Goal: Task Accomplishment & Management: Complete application form

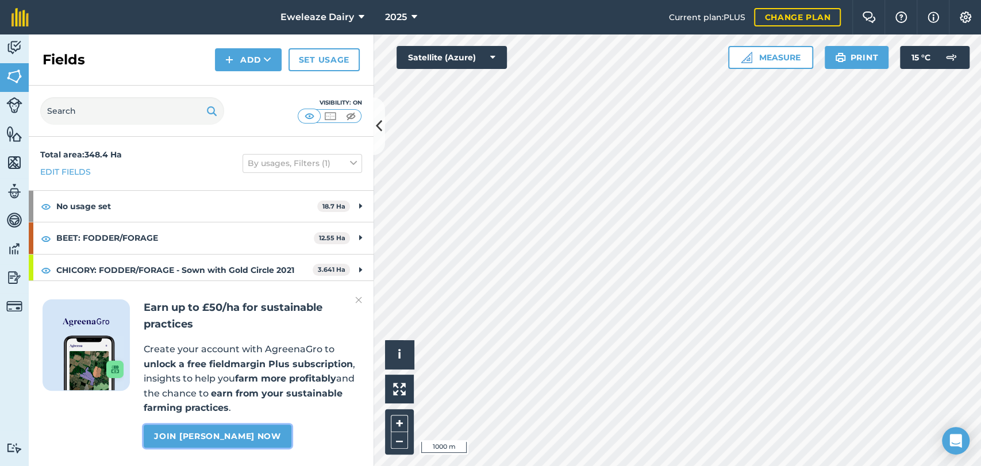
click at [206, 435] on link "Join Agreena Gro now" at bounding box center [217, 436] width 147 height 23
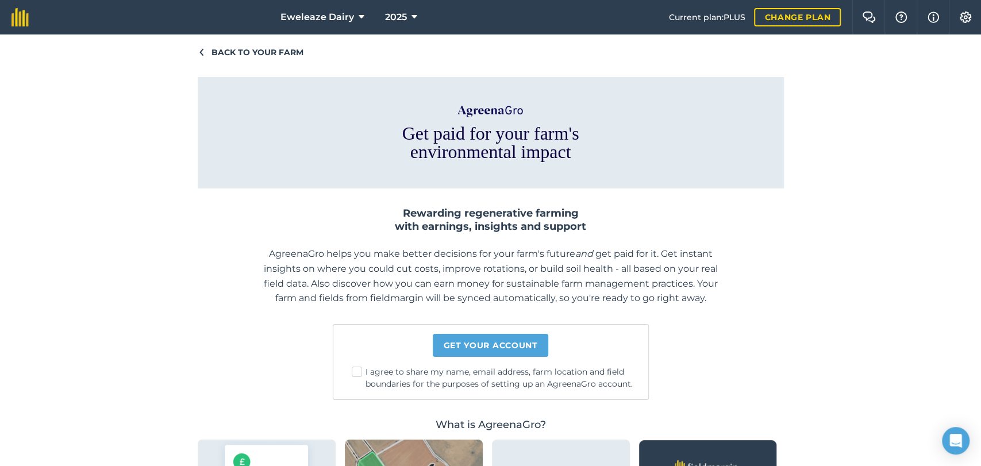
click at [345, 371] on div "Get your account I agree to share my name, email address, farm location and fie…" at bounding box center [491, 362] width 316 height 76
click at [352, 371] on label "I agree to share my name, email address, farm location and field boundaries for…" at bounding box center [495, 378] width 287 height 24
click at [495, 371] on input "I agree to share my name, email address, farm location and field boundaries for…" at bounding box center [498, 369] width 7 height 7
checkbox input "true"
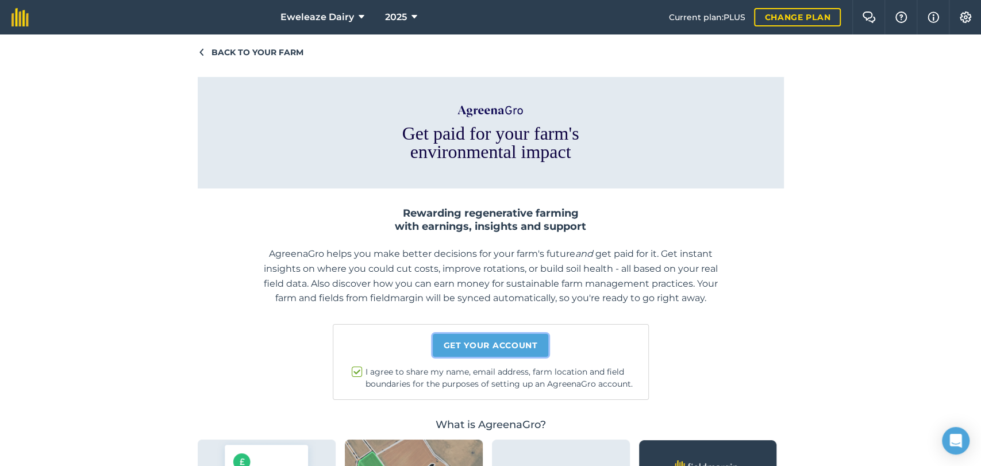
click at [450, 348] on link "Get your account" at bounding box center [490, 345] width 115 height 23
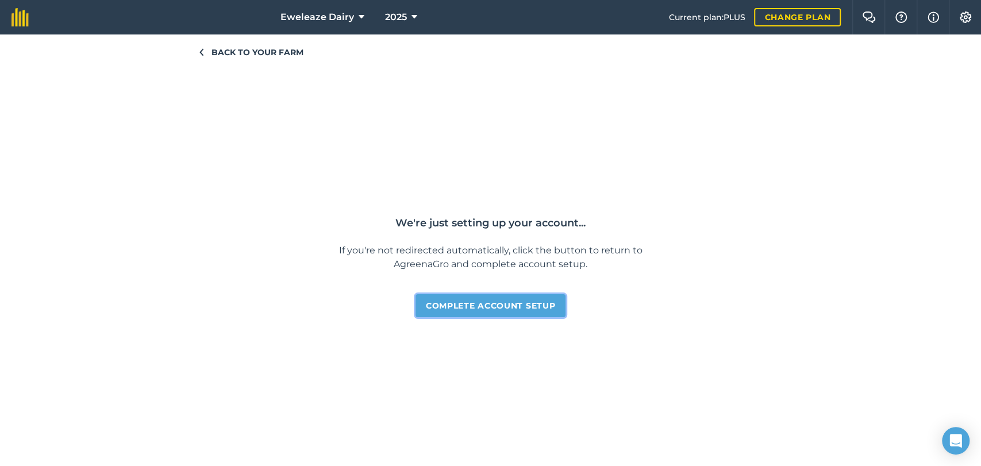
click at [482, 305] on link "Complete account setup" at bounding box center [490, 305] width 150 height 23
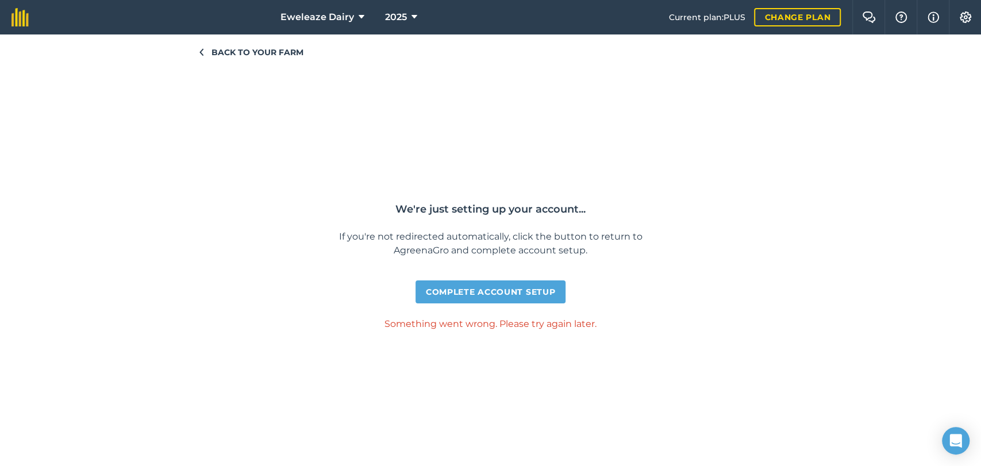
click at [220, 50] on span "Back to your farm" at bounding box center [257, 52] width 92 height 13
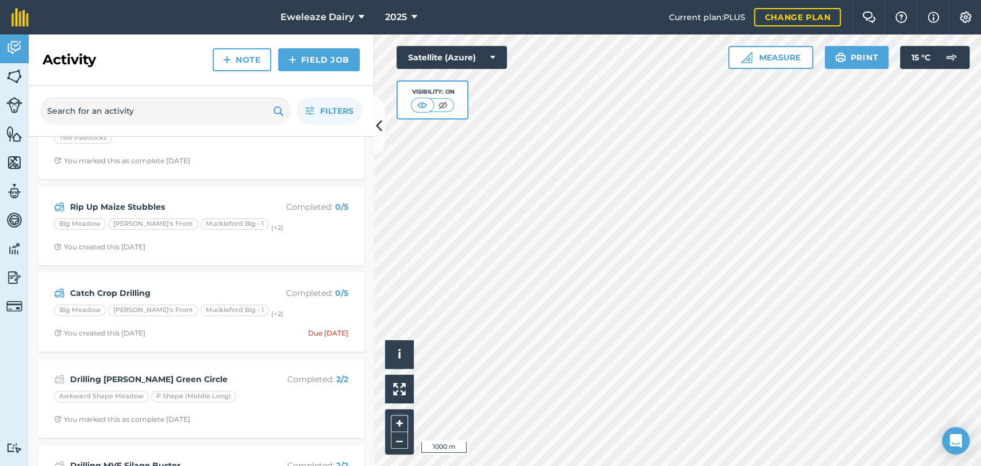
scroll to position [217, 0]
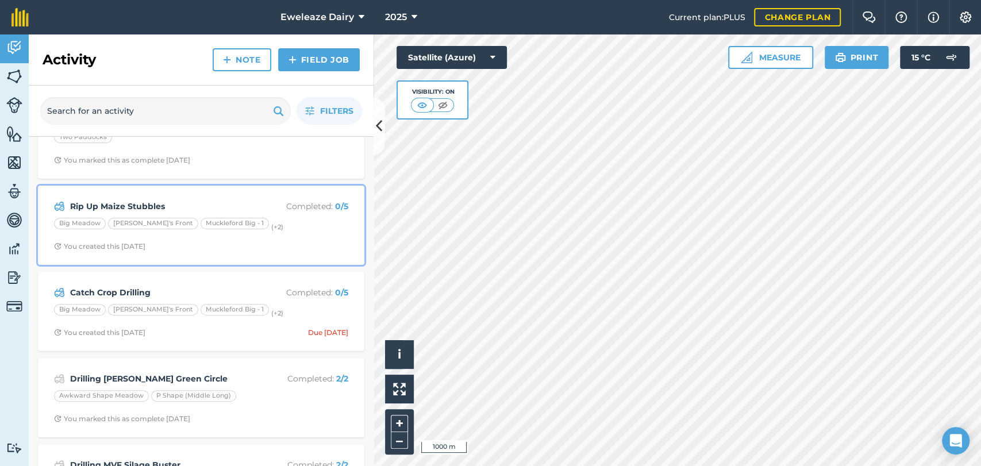
click at [257, 210] on p "Completed : 0 / 5" at bounding box center [302, 206] width 91 height 13
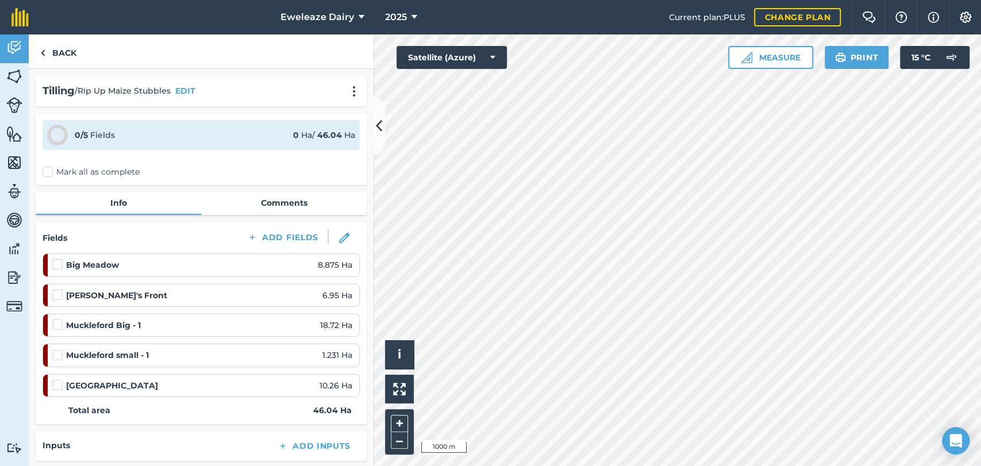
click at [56, 259] on label at bounding box center [59, 259] width 14 height 0
click at [56, 266] on input "checkbox" at bounding box center [55, 262] width 7 height 7
checkbox input "false"
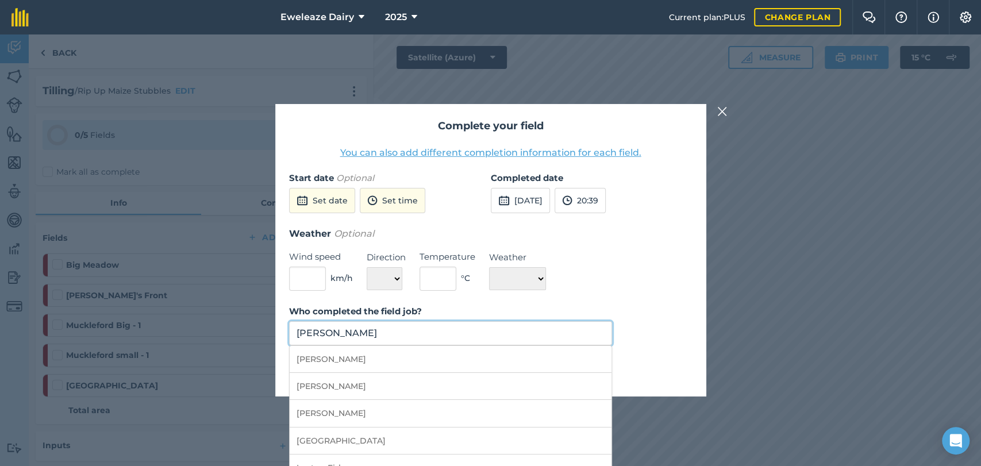
click at [357, 329] on input "[PERSON_NAME]" at bounding box center [451, 333] width 324 height 24
click at [339, 357] on li "[PERSON_NAME]" at bounding box center [451, 359] width 322 height 27
type input "[PERSON_NAME]"
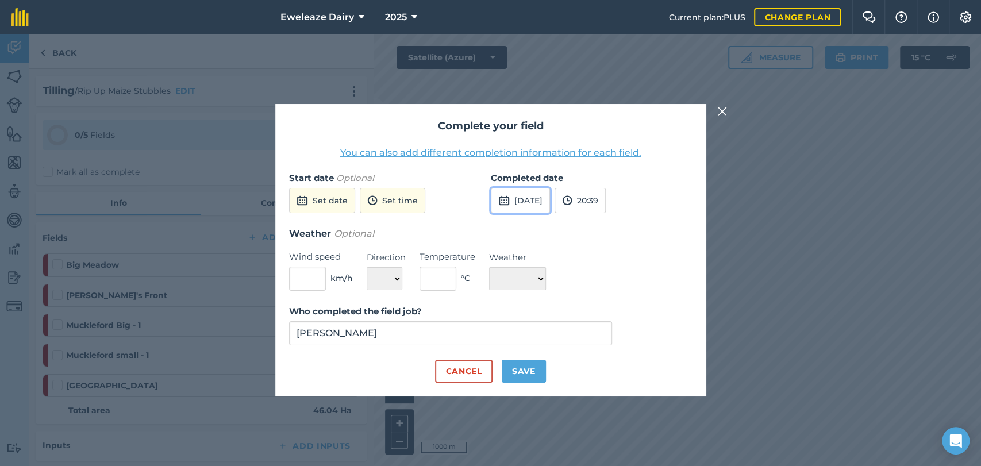
click at [525, 199] on button "[DATE]" at bounding box center [520, 200] width 59 height 25
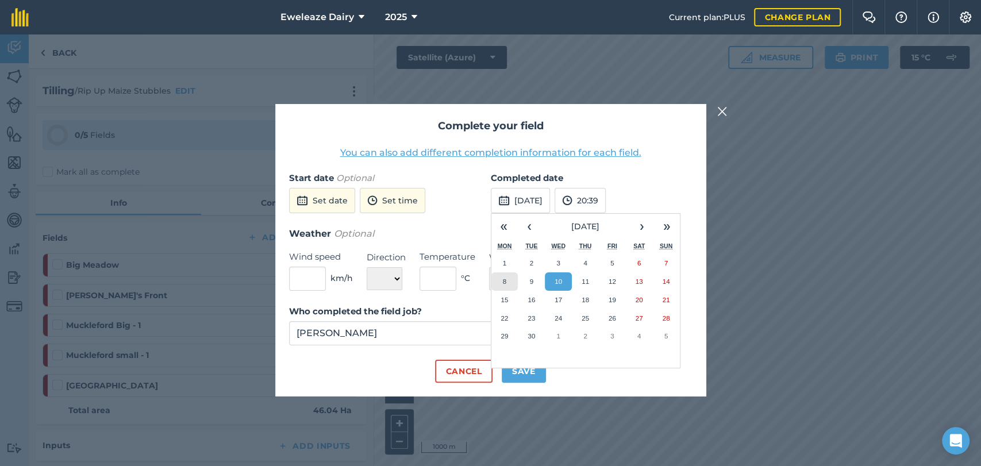
click at [506, 283] on button "8" at bounding box center [504, 281] width 27 height 18
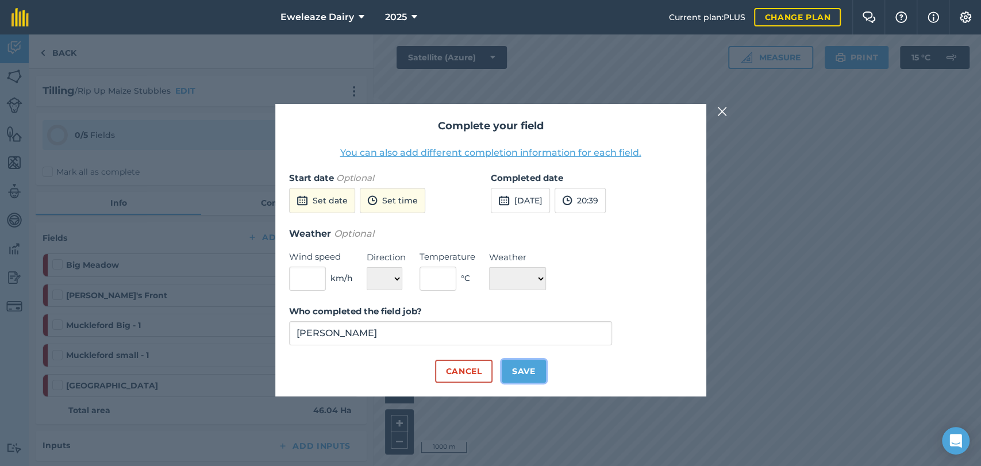
click at [520, 363] on button "Save" at bounding box center [524, 371] width 44 height 23
checkbox input "true"
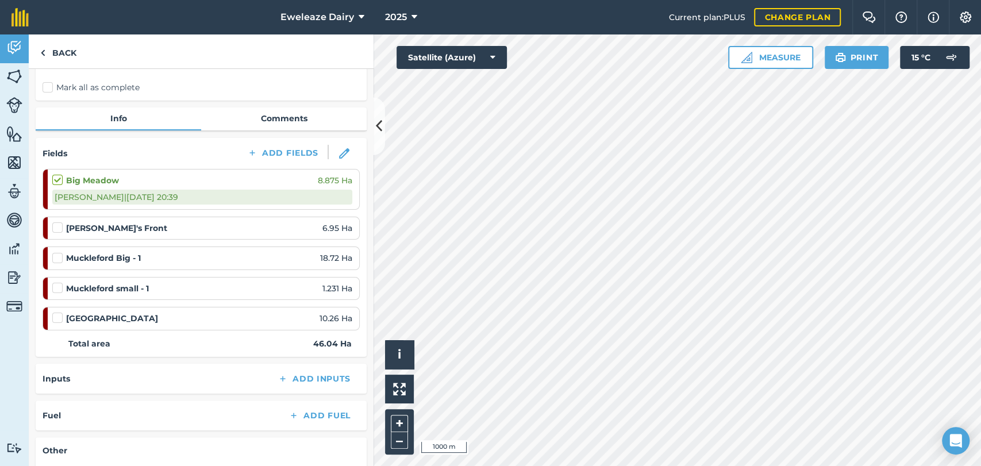
scroll to position [84, 0]
click at [60, 222] on label at bounding box center [59, 222] width 14 height 0
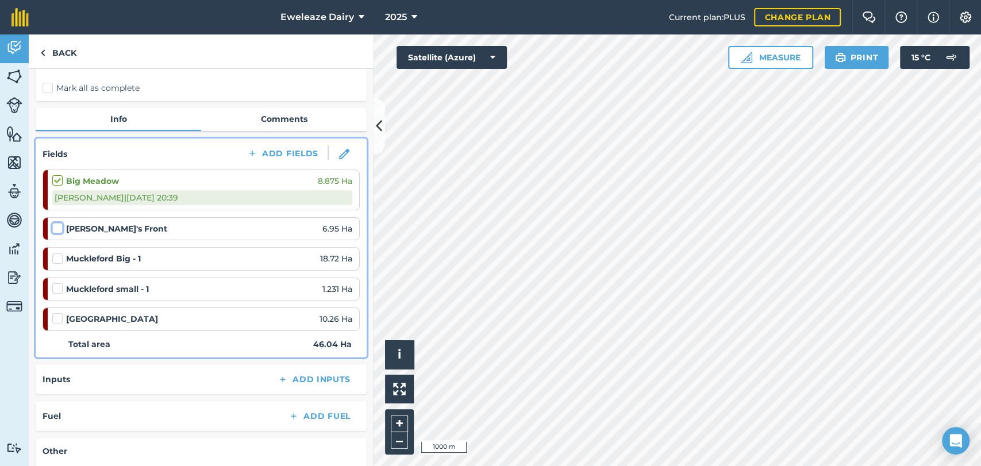
click at [60, 228] on input "checkbox" at bounding box center [55, 225] width 7 height 7
checkbox input "false"
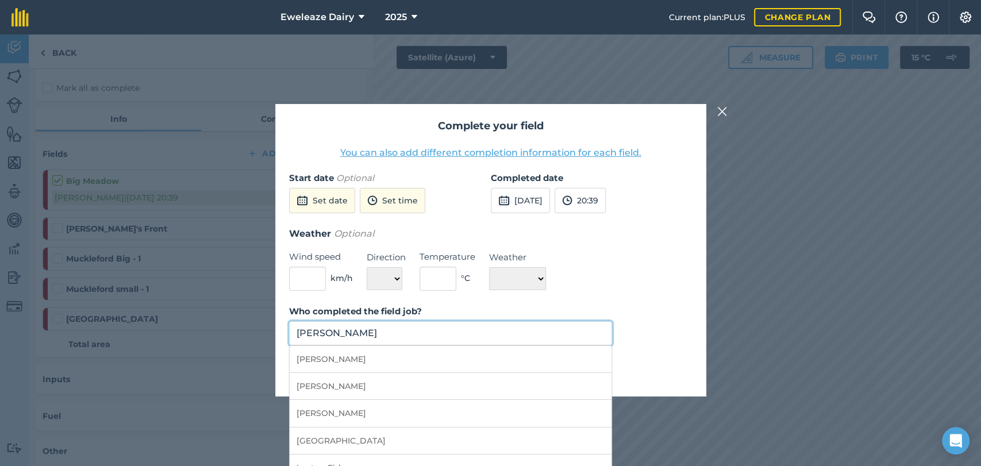
click at [507, 329] on input "Thomas Marsh" at bounding box center [451, 333] width 324 height 24
click at [413, 363] on li "Brad Ward" at bounding box center [451, 359] width 322 height 27
type input "Brad Ward"
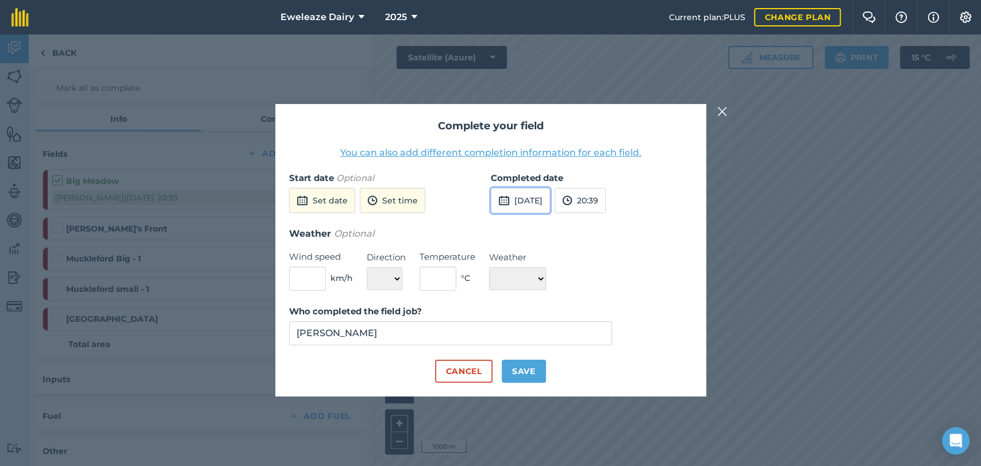
click at [537, 205] on button "10th Sep 2025" at bounding box center [520, 200] width 59 height 25
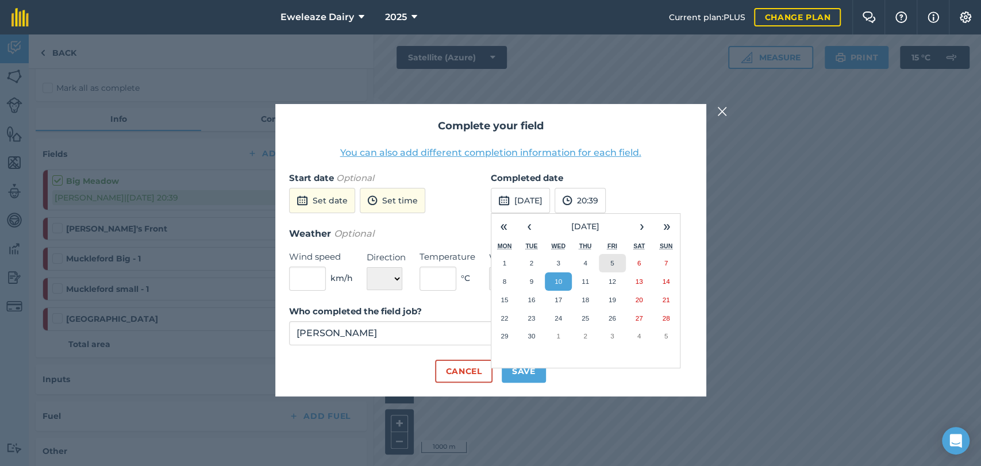
click at [608, 264] on button "5" at bounding box center [612, 263] width 27 height 18
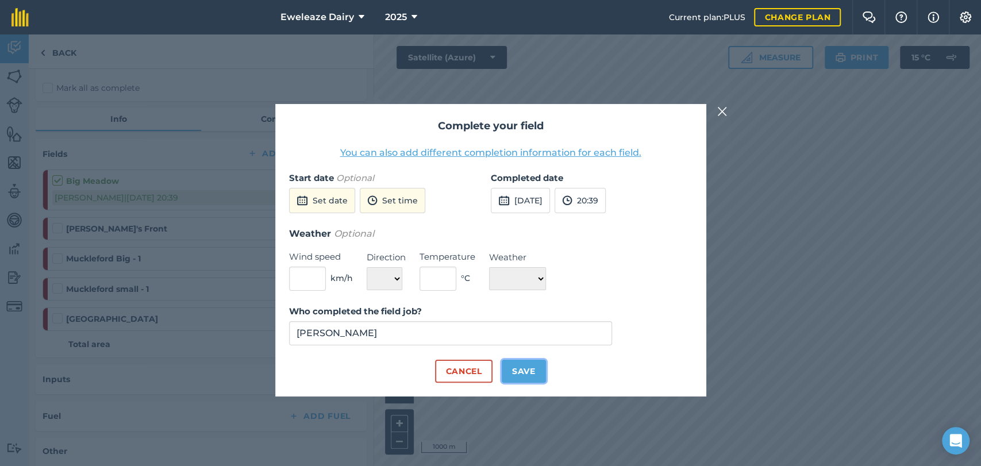
click at [526, 367] on button "Save" at bounding box center [524, 371] width 44 height 23
checkbox input "true"
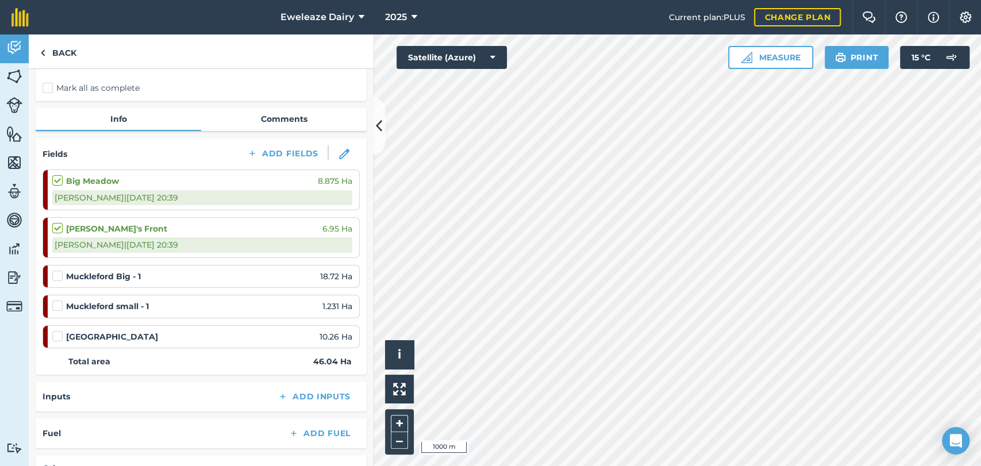
click at [61, 330] on label at bounding box center [59, 330] width 14 height 0
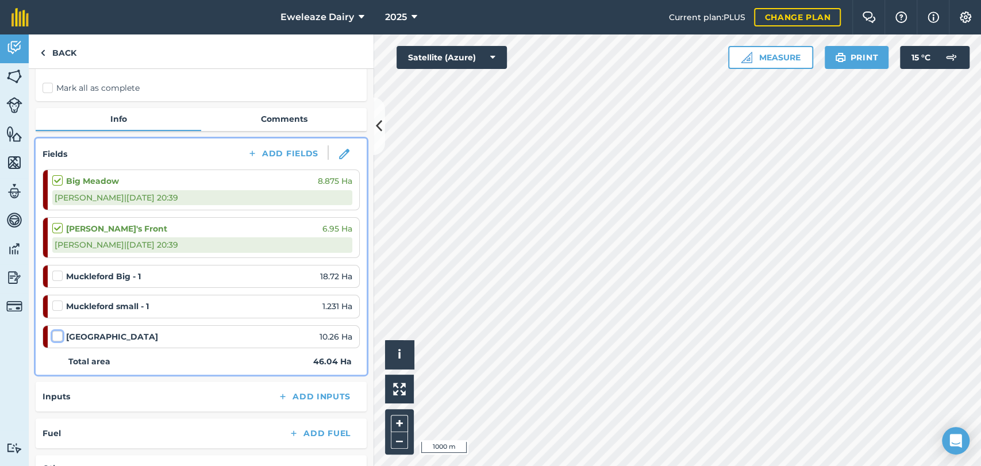
click at [60, 338] on input "checkbox" at bounding box center [55, 333] width 7 height 7
checkbox input "false"
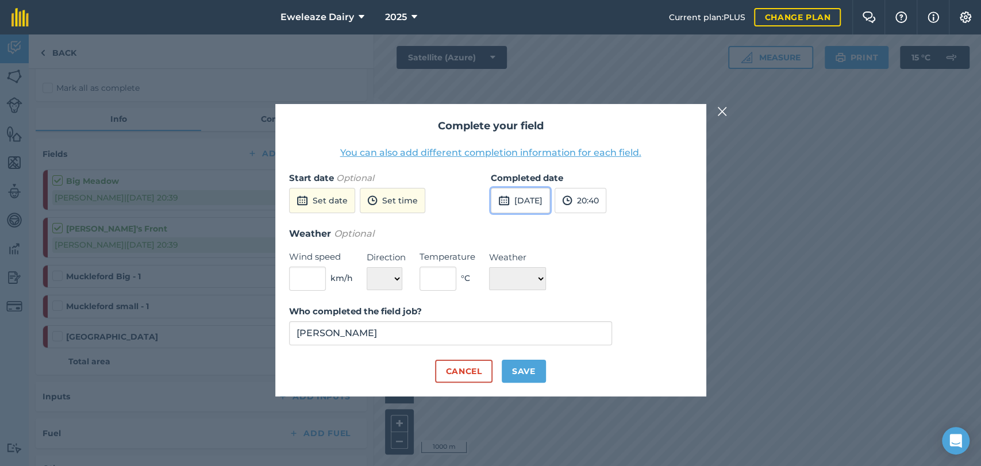
click at [535, 201] on button "10th Sep 2025" at bounding box center [520, 200] width 59 height 25
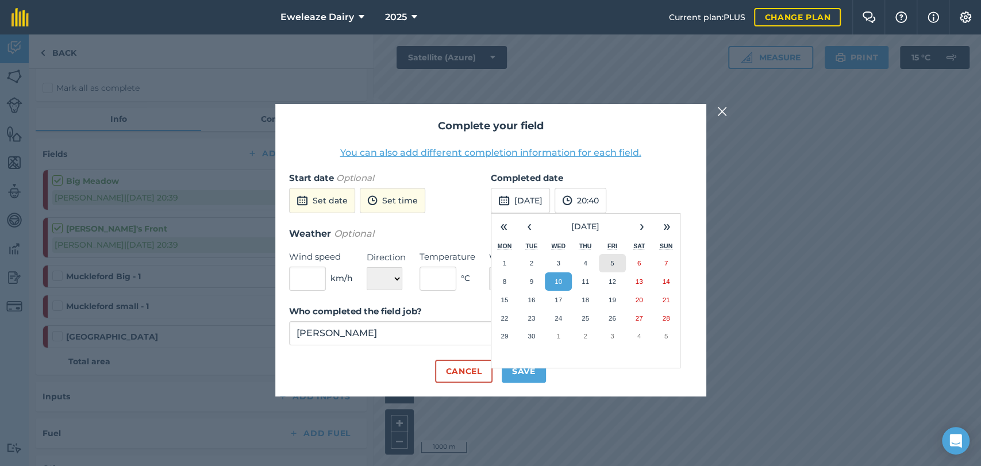
click at [603, 264] on button "5" at bounding box center [612, 263] width 27 height 18
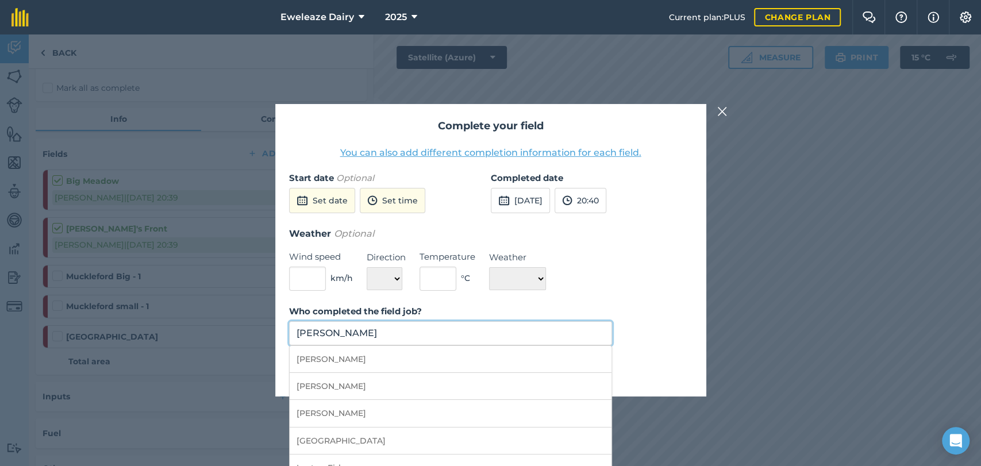
click at [383, 332] on input "Thomas Marsh" at bounding box center [451, 333] width 324 height 24
click at [377, 357] on li "Brad Ward" at bounding box center [451, 359] width 322 height 27
type input "Brad Ward"
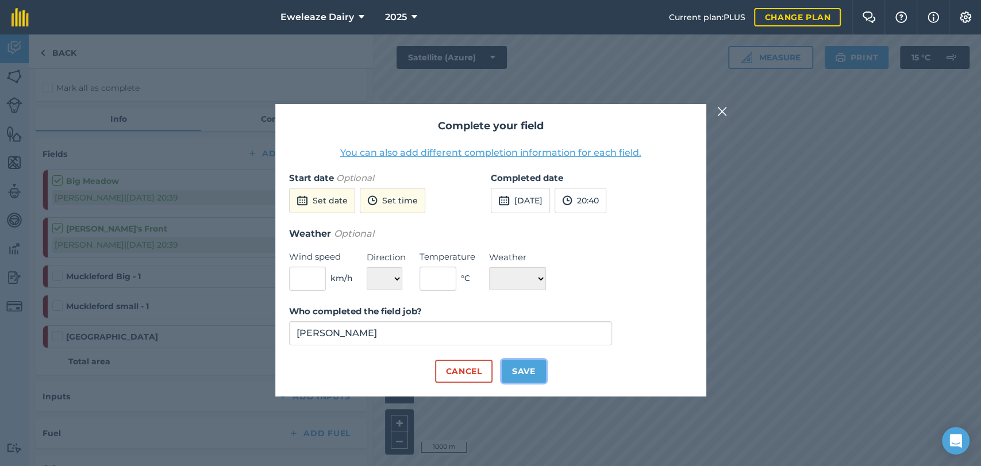
click at [528, 372] on button "Save" at bounding box center [524, 371] width 44 height 23
checkbox input "true"
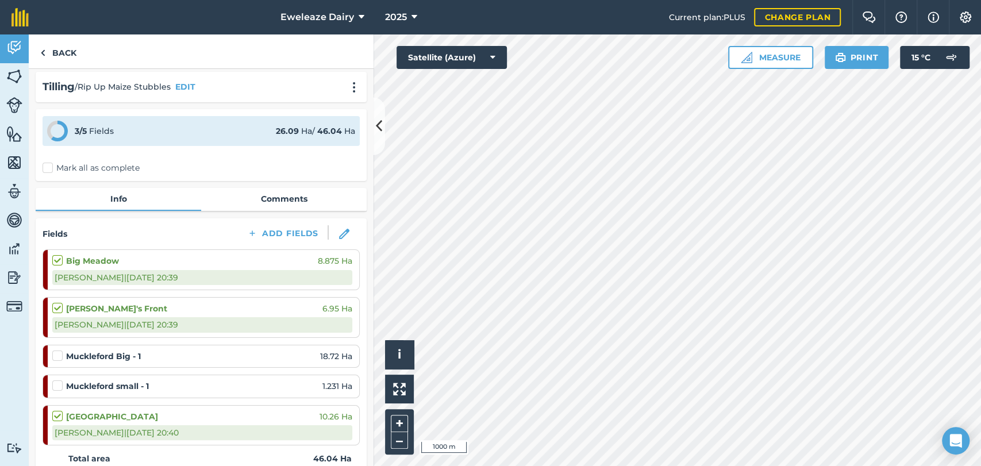
scroll to position [0, 0]
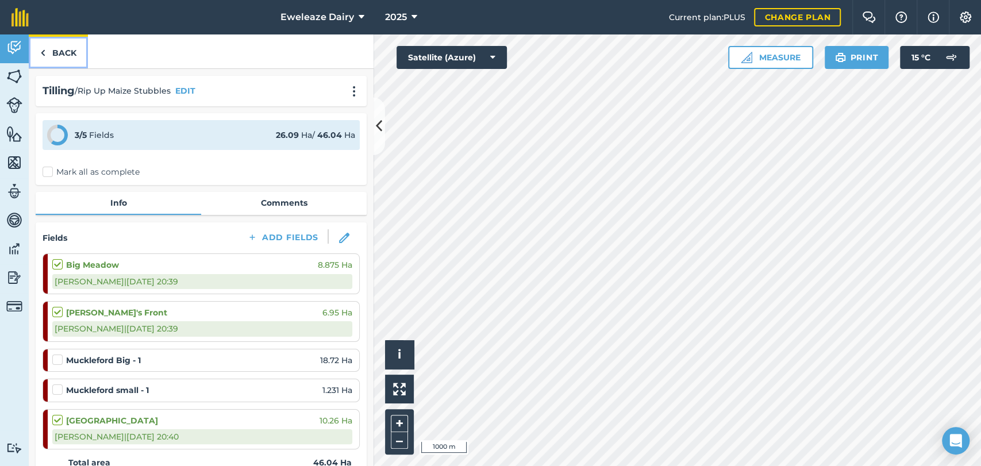
click at [55, 51] on link "Back" at bounding box center [58, 51] width 59 height 34
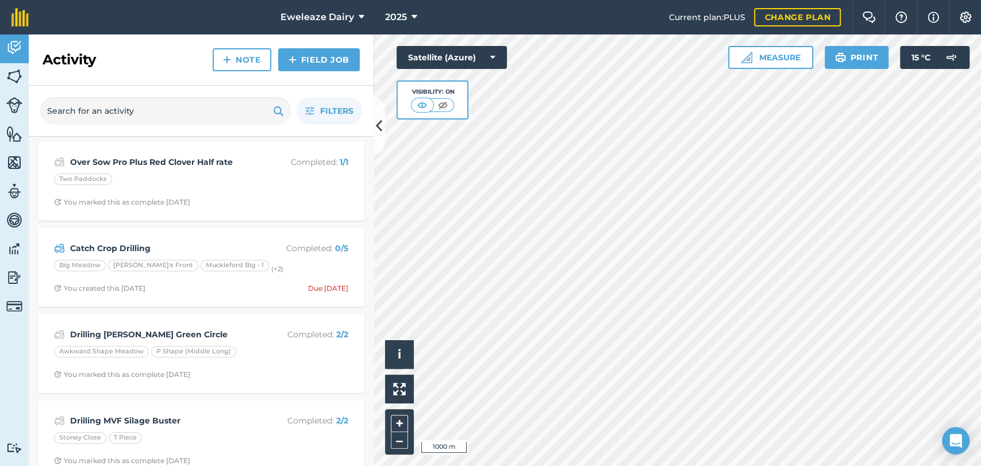
scroll to position [262, 0]
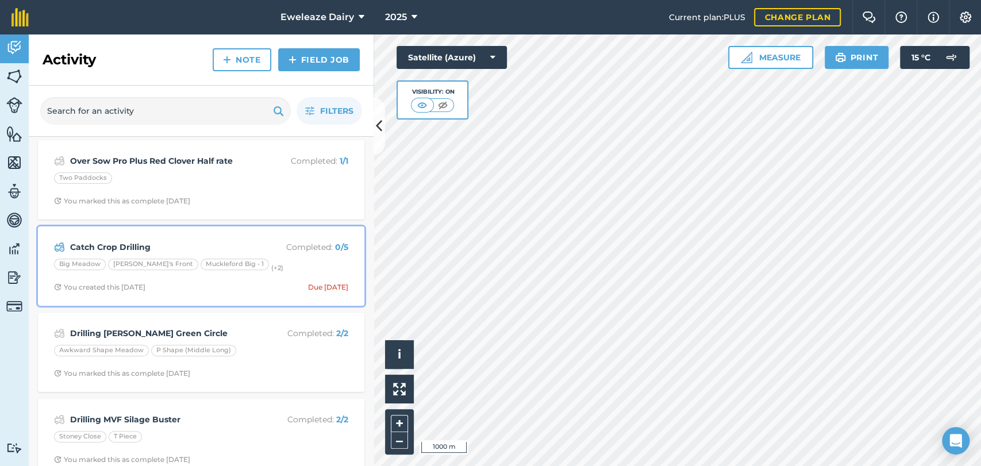
click at [182, 244] on strong "Catch Crop Drilling" at bounding box center [161, 247] width 182 height 13
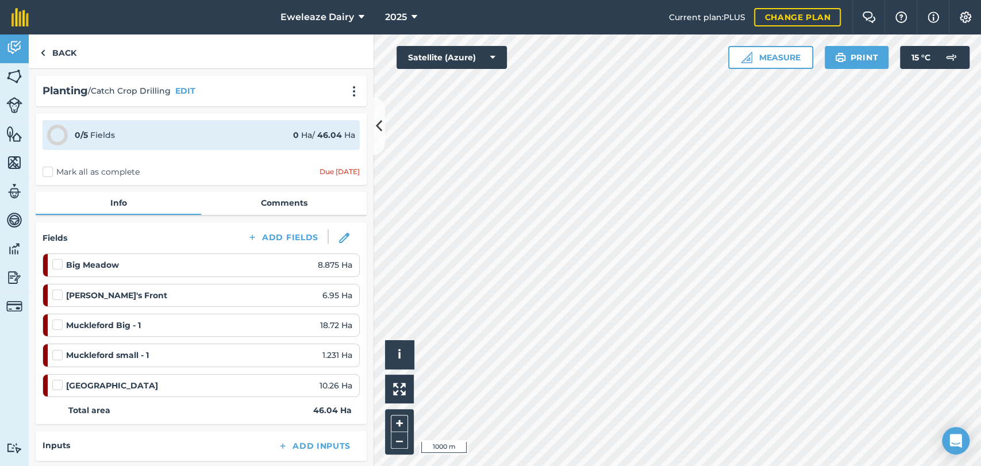
click at [56, 289] on label at bounding box center [59, 289] width 14 height 0
click at [56, 295] on input "checkbox" at bounding box center [55, 292] width 7 height 7
checkbox input "false"
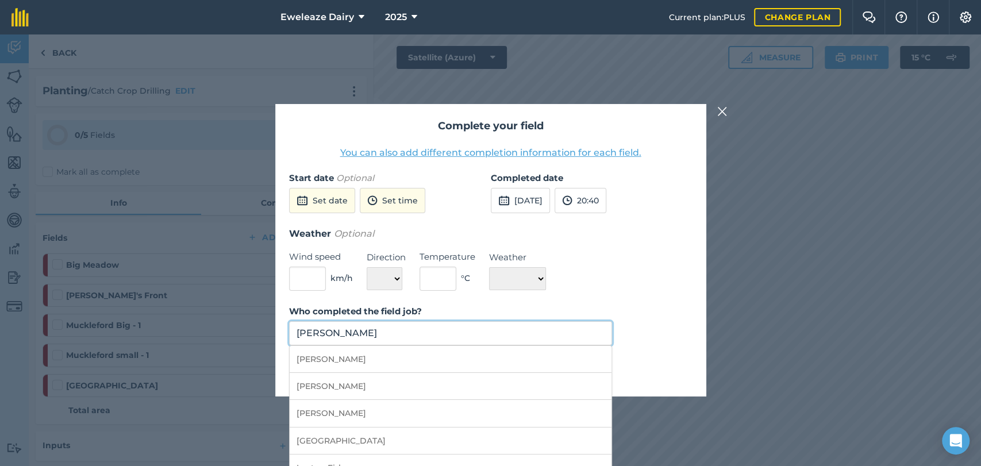
click at [375, 337] on input "Thomas Marsh" at bounding box center [451, 333] width 324 height 24
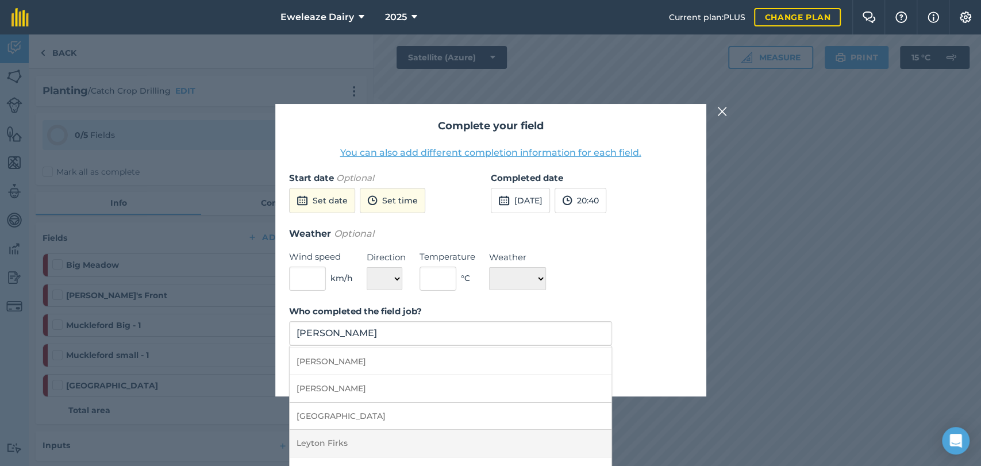
click at [350, 447] on li "Leyton Firks" at bounding box center [451, 443] width 322 height 27
type input "Leyton Firks"
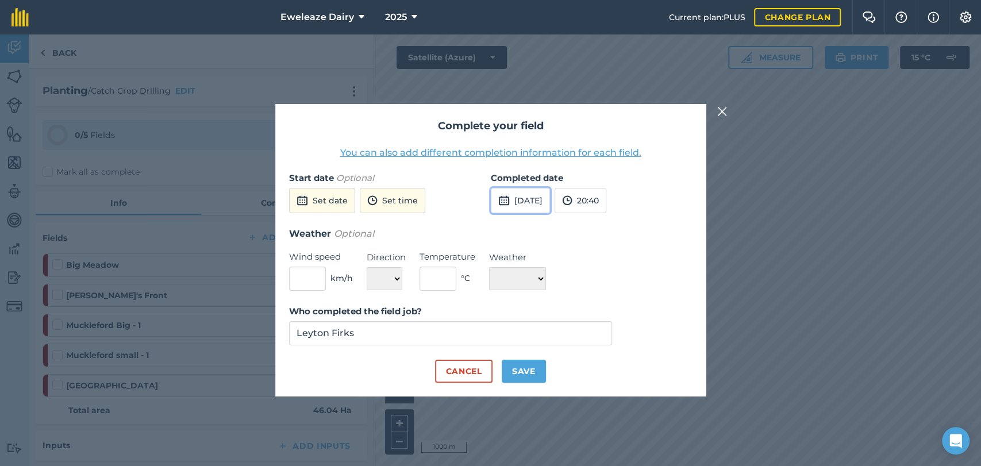
click at [544, 203] on button "10th Sep 2025" at bounding box center [520, 200] width 59 height 25
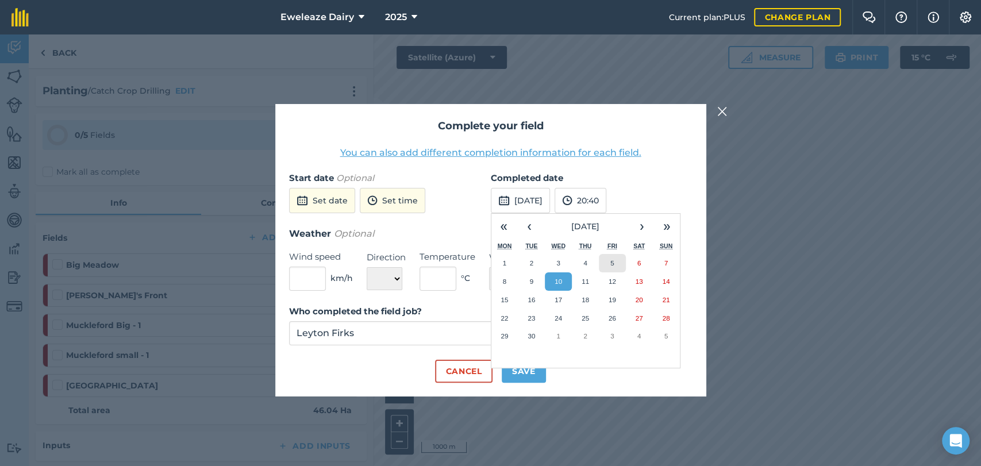
click at [613, 265] on abbr "5" at bounding box center [611, 262] width 3 height 7
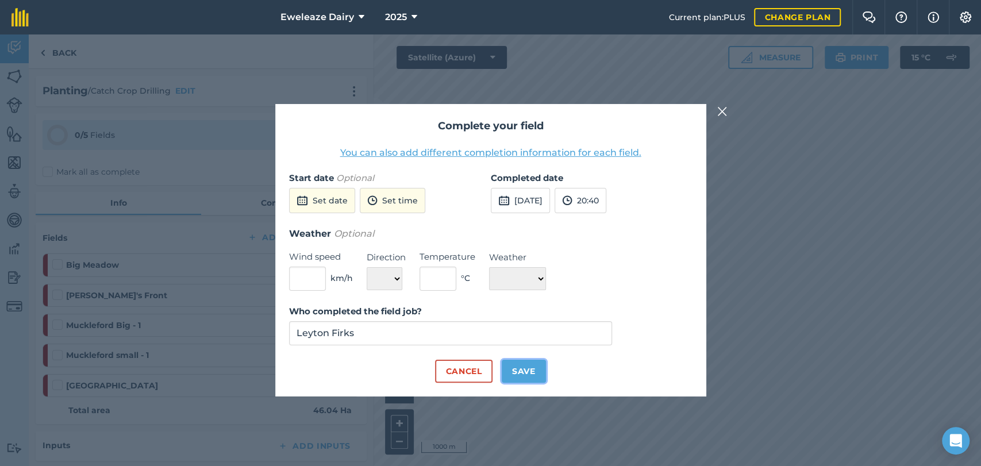
click at [522, 371] on button "Save" at bounding box center [524, 371] width 44 height 23
checkbox input "true"
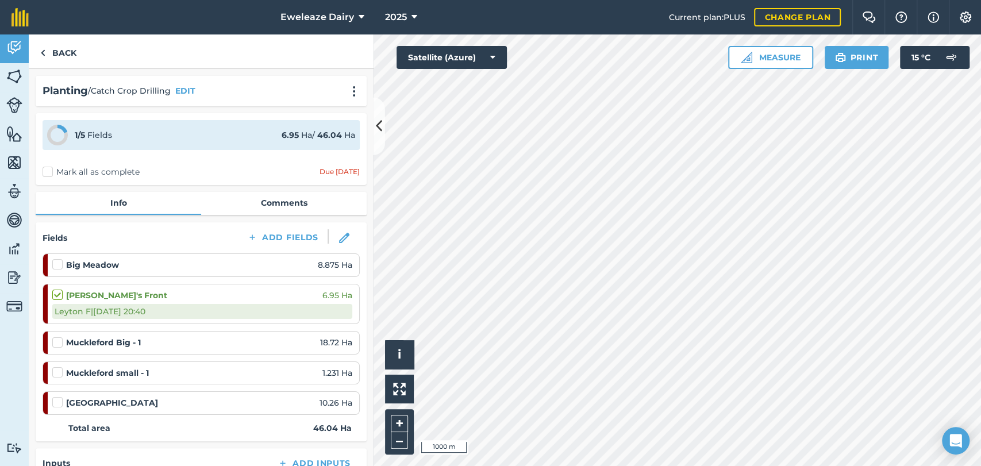
click at [56, 259] on label at bounding box center [59, 259] width 14 height 0
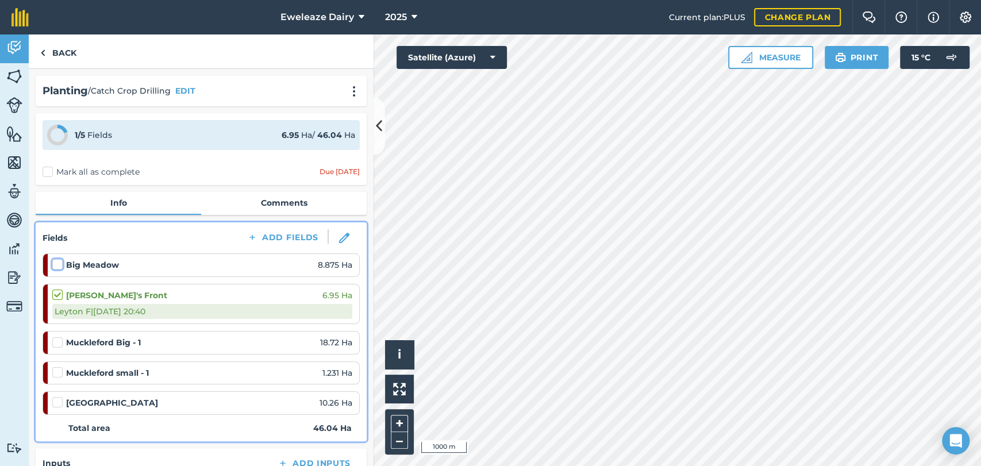
click at [56, 264] on input "checkbox" at bounding box center [55, 262] width 7 height 7
checkbox input "false"
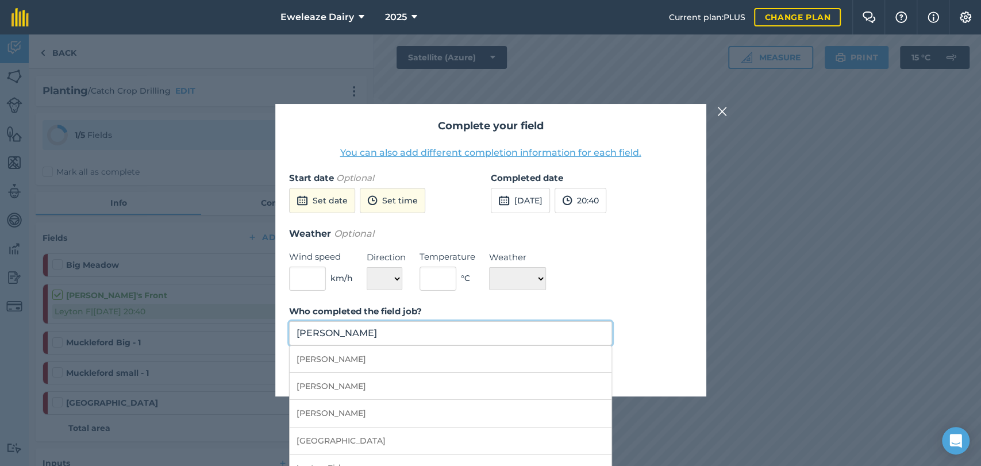
click at [441, 332] on input "Thomas Marsh" at bounding box center [451, 333] width 324 height 24
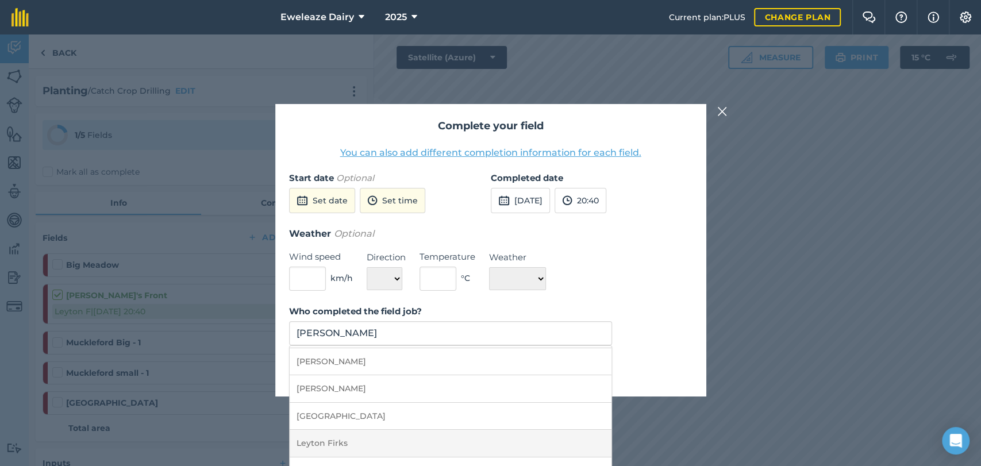
click at [353, 444] on li "Leyton Firks" at bounding box center [451, 443] width 322 height 27
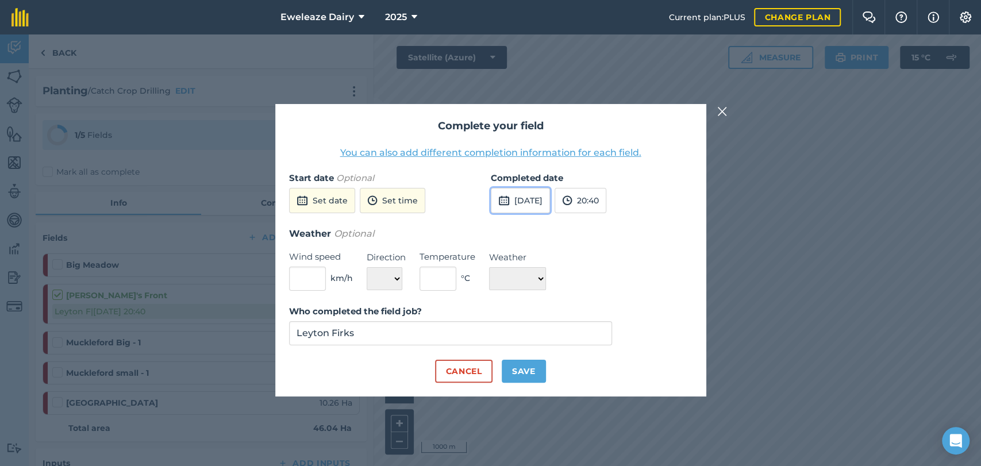
click at [538, 212] on button "10th Sep 2025" at bounding box center [520, 200] width 59 height 25
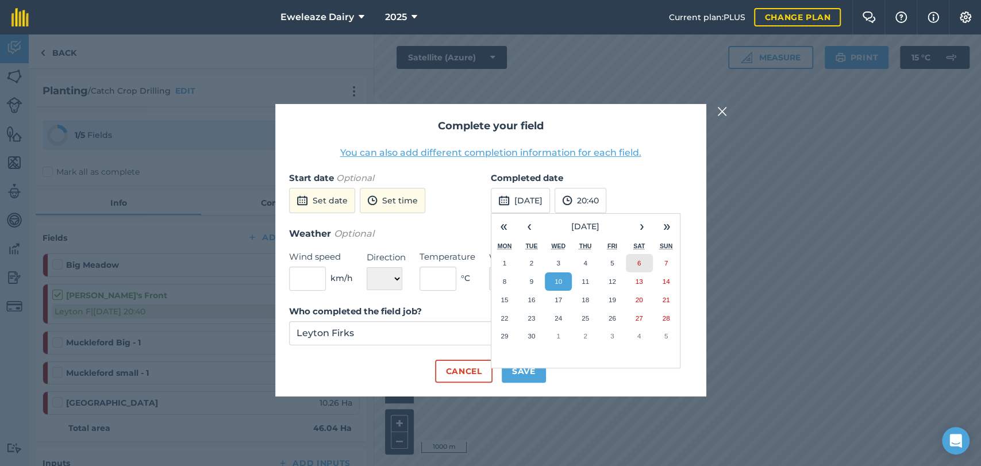
click at [634, 267] on button "6" at bounding box center [639, 263] width 27 height 18
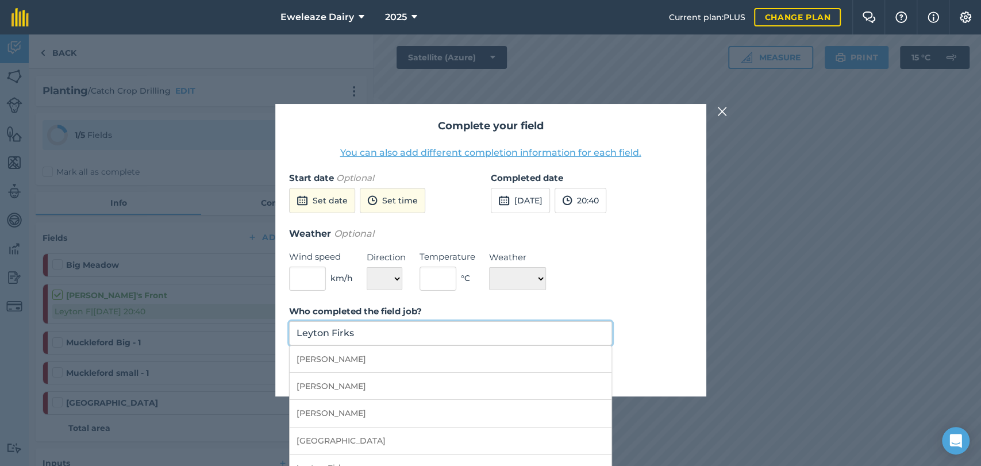
click at [541, 336] on input "Leyton Firks" at bounding box center [451, 333] width 324 height 24
click at [434, 362] on li "Brad Ward" at bounding box center [451, 359] width 322 height 27
type input "Brad Ward"
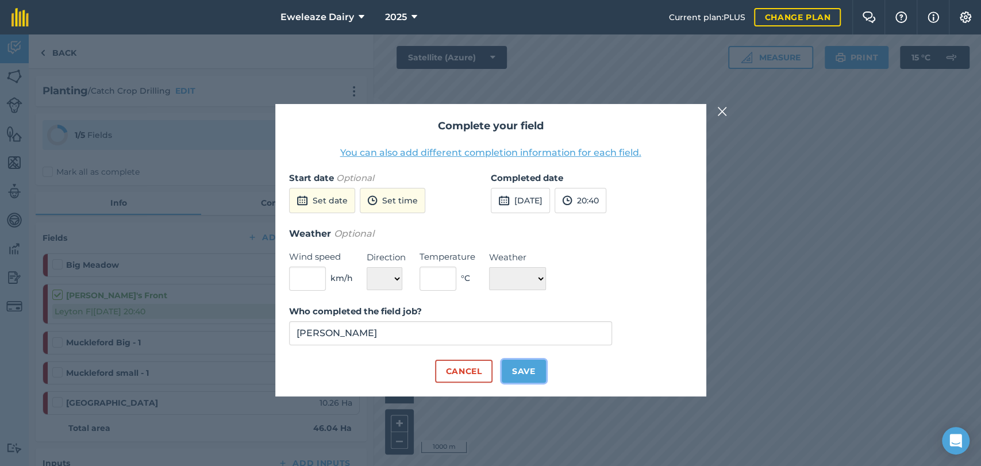
click at [524, 377] on button "Save" at bounding box center [524, 371] width 44 height 23
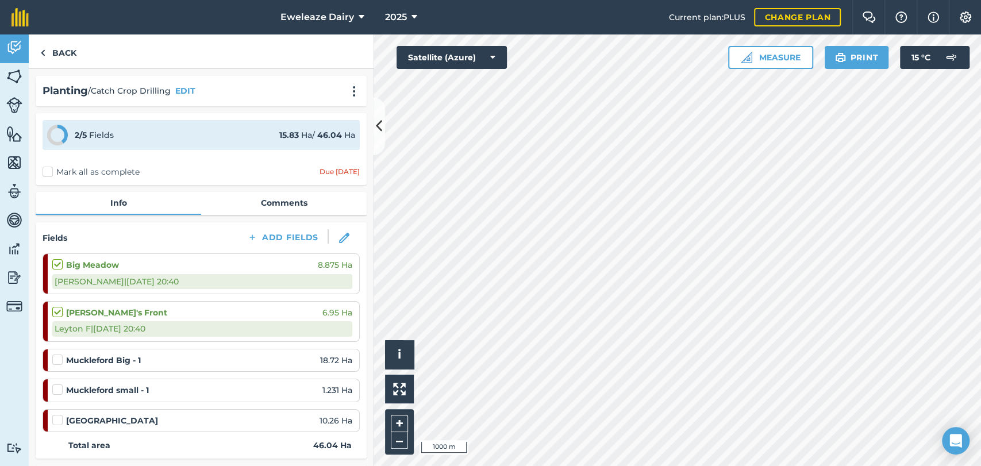
click at [125, 268] on div "Big Meadow 8.875 Ha" at bounding box center [202, 265] width 300 height 13
click at [59, 259] on label at bounding box center [59, 259] width 14 height 0
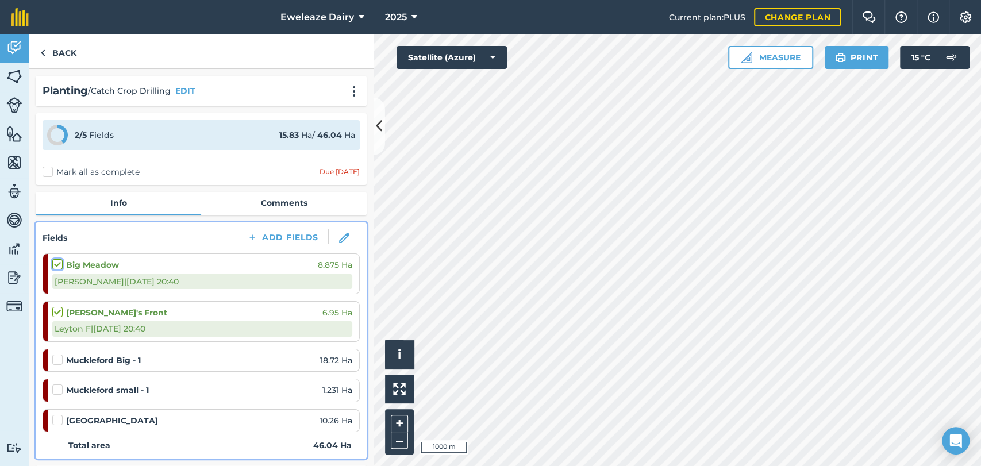
click at [59, 264] on input "checkbox" at bounding box center [55, 262] width 7 height 7
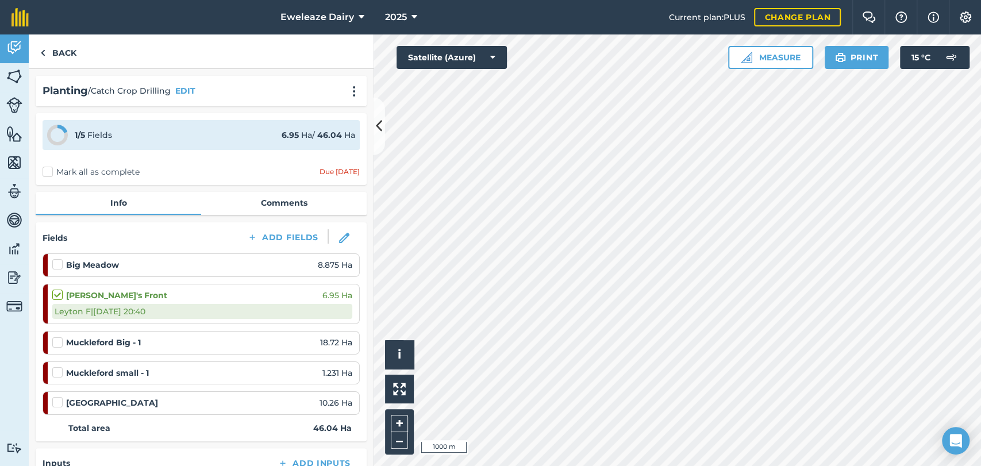
click at [59, 259] on label at bounding box center [59, 259] width 14 height 0
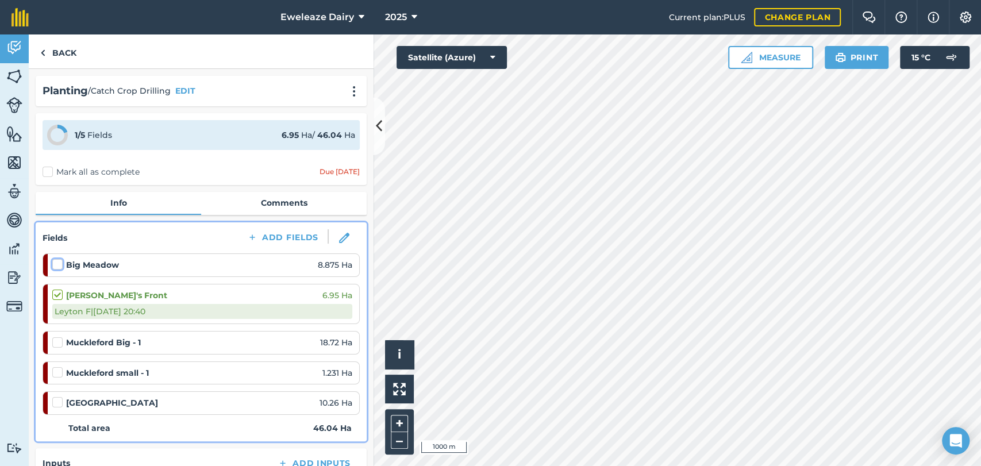
click at [59, 264] on input "checkbox" at bounding box center [55, 262] width 7 height 7
checkbox input "false"
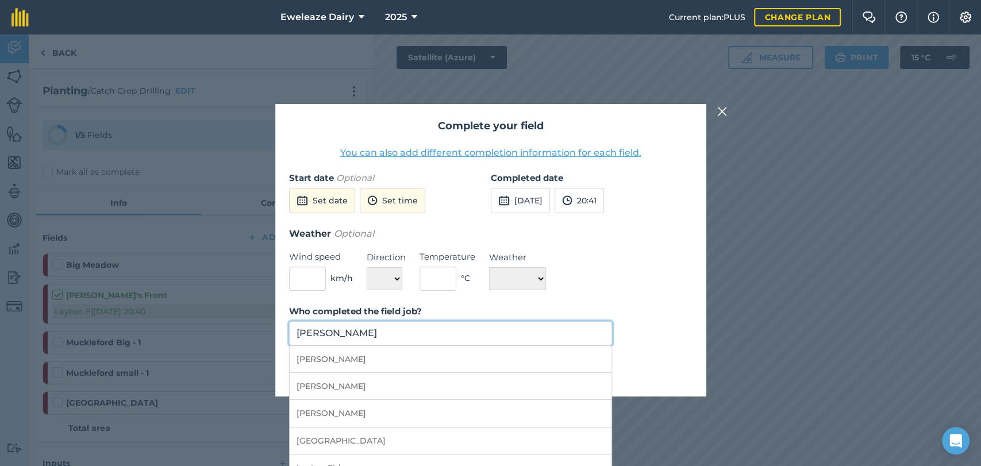
click at [378, 330] on input "Thomas Marsh" at bounding box center [451, 333] width 324 height 24
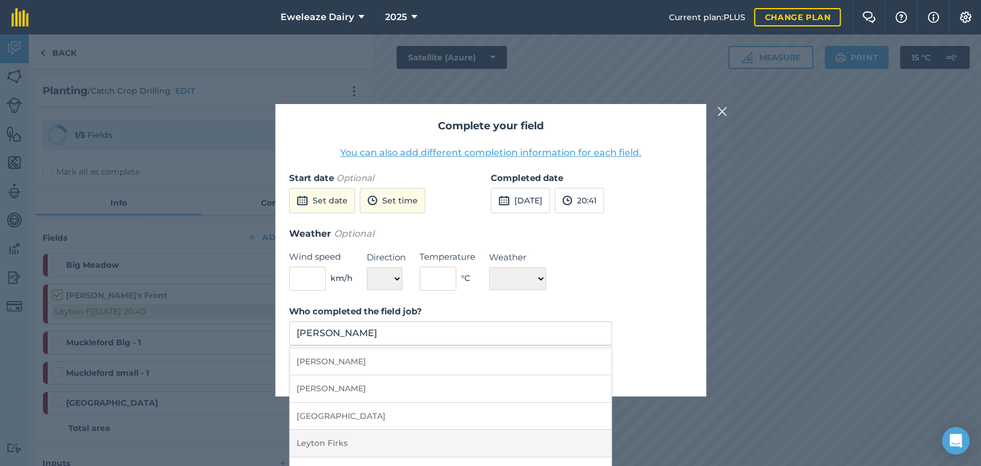
click at [329, 444] on li "Leyton Firks" at bounding box center [451, 443] width 322 height 27
type input "Leyton Firks"
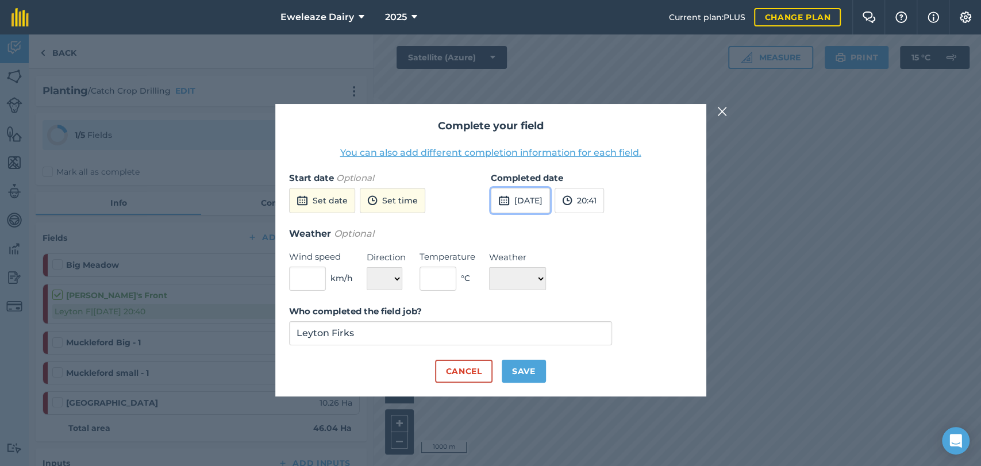
click at [534, 192] on button "10th Sep 2025" at bounding box center [520, 200] width 59 height 25
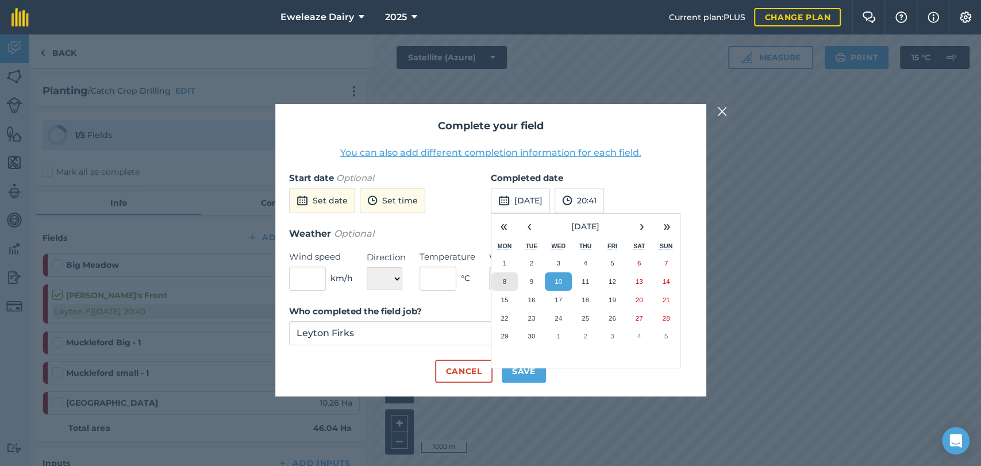
click at [510, 282] on button "8" at bounding box center [504, 281] width 27 height 18
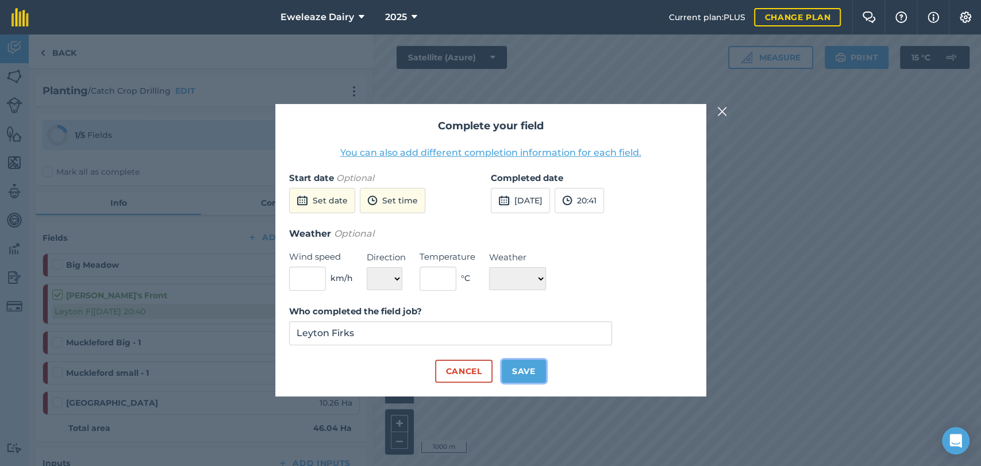
click at [522, 372] on button "Save" at bounding box center [524, 371] width 44 height 23
checkbox input "true"
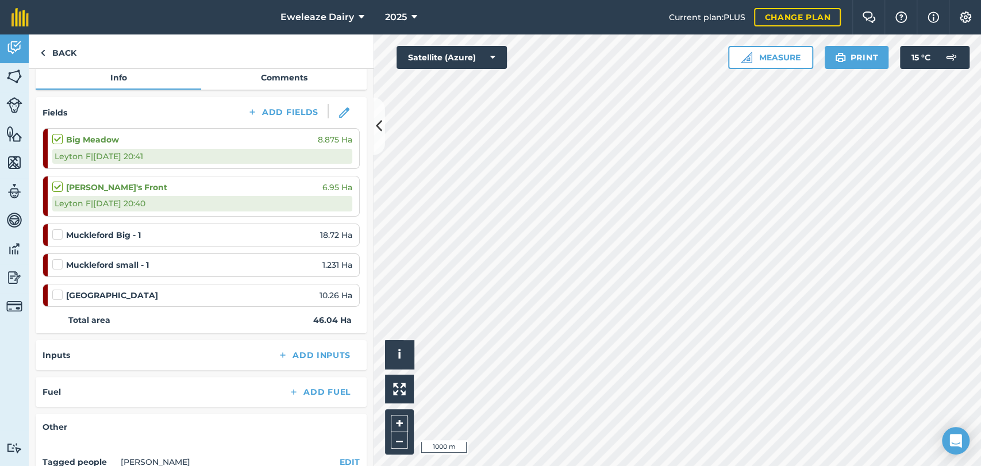
scroll to position [129, 0]
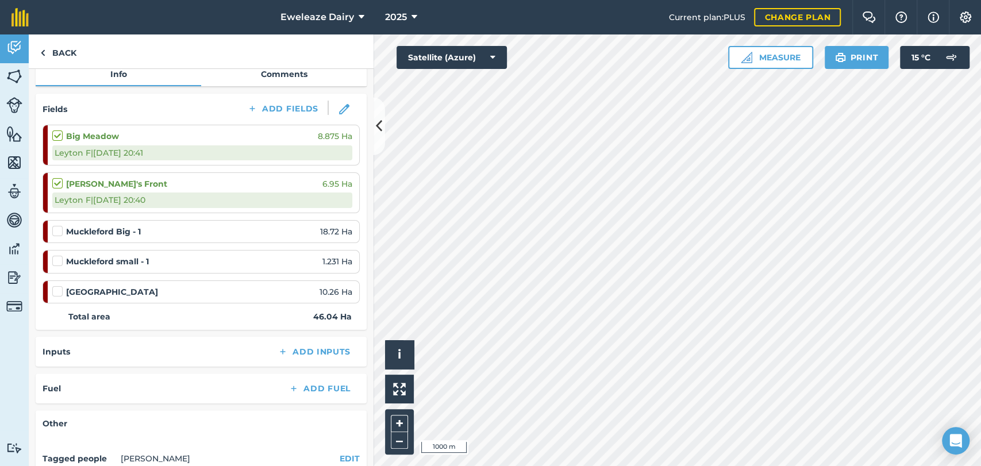
click at [55, 286] on label at bounding box center [59, 286] width 14 height 0
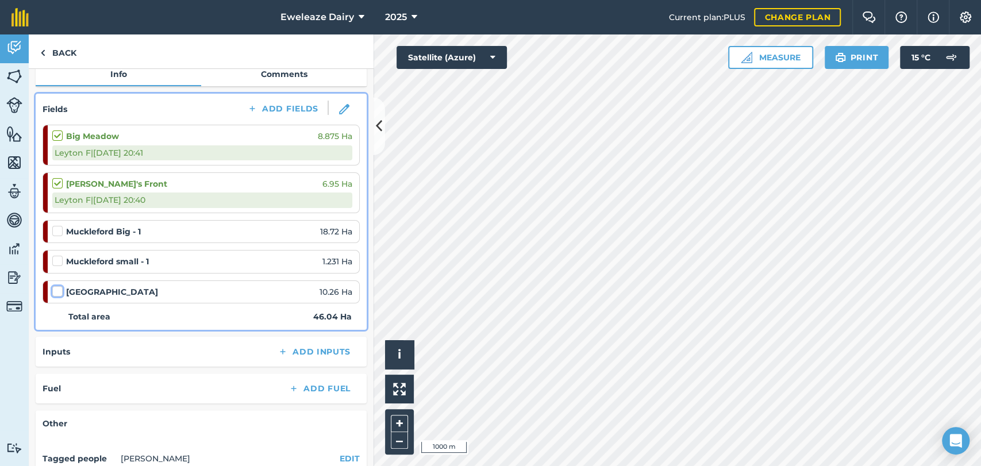
click at [55, 291] on input "checkbox" at bounding box center [55, 289] width 7 height 7
checkbox input "false"
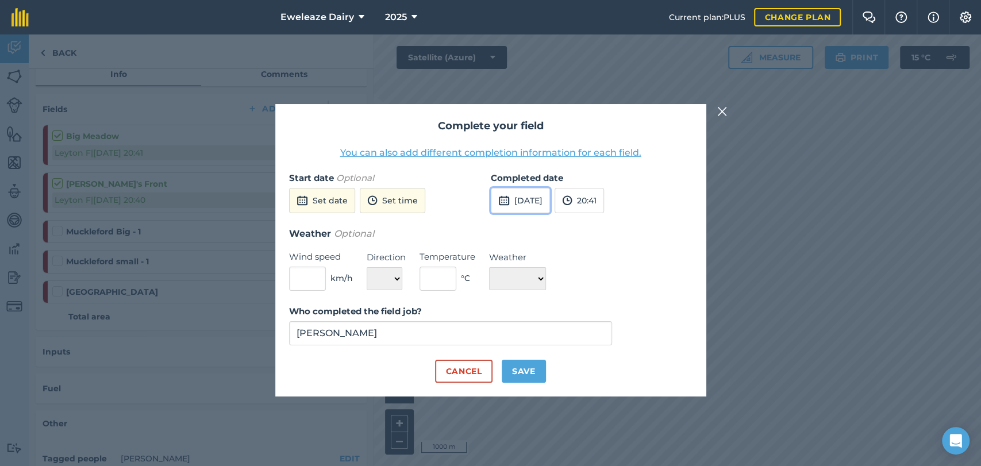
click at [536, 198] on button "10th Sep 2025" at bounding box center [520, 200] width 59 height 25
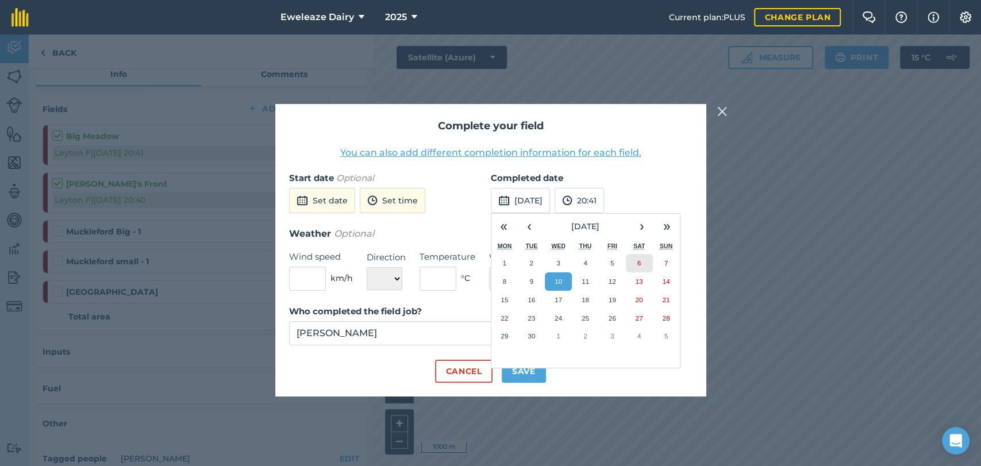
click at [637, 263] on abbr "6" at bounding box center [638, 262] width 3 height 7
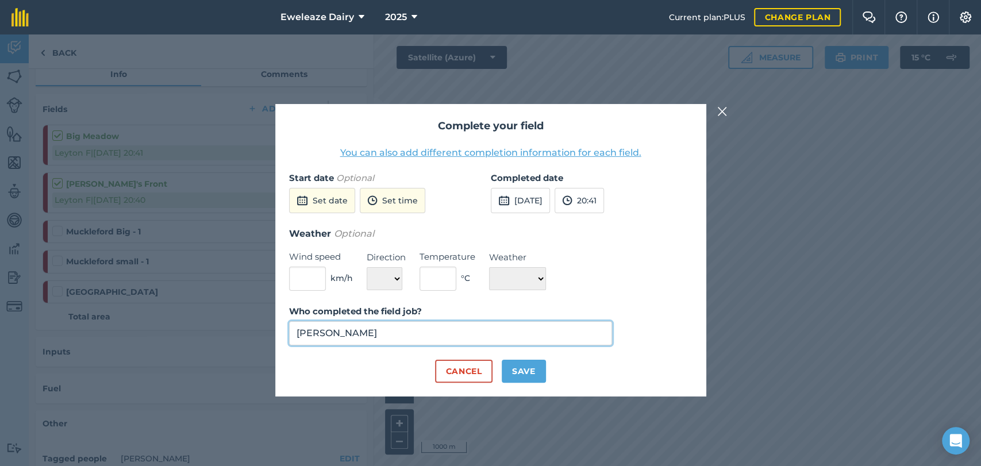
click at [418, 331] on input "Thomas Marsh" at bounding box center [451, 333] width 324 height 24
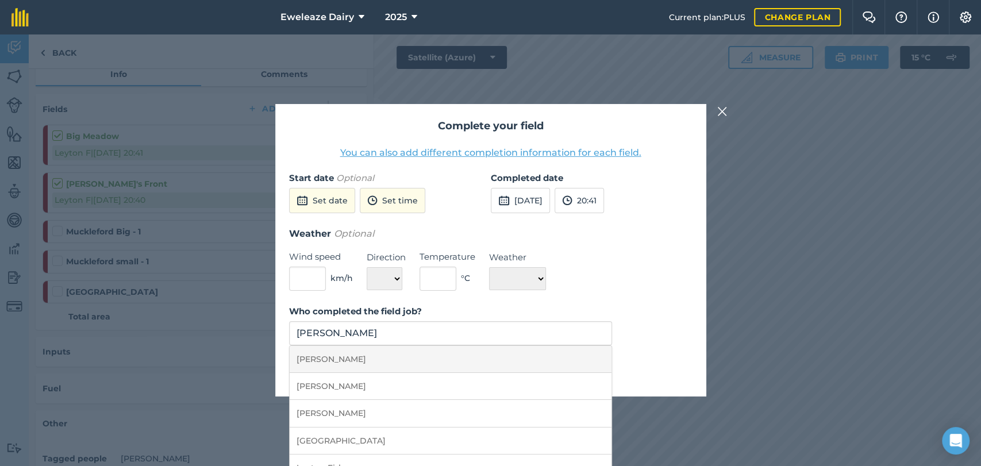
click at [385, 364] on li "Brad Ward" at bounding box center [451, 359] width 322 height 27
type input "Brad Ward"
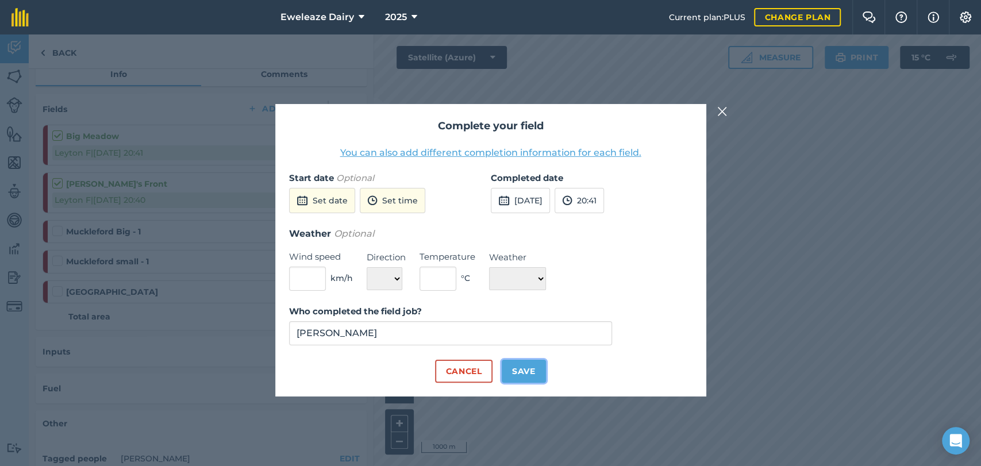
click at [525, 379] on button "Save" at bounding box center [524, 371] width 44 height 23
checkbox input "true"
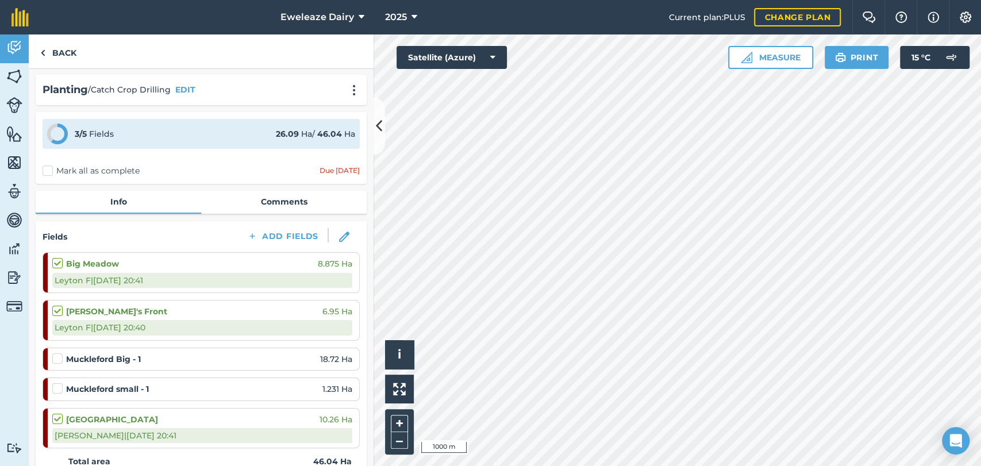
scroll to position [0, 0]
click at [59, 54] on link "Back" at bounding box center [58, 51] width 59 height 34
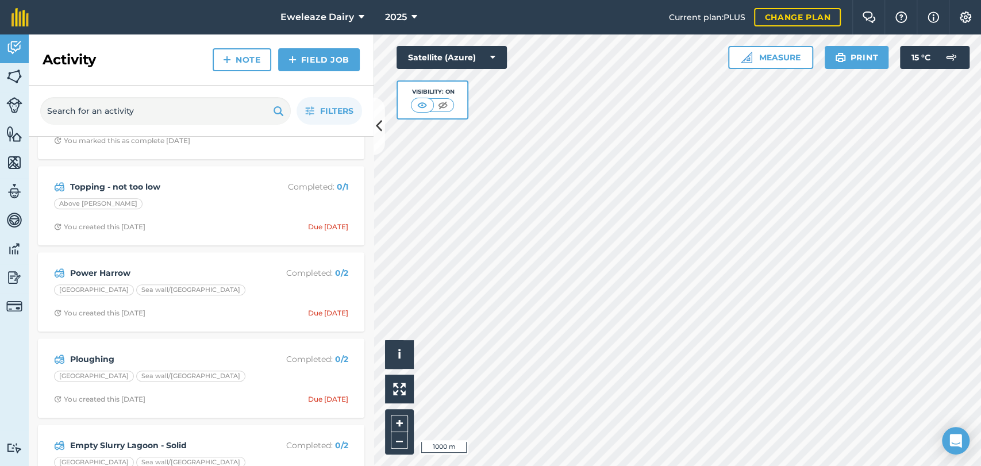
scroll to position [680, 0]
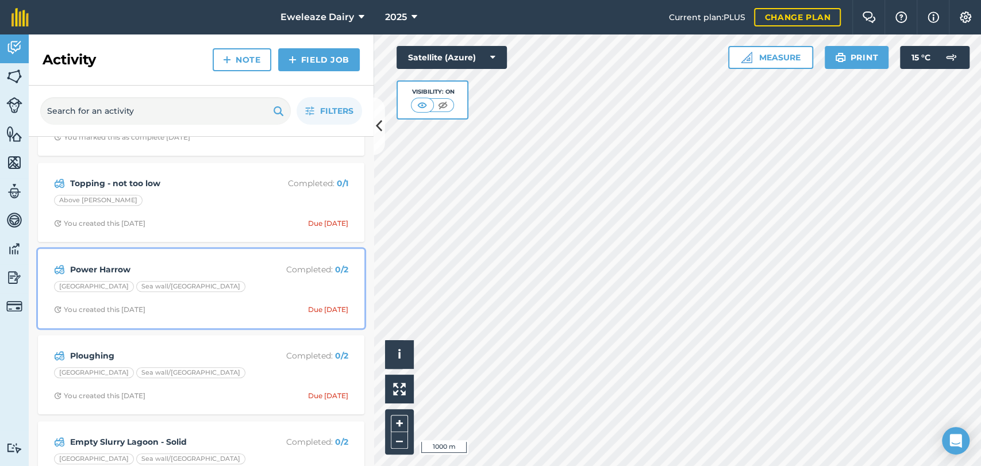
click at [195, 263] on strong "Power Harrow" at bounding box center [161, 269] width 182 height 13
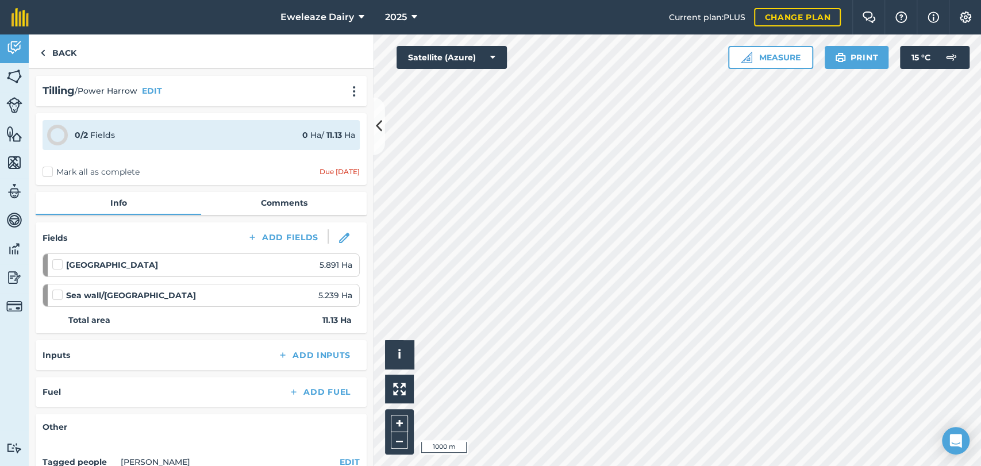
click at [54, 259] on label at bounding box center [59, 259] width 14 height 0
click at [54, 266] on input "checkbox" at bounding box center [55, 262] width 7 height 7
checkbox input "false"
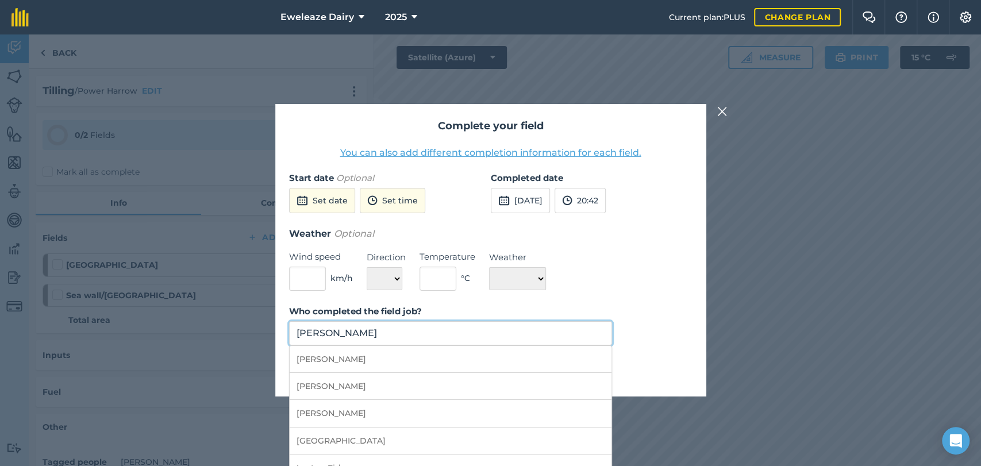
click at [352, 329] on input "Thomas Marsh" at bounding box center [451, 333] width 324 height 24
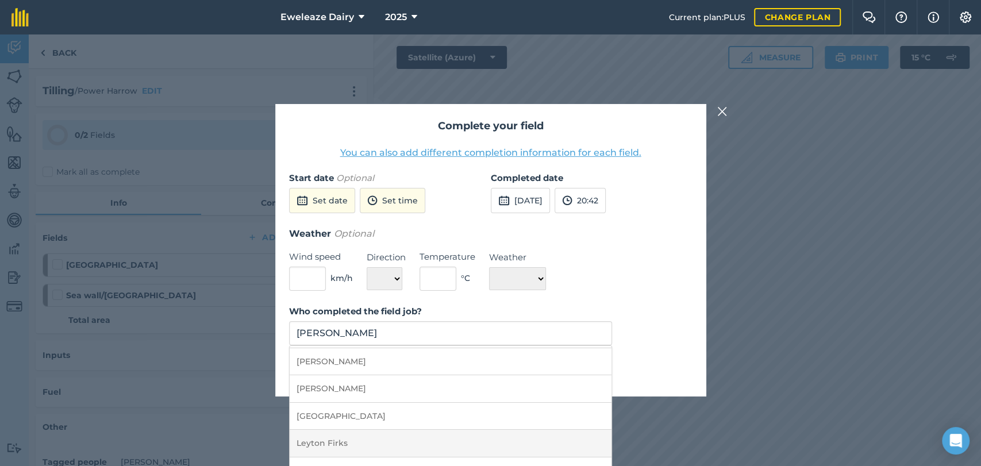
click at [323, 445] on li "Leyton Firks" at bounding box center [451, 443] width 322 height 27
type input "Leyton Firks"
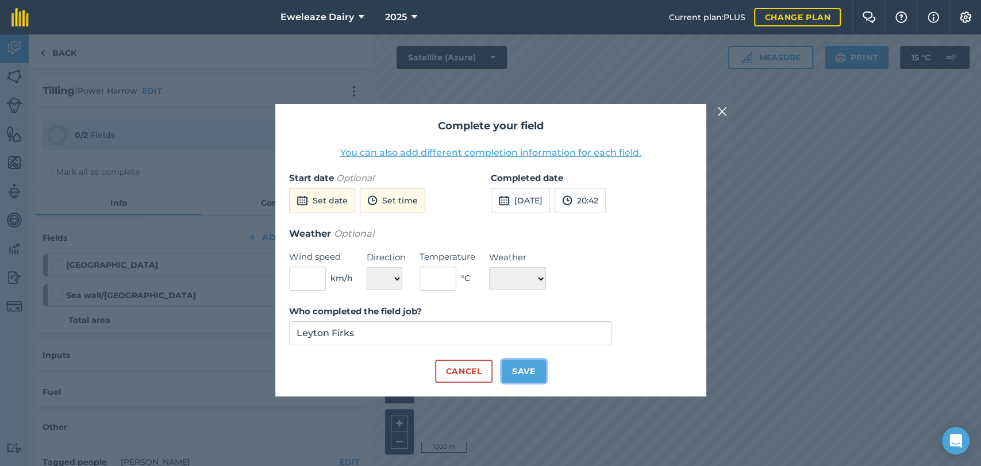
click at [516, 374] on button "Save" at bounding box center [524, 371] width 44 height 23
checkbox input "true"
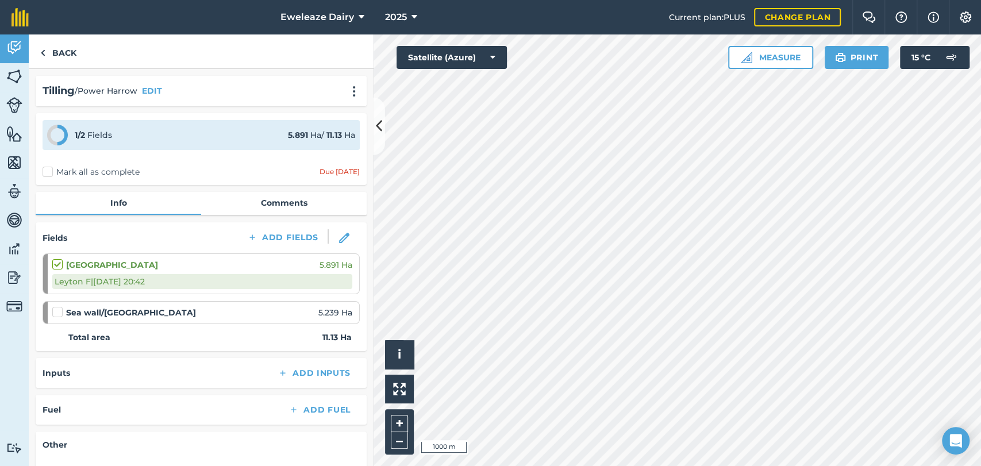
click at [56, 306] on label at bounding box center [59, 306] width 14 height 0
click at [56, 313] on input "checkbox" at bounding box center [55, 309] width 7 height 7
checkbox input "false"
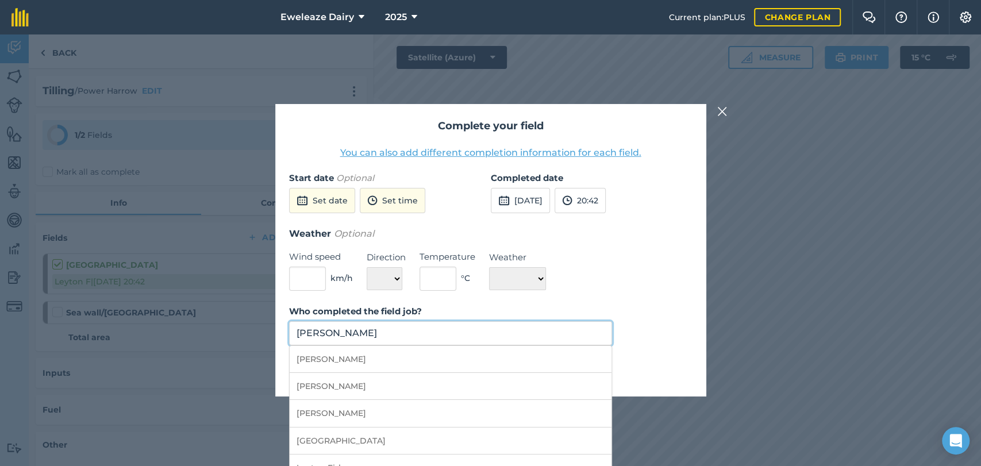
click at [326, 333] on input "Thomas Marsh" at bounding box center [451, 333] width 324 height 24
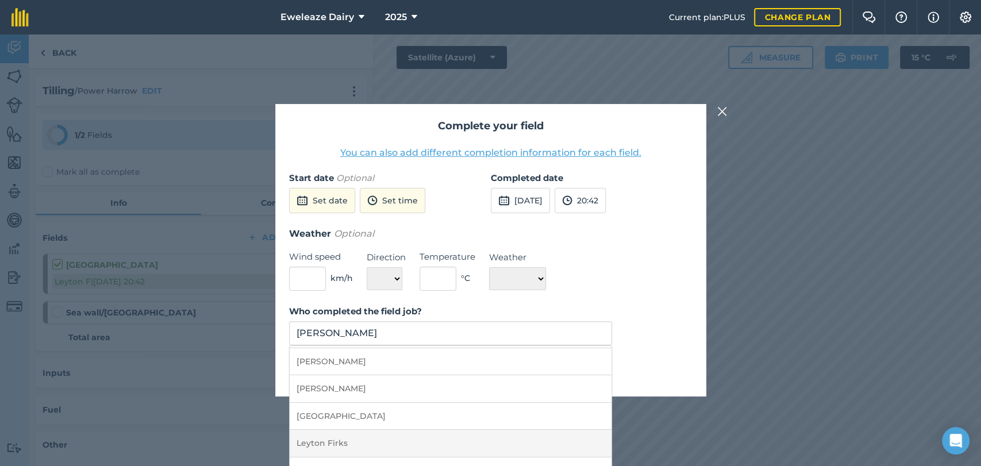
click at [341, 446] on li "Leyton Firks" at bounding box center [451, 443] width 322 height 27
type input "Leyton Firks"
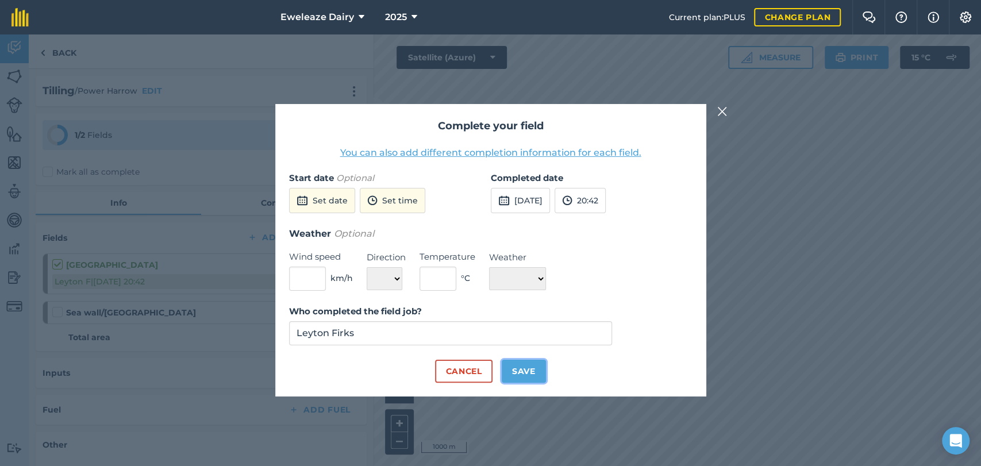
click at [526, 371] on button "Save" at bounding box center [524, 371] width 44 height 23
checkbox input "true"
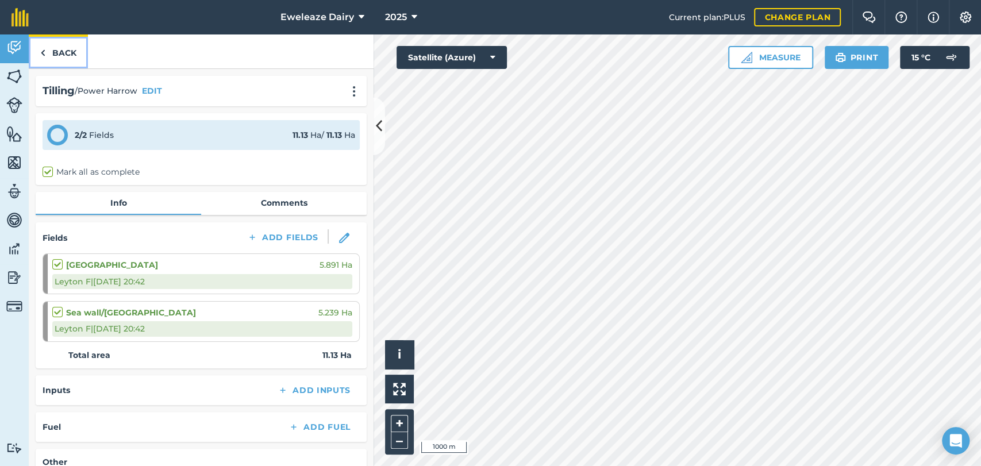
click at [59, 51] on link "Back" at bounding box center [58, 51] width 59 height 34
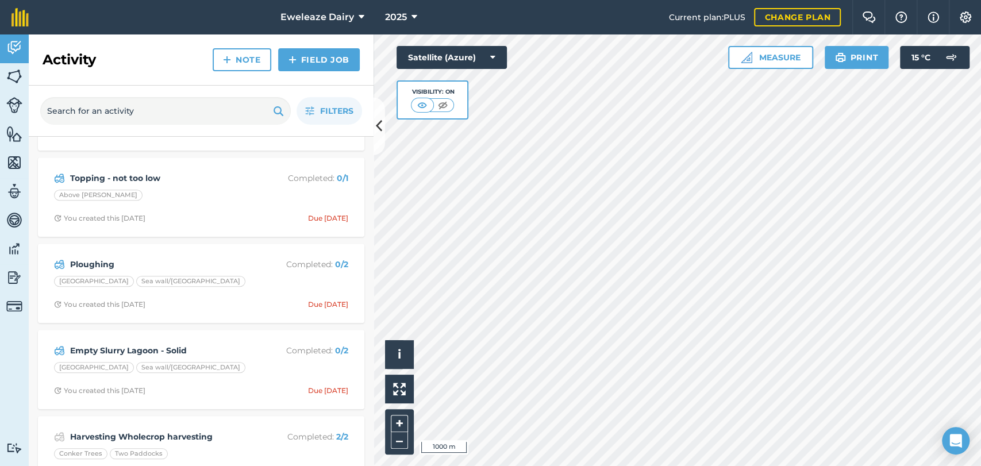
scroll to position [776, 0]
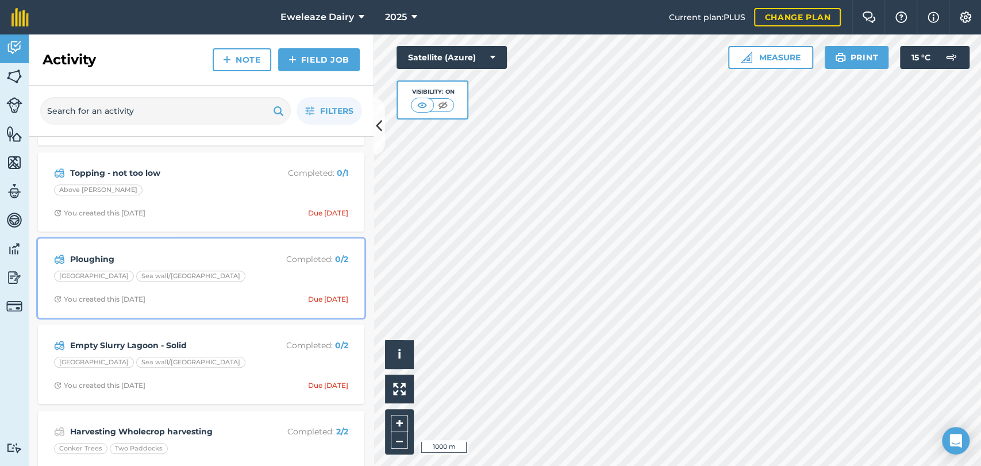
click at [205, 253] on strong "Ploughing" at bounding box center [161, 259] width 182 height 13
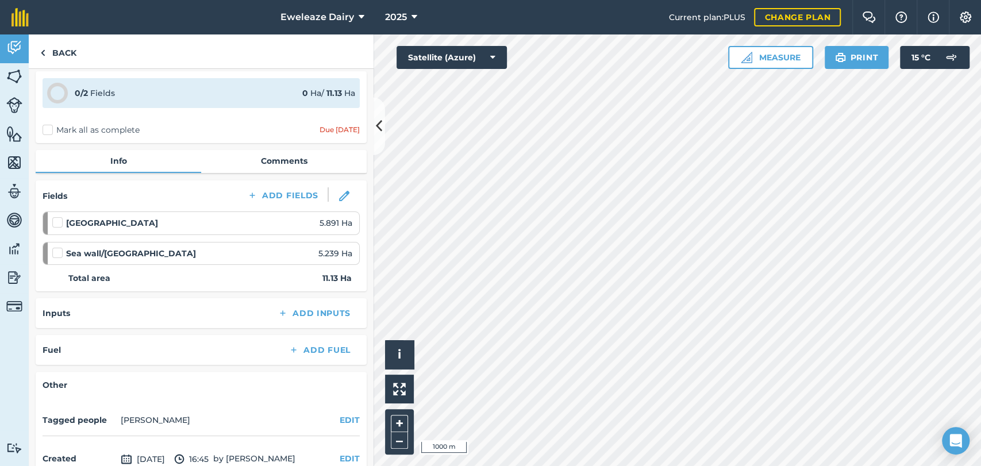
scroll to position [48, 0]
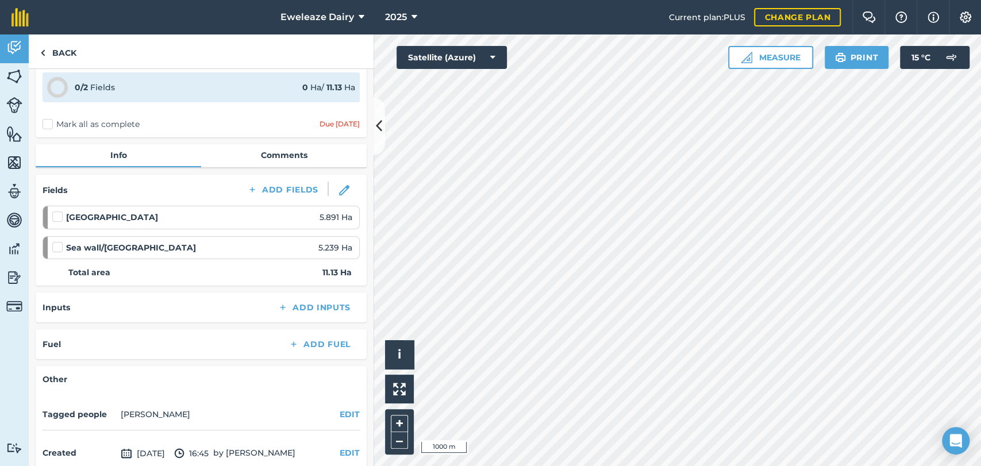
click at [53, 211] on label at bounding box center [59, 211] width 14 height 0
click at [53, 217] on input "checkbox" at bounding box center [55, 214] width 7 height 7
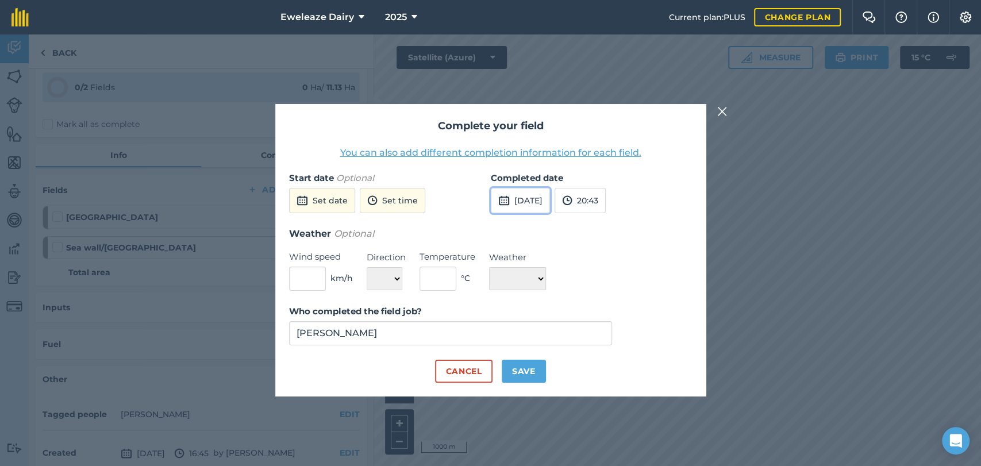
click at [526, 205] on button "10th Sep 2025" at bounding box center [520, 200] width 59 height 25
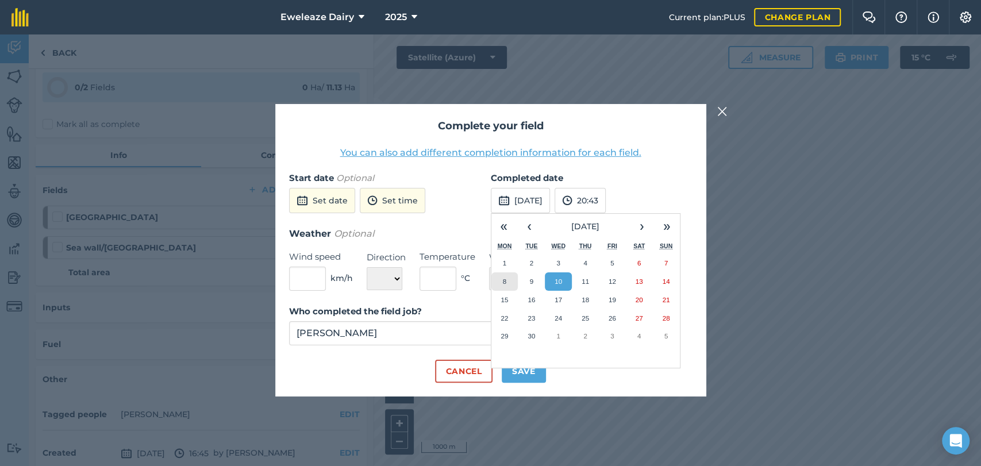
click at [505, 278] on abbr "8" at bounding box center [504, 281] width 3 height 7
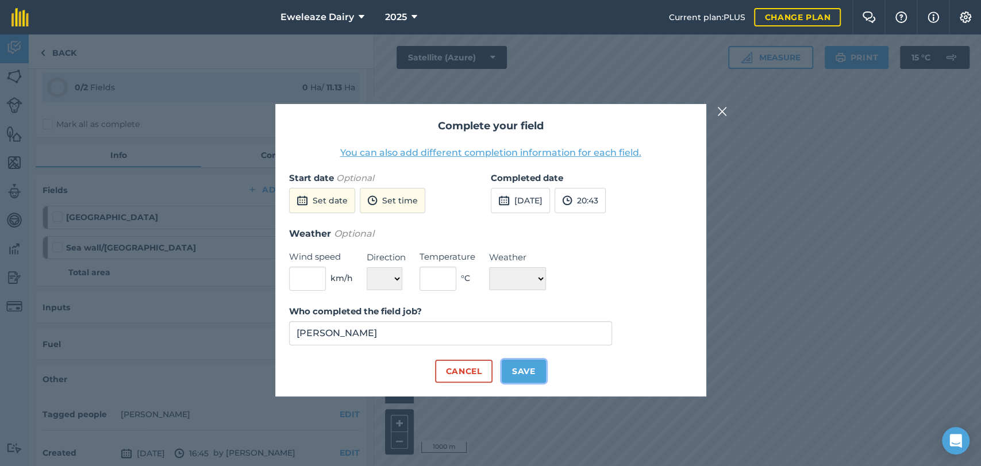
click at [521, 368] on button "Save" at bounding box center [524, 371] width 44 height 23
checkbox input "true"
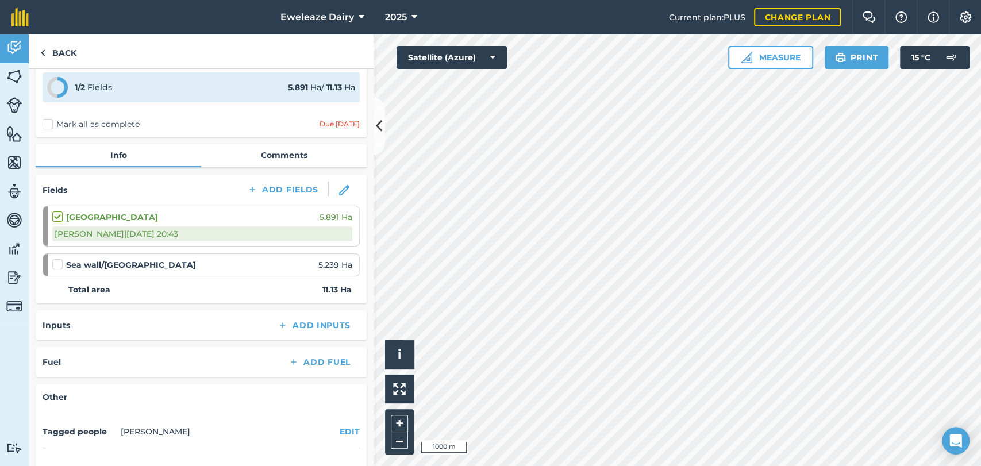
click at [59, 259] on label at bounding box center [59, 259] width 14 height 0
click at [59, 261] on input "checkbox" at bounding box center [55, 262] width 7 height 7
checkbox input "false"
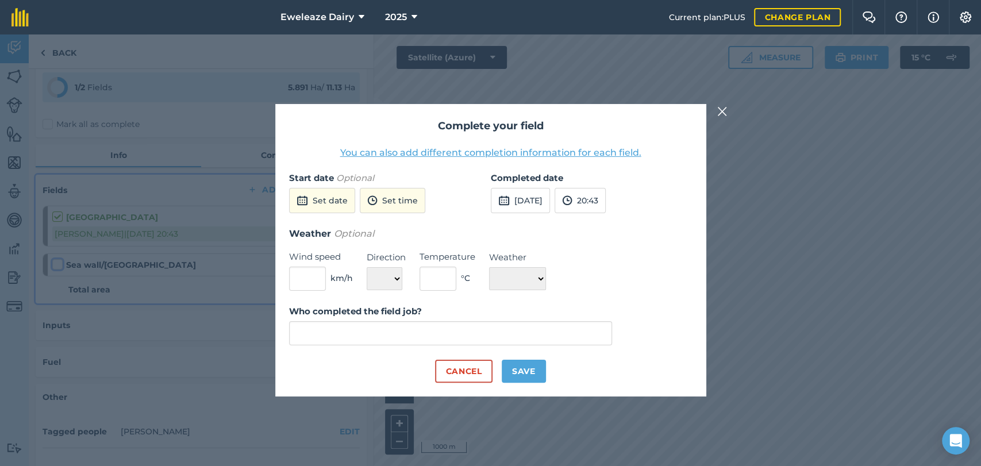
type input "Thomas Marsh"
click at [526, 203] on button "10th Sep 2025" at bounding box center [520, 200] width 59 height 25
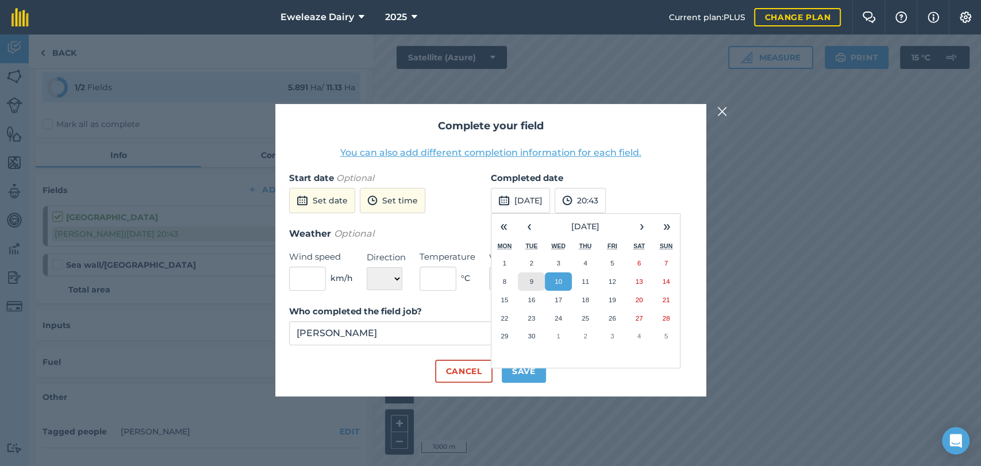
click at [530, 279] on abbr "9" at bounding box center [531, 281] width 3 height 7
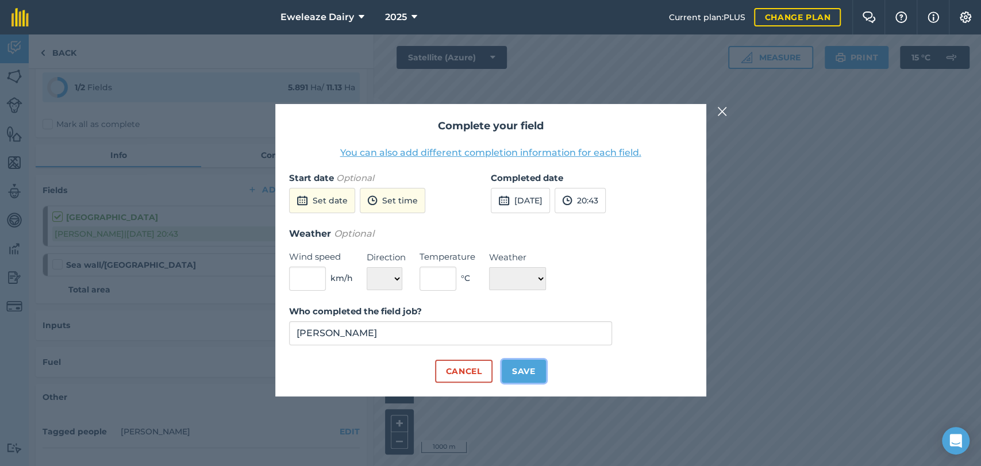
click at [515, 374] on button "Save" at bounding box center [524, 371] width 44 height 23
checkbox input "true"
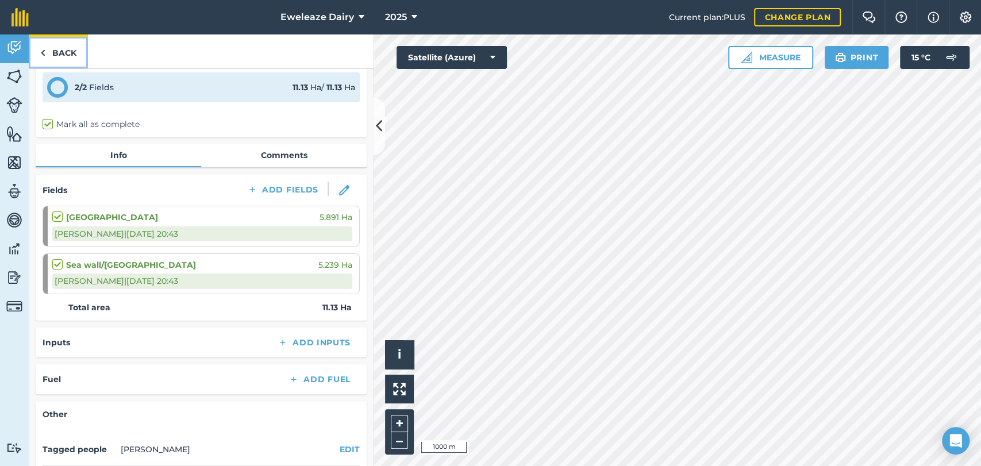
click at [57, 55] on link "Back" at bounding box center [58, 51] width 59 height 34
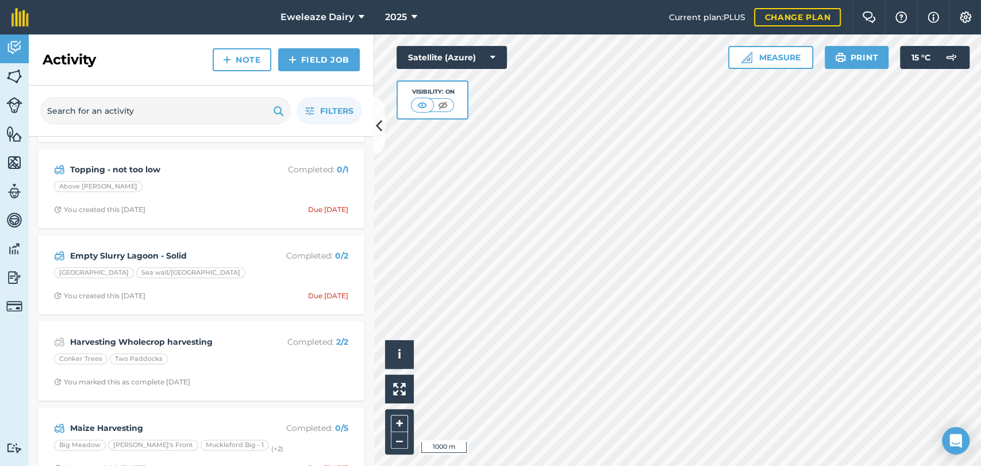
scroll to position [867, 0]
click at [214, 253] on div "Empty Slurry Lagoon - Solid Completed : 0 / 2 Bowl Field Sea wall/Ashton valley…" at bounding box center [201, 274] width 313 height 66
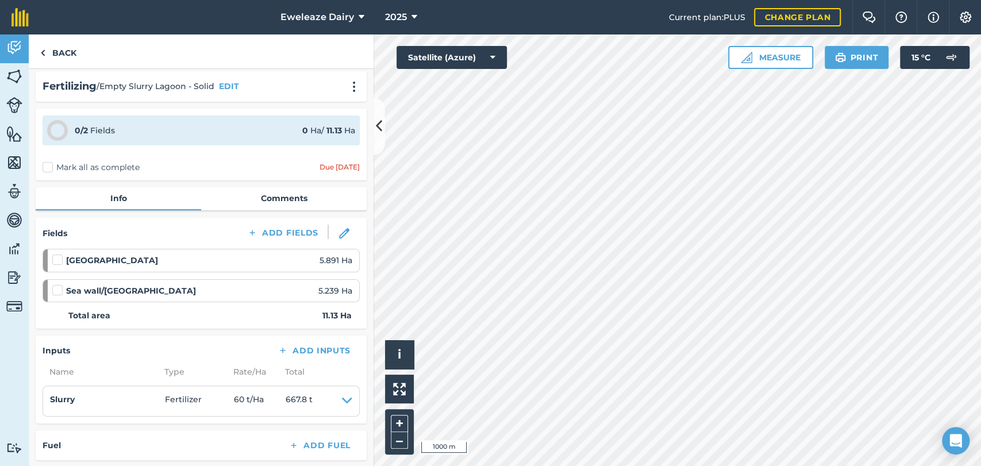
scroll to position [4, 0]
click at [45, 170] on label "Mark all as complete" at bounding box center [91, 168] width 97 height 12
click at [45, 170] on input "Mark all as complete" at bounding box center [46, 169] width 7 height 7
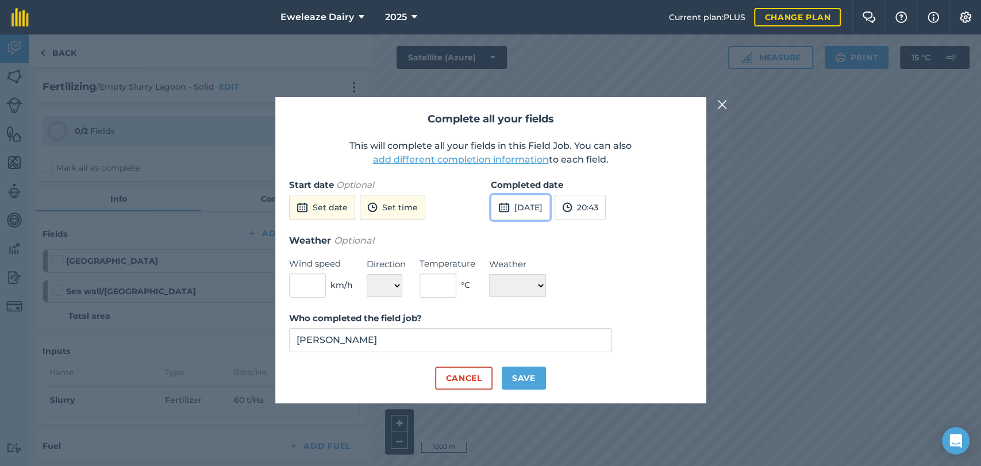
click at [528, 206] on button "10th Sep 2025" at bounding box center [520, 207] width 59 height 25
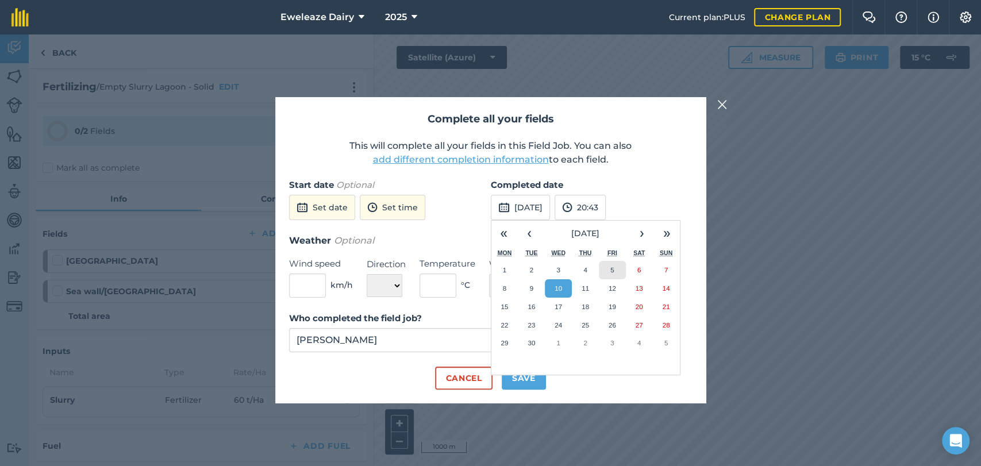
click at [607, 268] on button "5" at bounding box center [612, 270] width 27 height 18
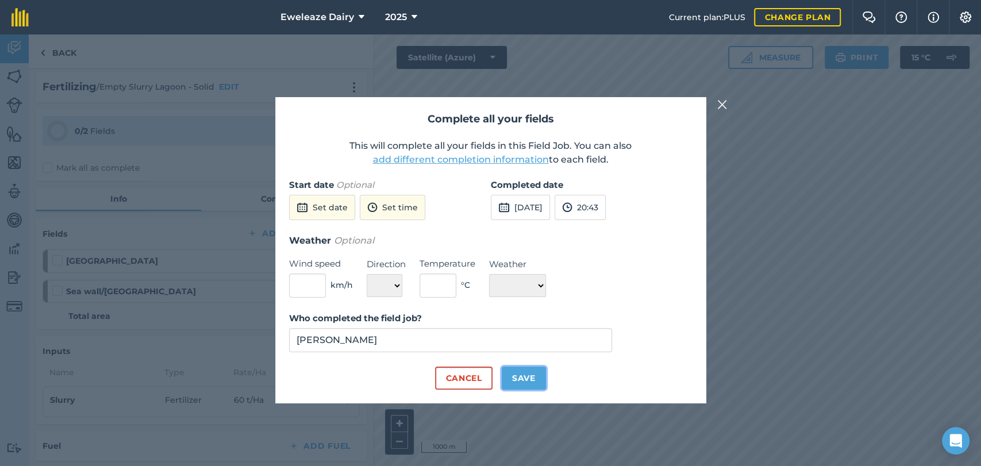
click at [518, 375] on button "Save" at bounding box center [524, 378] width 44 height 23
checkbox input "true"
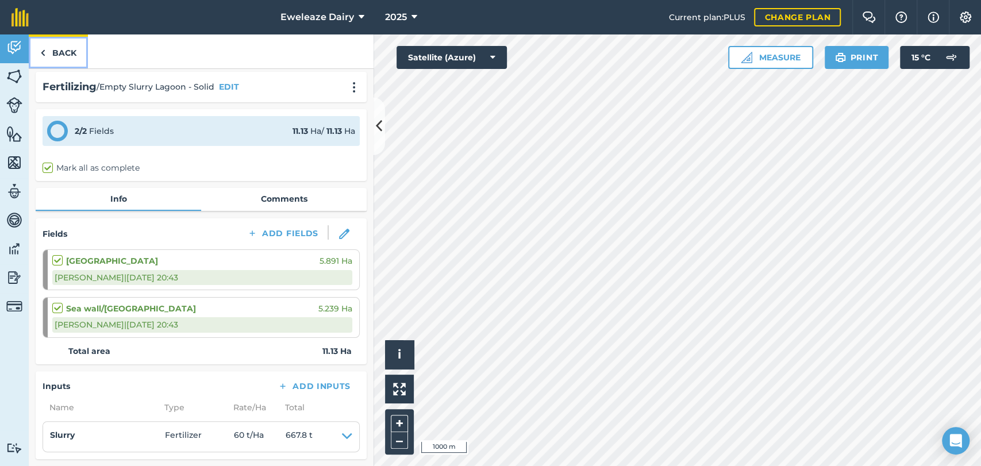
click at [56, 55] on link "Back" at bounding box center [58, 51] width 59 height 34
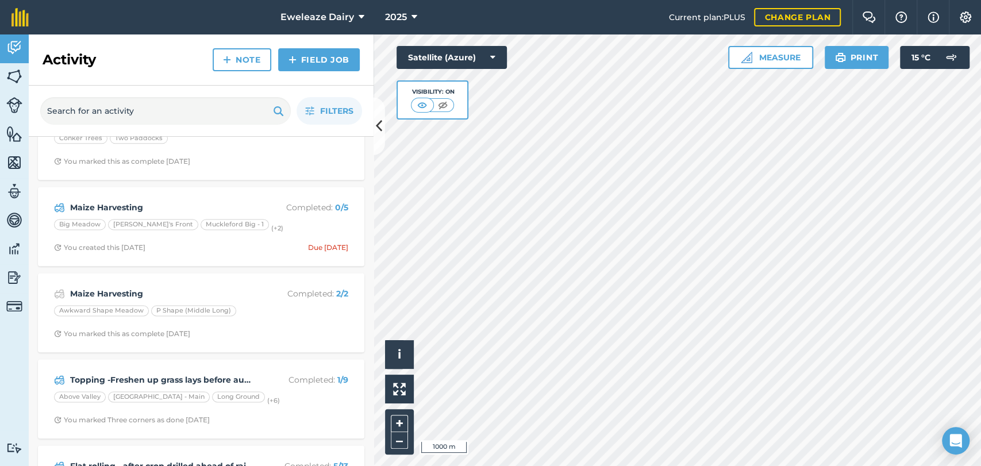
scroll to position [1093, 0]
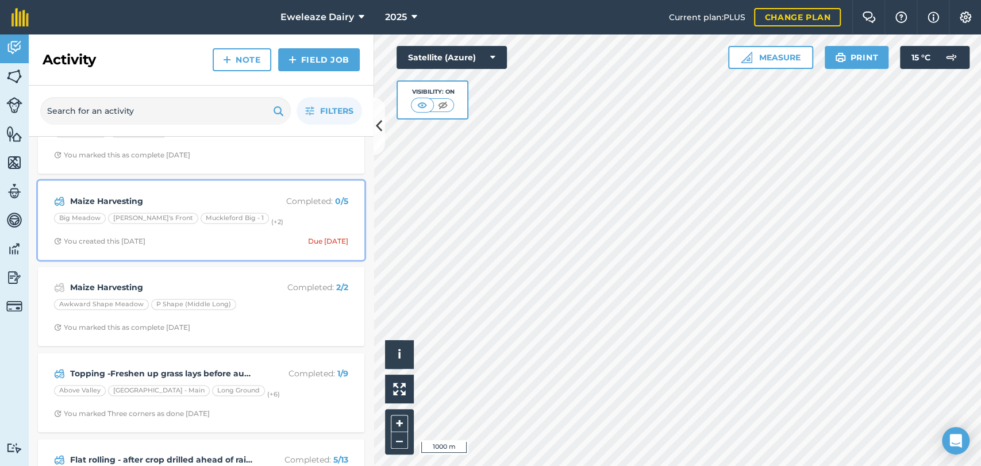
click at [276, 213] on div "Big Meadow Gerald's Front Muckleford Big - 1 (+ 2 )" at bounding box center [201, 220] width 294 height 15
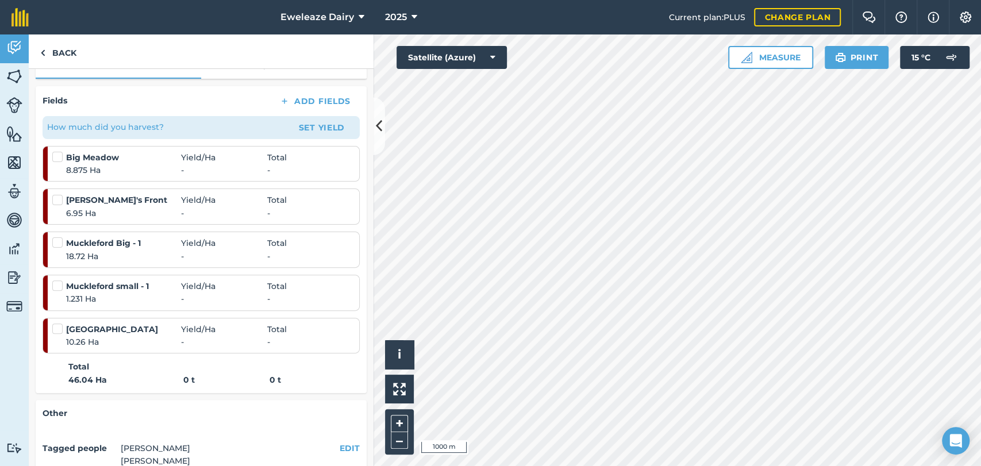
scroll to position [171, 0]
click at [56, 151] on label at bounding box center [59, 151] width 14 height 0
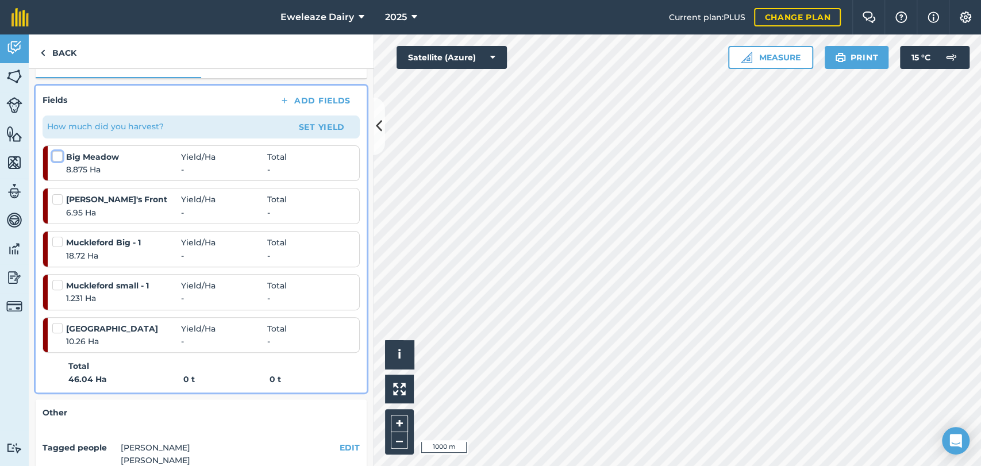
click at [56, 153] on input "checkbox" at bounding box center [55, 154] width 7 height 7
checkbox input "false"
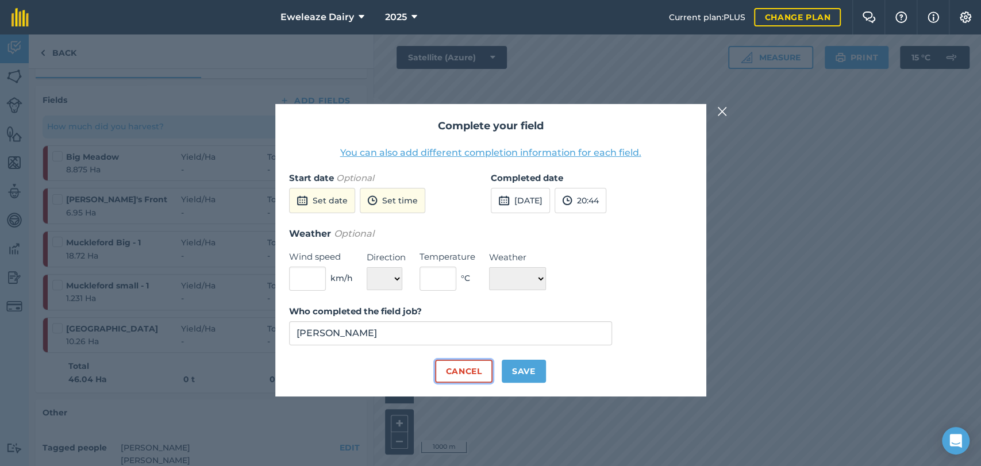
click at [466, 378] on button "Cancel" at bounding box center [463, 371] width 57 height 23
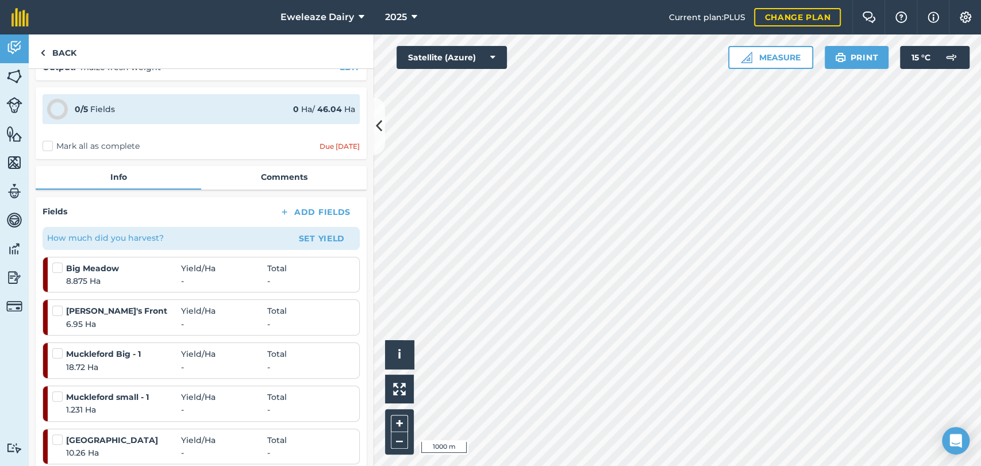
scroll to position [59, 0]
click at [45, 147] on label "Mark all as complete" at bounding box center [91, 147] width 97 height 12
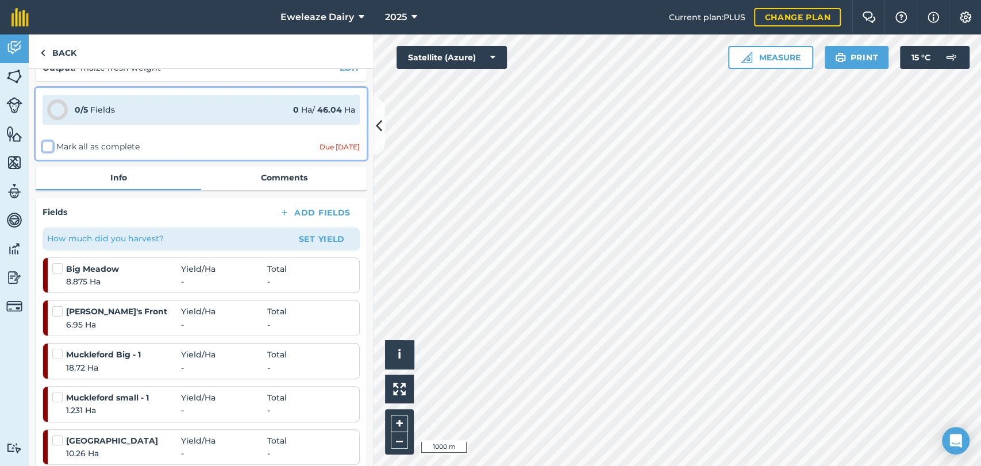
click at [45, 199] on input "Mark all as complete" at bounding box center [46, 202] width 7 height 7
checkbox input "false"
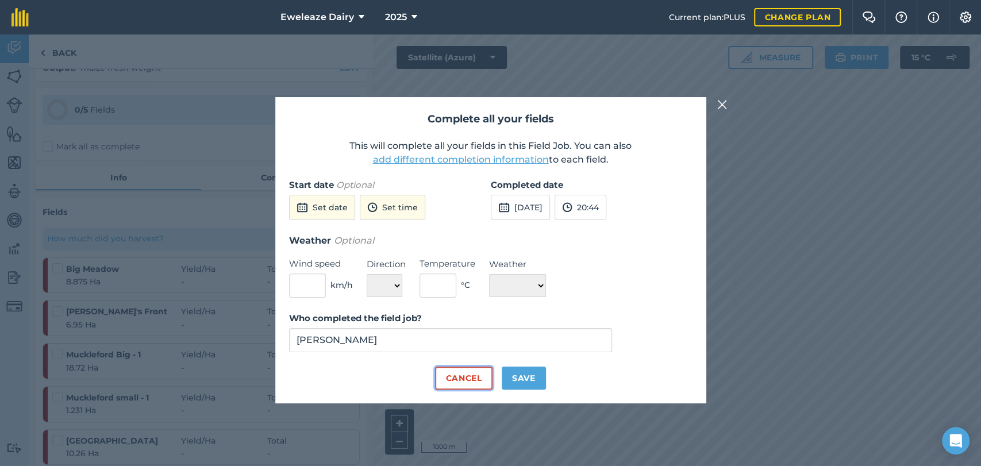
click at [472, 377] on button "Cancel" at bounding box center [463, 378] width 57 height 23
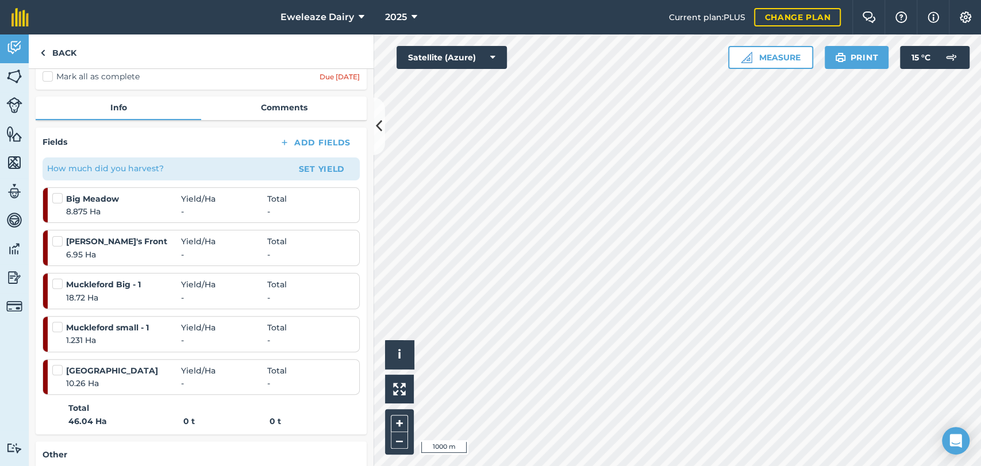
scroll to position [142, 0]
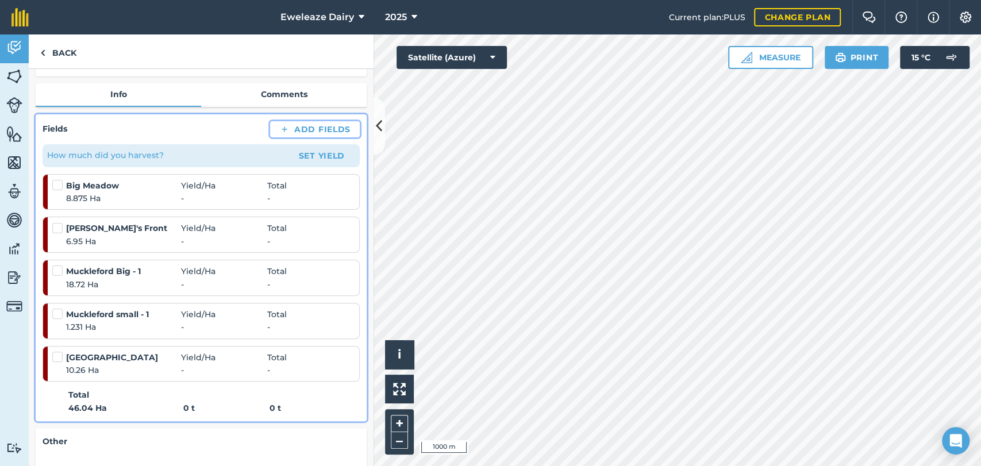
click at [310, 129] on button "Add Fields" at bounding box center [315, 129] width 90 height 16
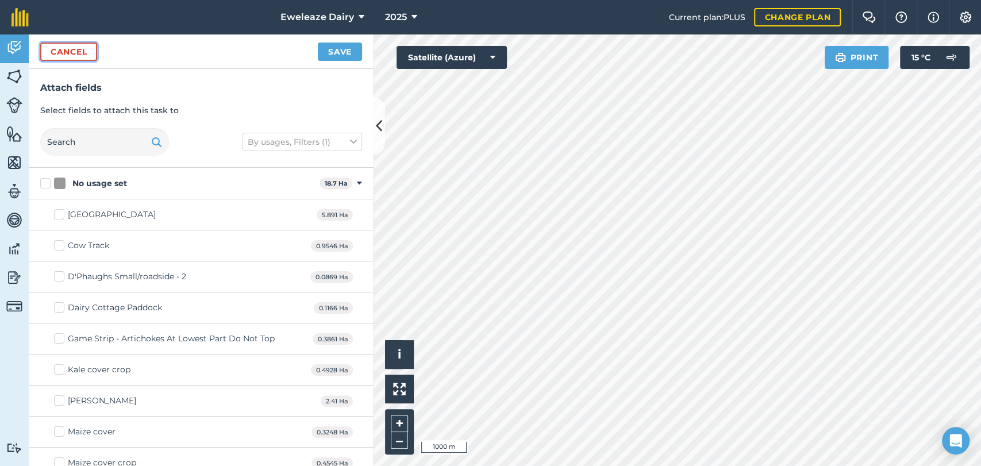
click at [74, 51] on button "Cancel" at bounding box center [68, 52] width 57 height 18
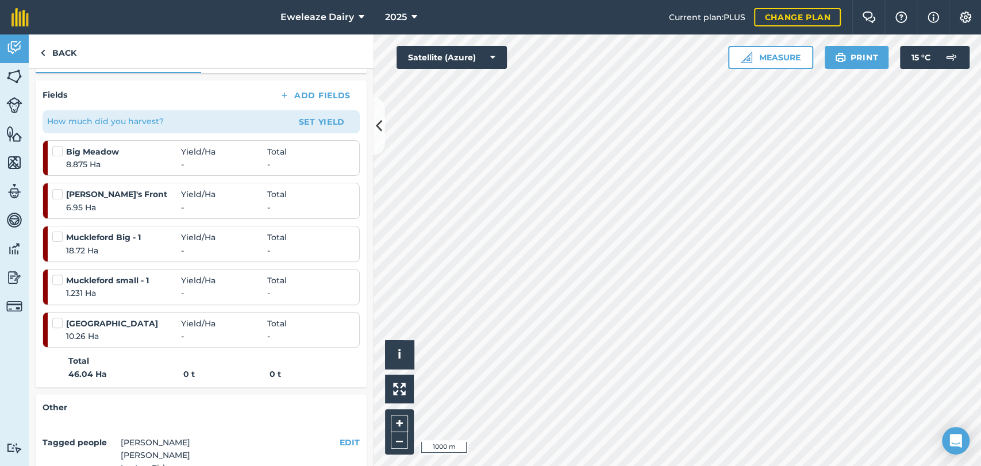
scroll to position [143, 0]
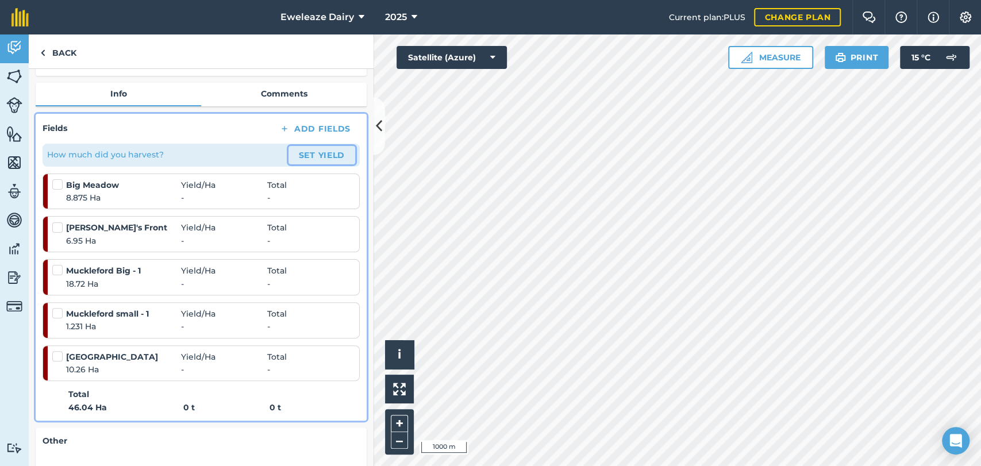
click at [317, 151] on button "Set Yield" at bounding box center [321, 155] width 67 height 18
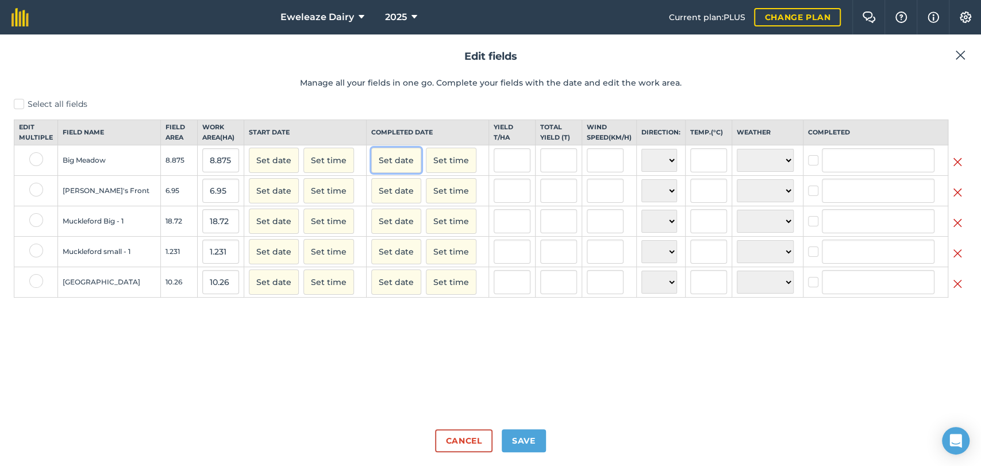
click at [383, 173] on button "Set date" at bounding box center [396, 160] width 50 height 25
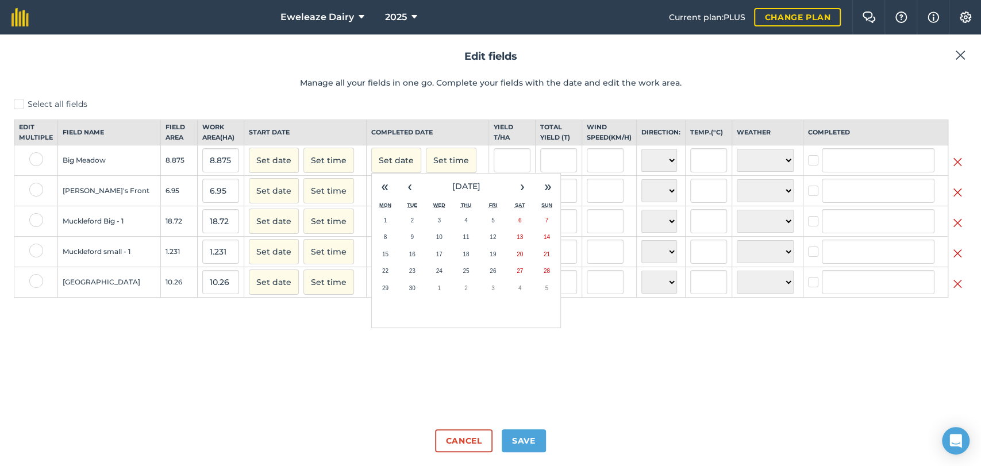
click at [24, 105] on label "Select all fields" at bounding box center [490, 104] width 953 height 12
click at [21, 105] on input "Select all fields" at bounding box center [17, 101] width 7 height 7
checkbox input "true"
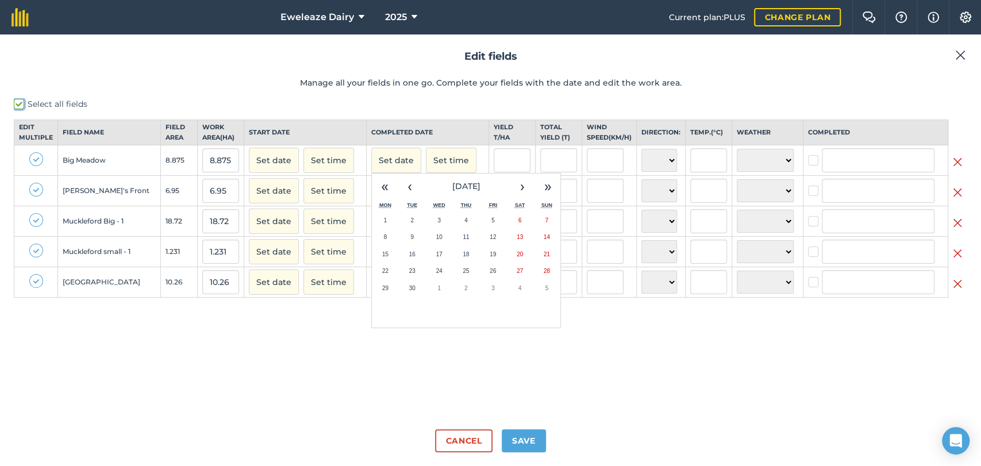
checkbox input "true"
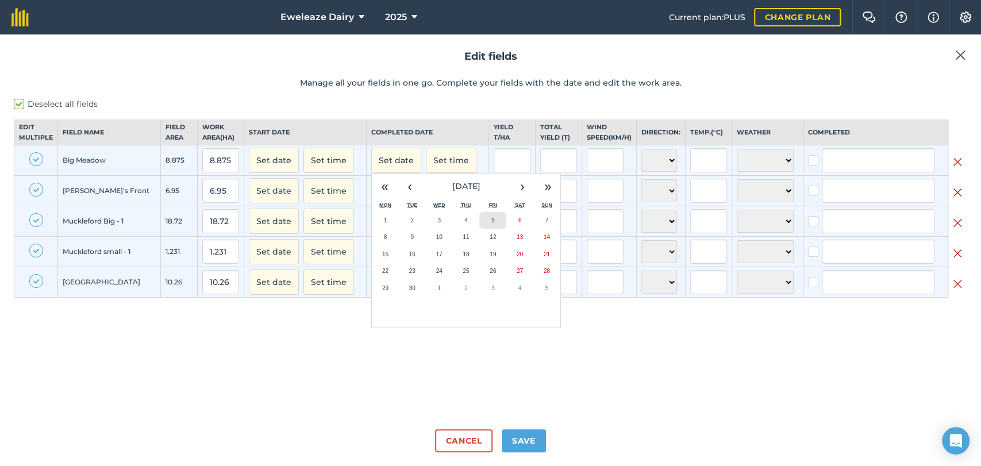
click at [482, 229] on button "5" at bounding box center [492, 220] width 27 height 17
checkbox input "true"
type input "Thomas Marsh"
checkbox input "true"
type input "Thomas Marsh"
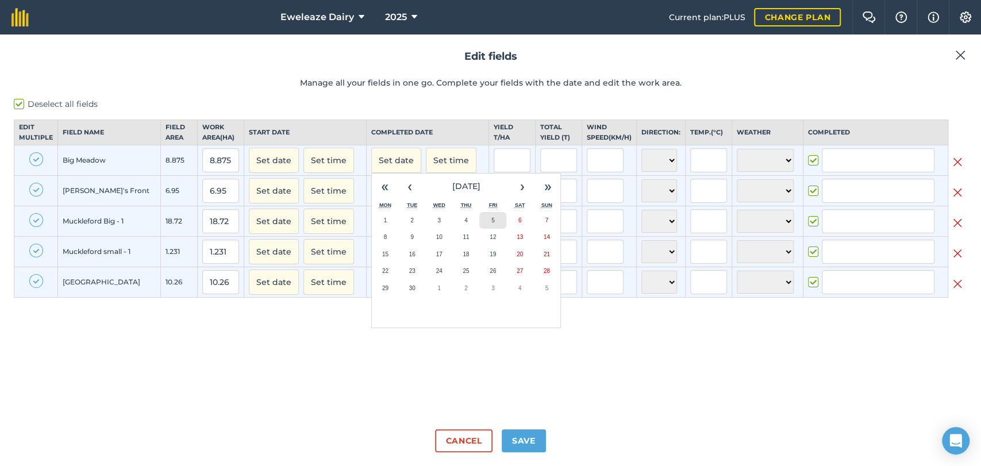
checkbox input "true"
type input "Thomas Marsh"
checkbox input "true"
type input "Thomas Marsh"
checkbox input "true"
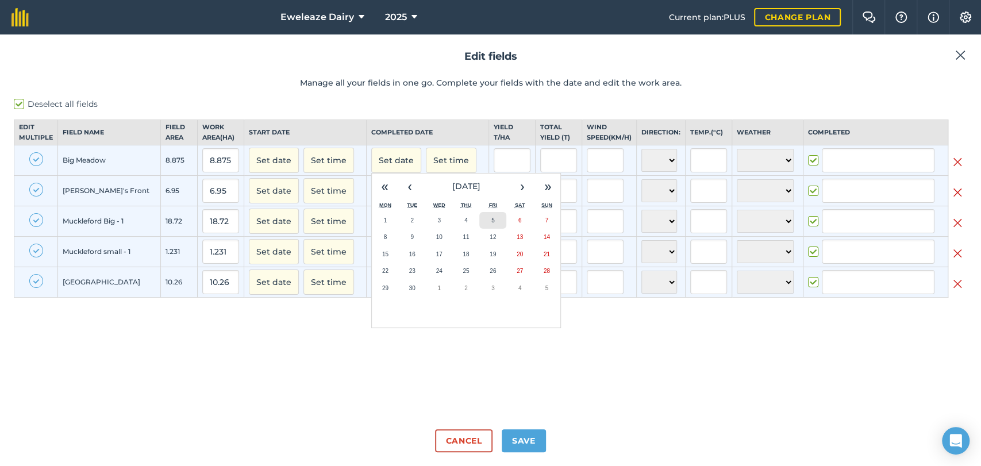
type input "Thomas Marsh"
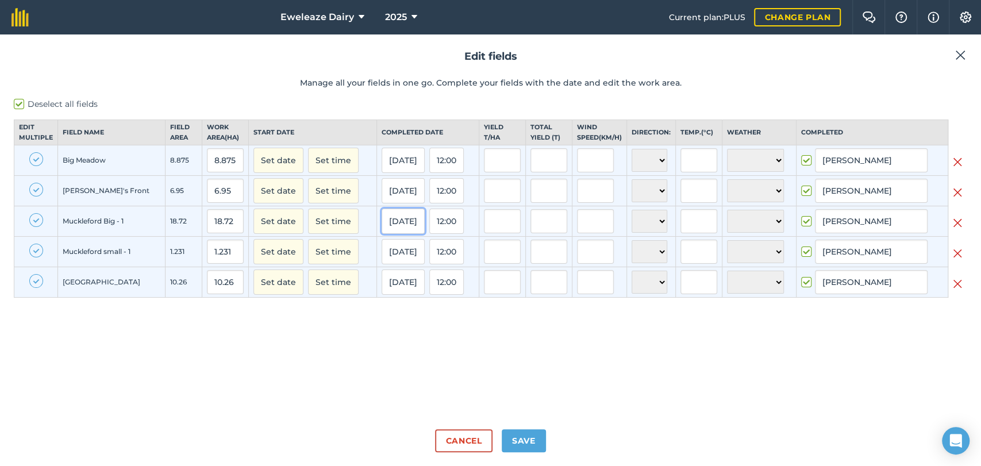
click at [382, 226] on button "05/09/25" at bounding box center [403, 221] width 43 height 25
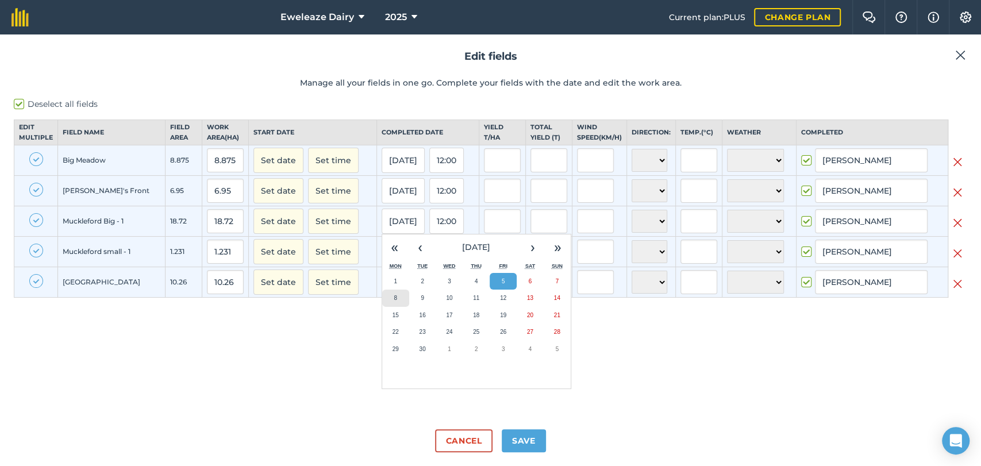
click at [394, 301] on abbr "8" at bounding box center [395, 298] width 3 height 6
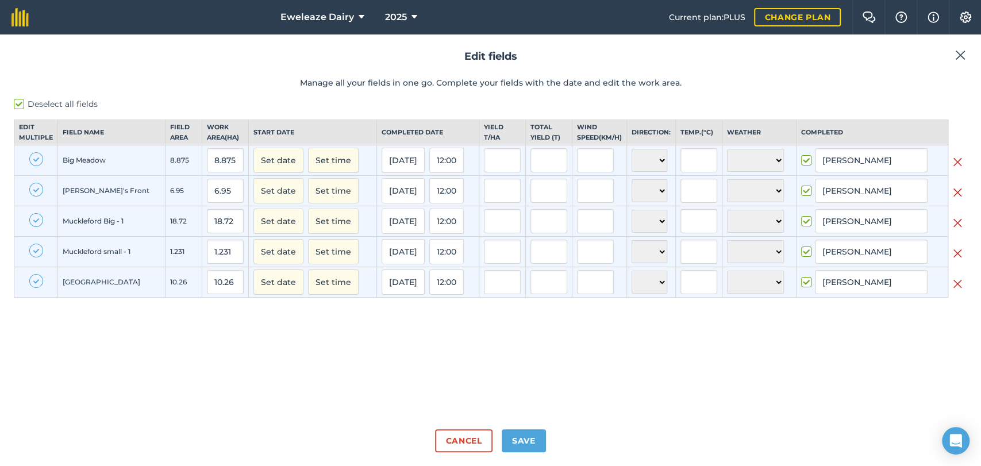
click at [18, 107] on label "Deselect all fields" at bounding box center [490, 104] width 953 height 12
click at [18, 106] on input "Deselect all fields" at bounding box center [17, 101] width 7 height 7
checkbox input "false"
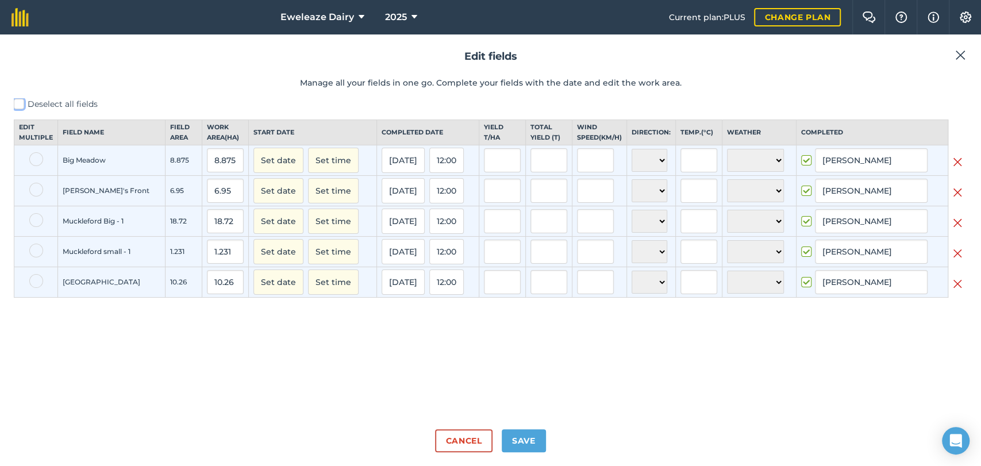
checkbox input "false"
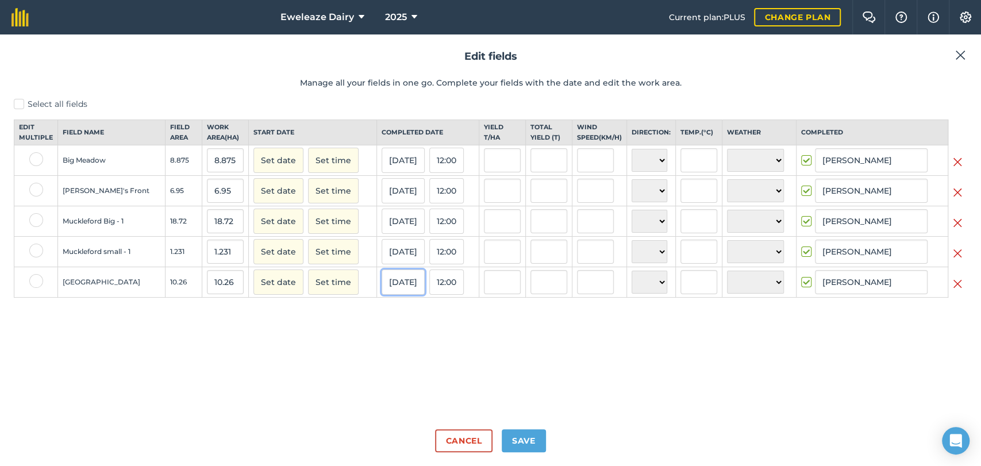
click at [384, 293] on button "08/09/25" at bounding box center [403, 282] width 43 height 25
click at [502, 345] on abbr "5" at bounding box center [503, 342] width 3 height 6
click at [382, 203] on button "08/09/25" at bounding box center [403, 190] width 43 height 25
click at [490, 260] on button "5" at bounding box center [503, 251] width 27 height 17
click at [382, 171] on button "08/09/25" at bounding box center [403, 160] width 43 height 25
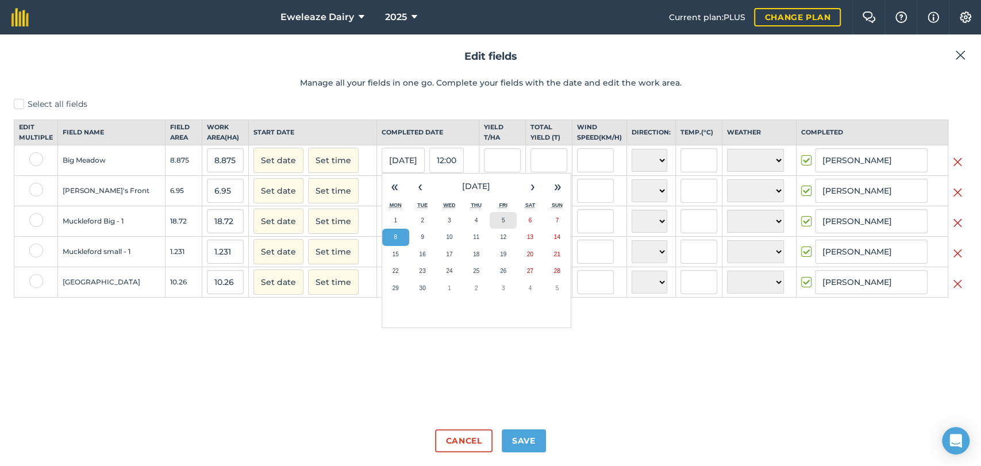
click at [502, 224] on abbr "5" at bounding box center [503, 220] width 3 height 6
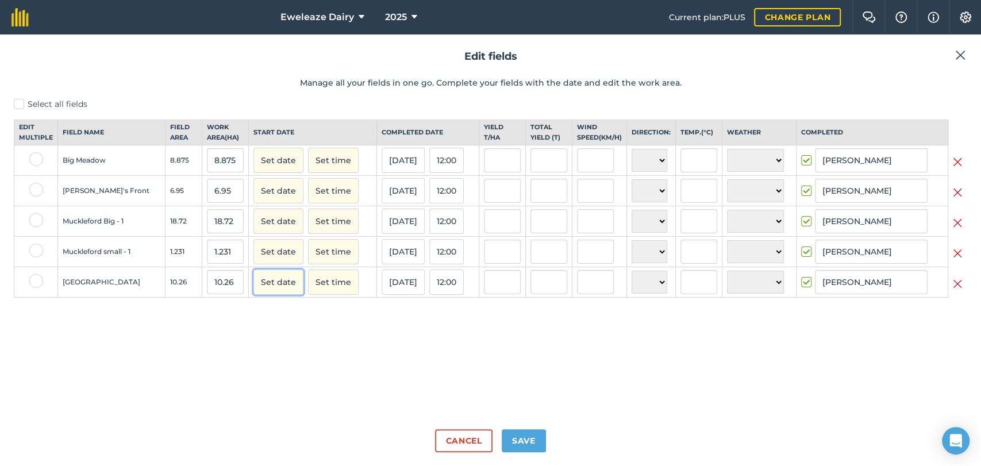
click at [253, 295] on button "Set date" at bounding box center [278, 282] width 50 height 25
click at [335, 351] on button "4" at bounding box center [348, 342] width 27 height 17
click at [253, 167] on button "Set date" at bounding box center [278, 160] width 50 height 25
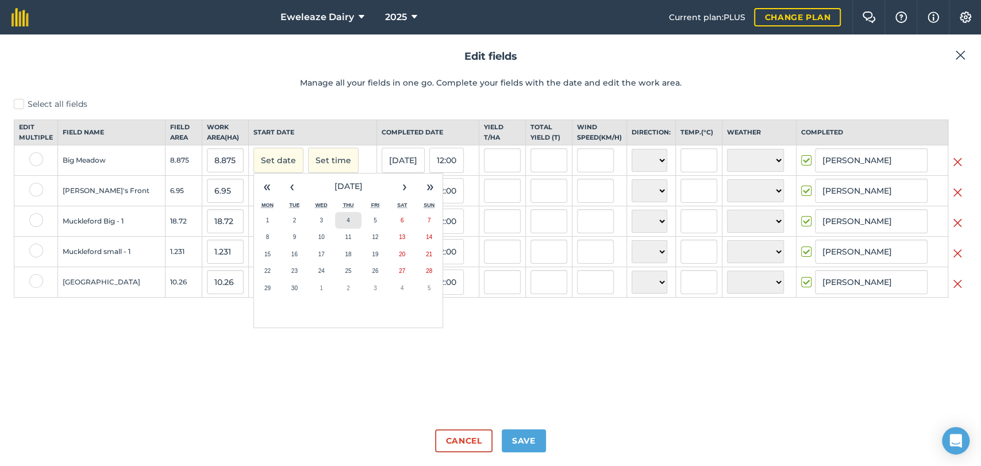
click at [335, 226] on button "4" at bounding box center [348, 220] width 27 height 17
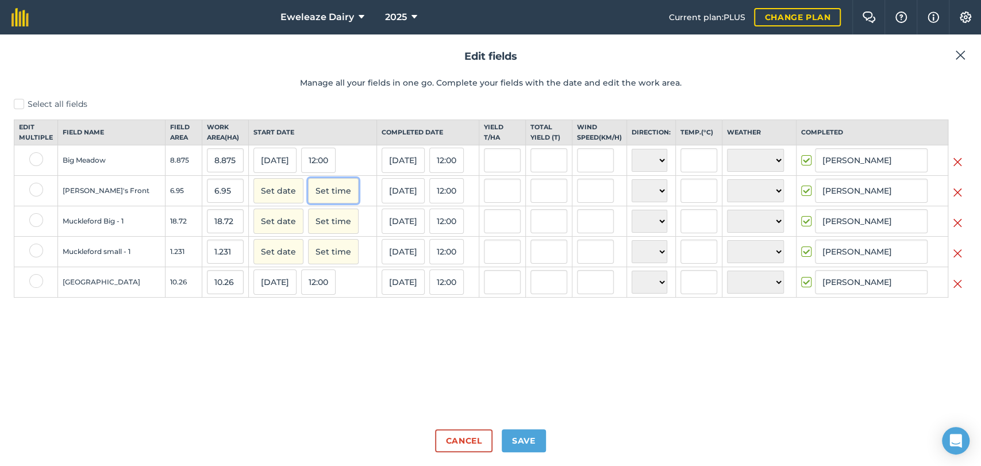
drag, startPoint x: 304, startPoint y: 199, endPoint x: 260, endPoint y: 202, distance: 44.3
click at [260, 202] on div "Set date Set time" at bounding box center [312, 190] width 118 height 25
click at [260, 202] on button "Set date" at bounding box center [278, 190] width 50 height 25
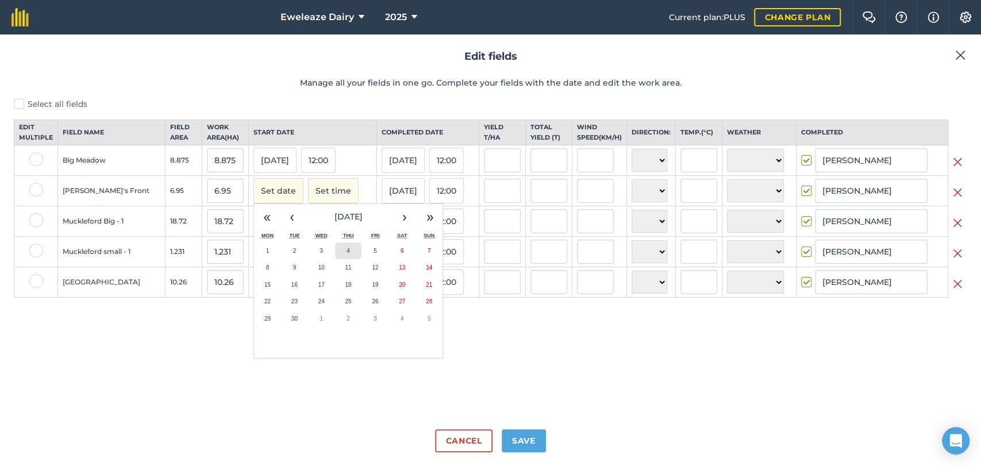
click at [347, 254] on abbr "4" at bounding box center [348, 251] width 3 height 6
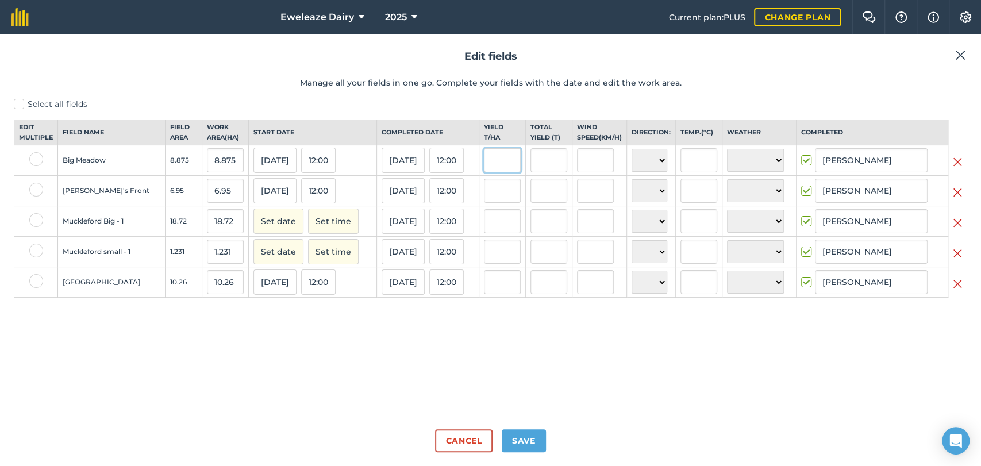
click at [492, 171] on input "text" at bounding box center [502, 160] width 37 height 24
type input "40"
type input "355"
click at [484, 197] on input "text" at bounding box center [502, 191] width 37 height 24
type input "40"
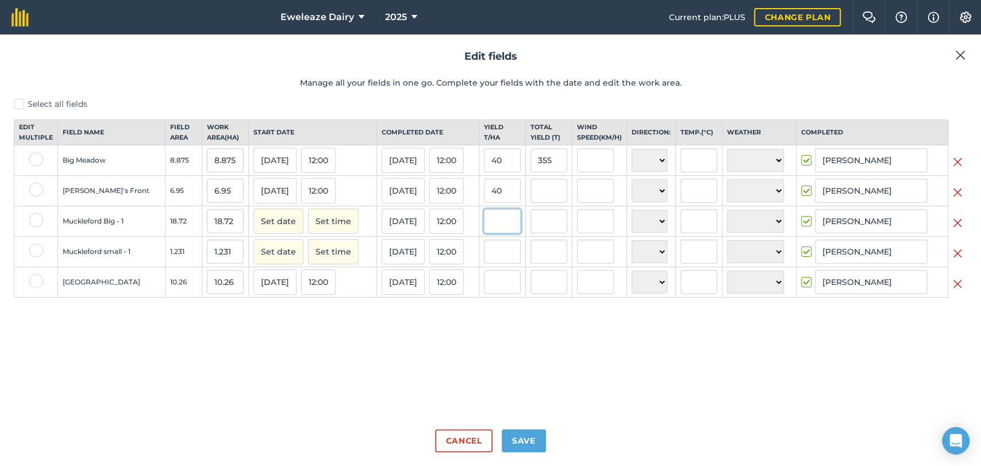
type input "278"
click at [488, 228] on input "text" at bounding box center [502, 221] width 37 height 24
type input "4"
type input "30"
type input "561.5999999999999"
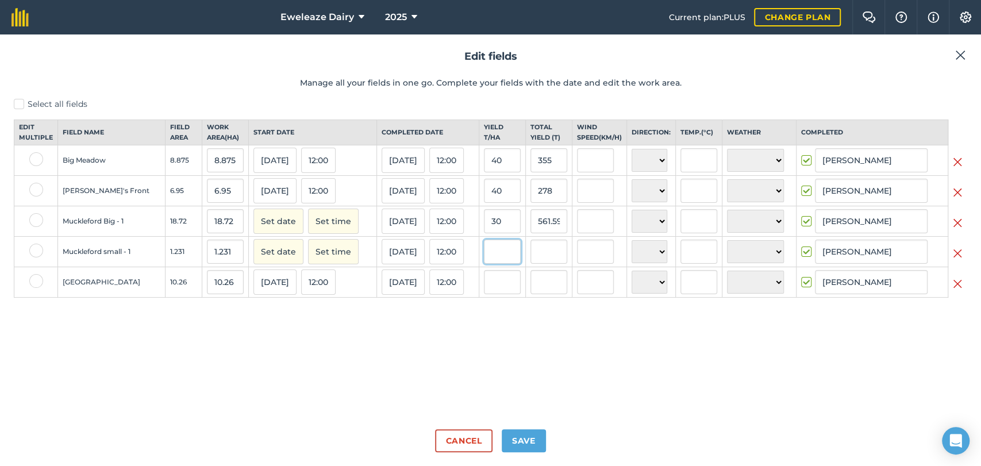
click at [492, 261] on input "text" at bounding box center [502, 252] width 37 height 24
type input "30"
type input "36.93"
click at [497, 294] on input "text" at bounding box center [502, 282] width 37 height 24
type input "40"
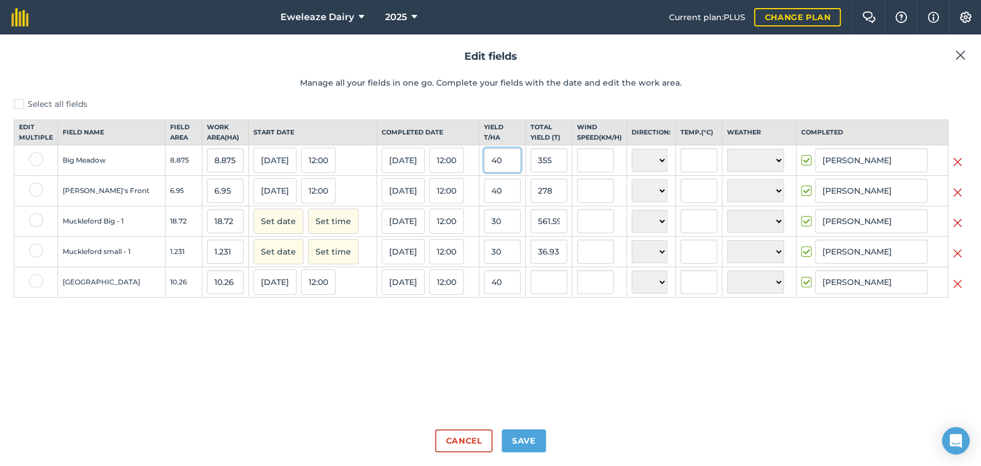
type input "410.4"
click at [492, 170] on input "40" at bounding box center [502, 160] width 37 height 24
type input "4"
type input "32"
type input "284"
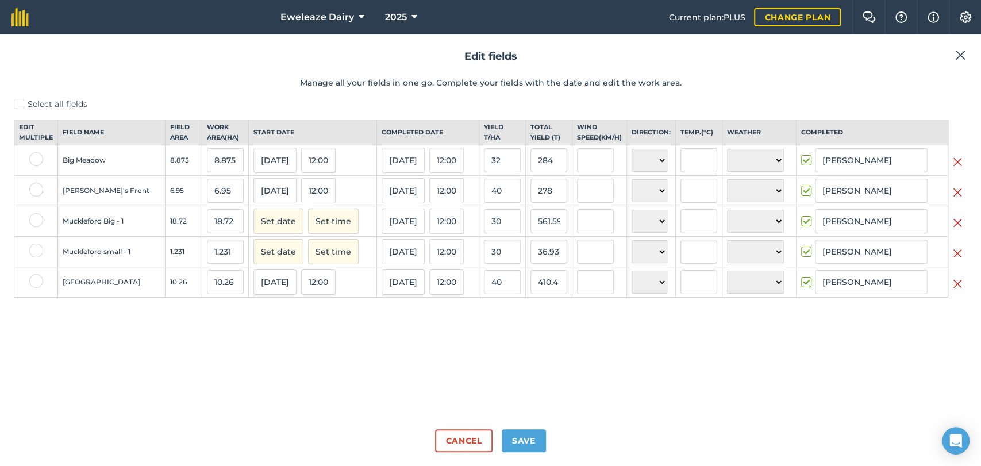
click at [615, 360] on div "Select all fields Edit multiple Field name Field Area Work area ( Ha ) Start da…" at bounding box center [490, 259] width 953 height 322
click at [525, 440] on button "Save" at bounding box center [524, 440] width 44 height 23
checkbox input "true"
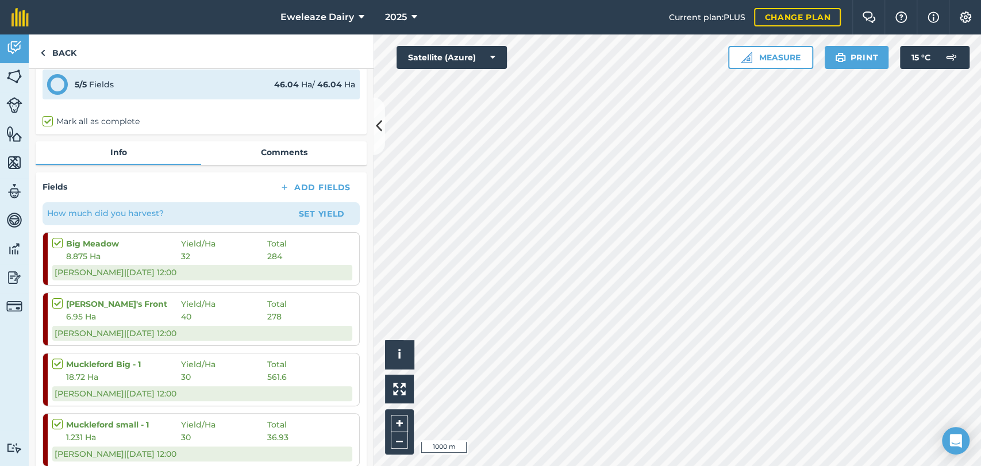
scroll to position [66, 0]
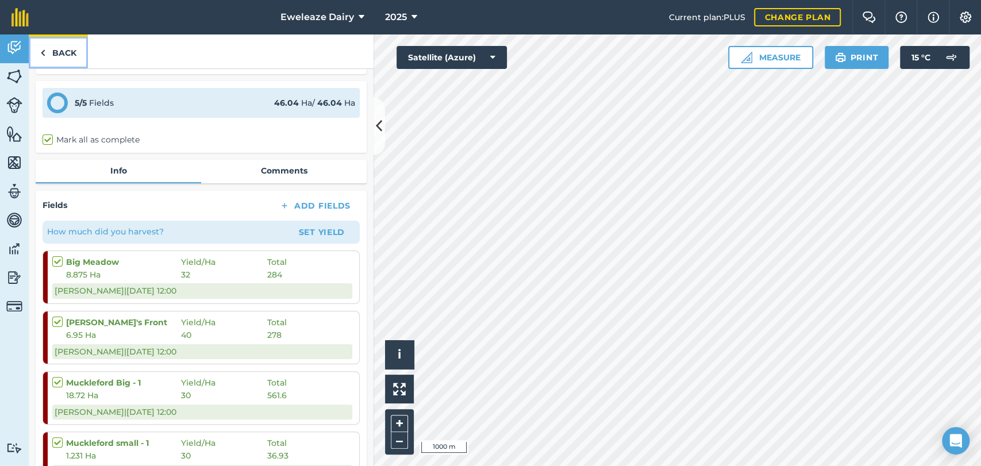
click at [52, 57] on link "Back" at bounding box center [58, 51] width 59 height 34
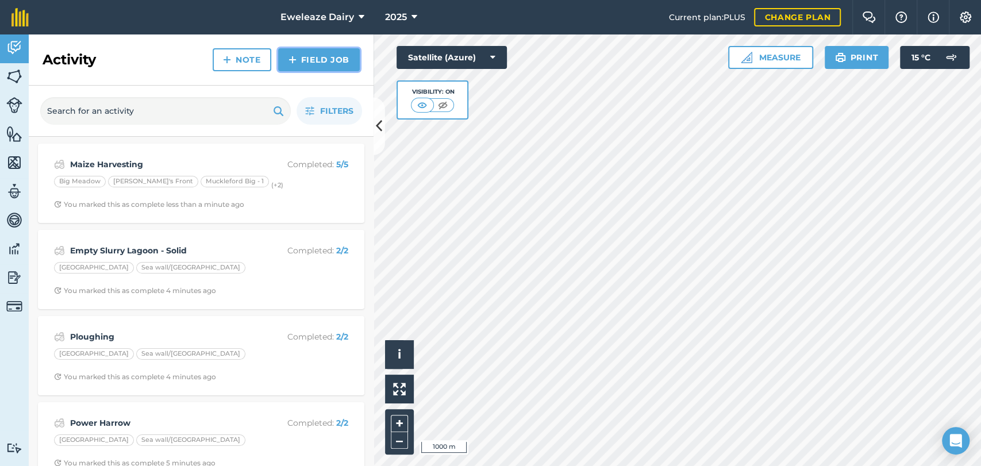
click at [317, 54] on link "Field Job" at bounding box center [319, 59] width 82 height 23
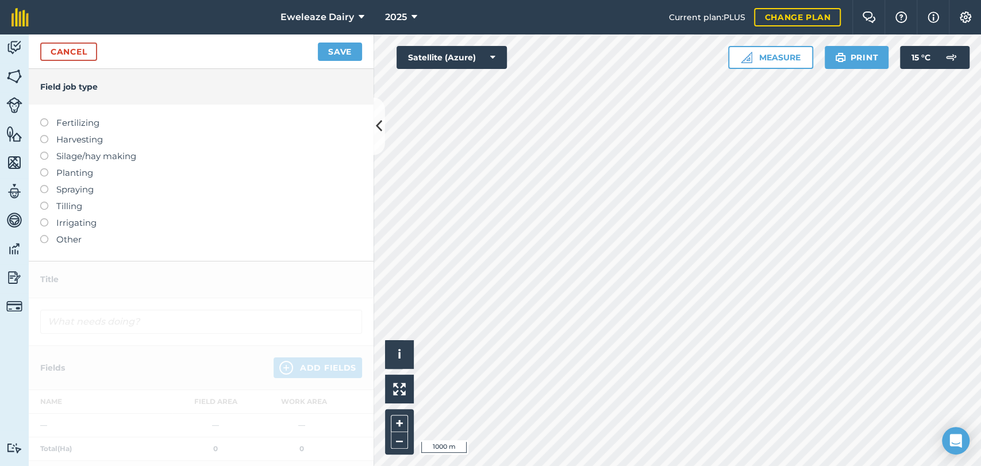
click at [45, 168] on label at bounding box center [48, 168] width 16 height 0
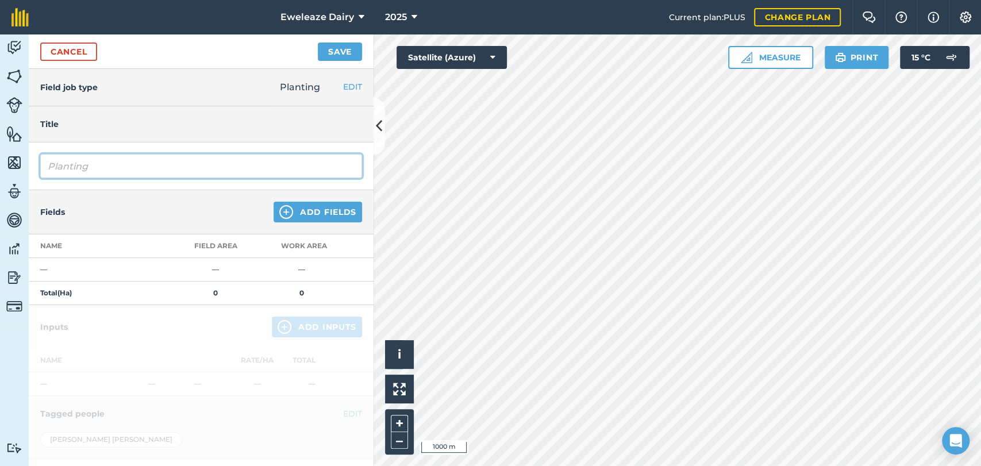
click at [108, 163] on input "Planting" at bounding box center [201, 166] width 322 height 24
type input "P"
type input "Drill Red circle long term grass"
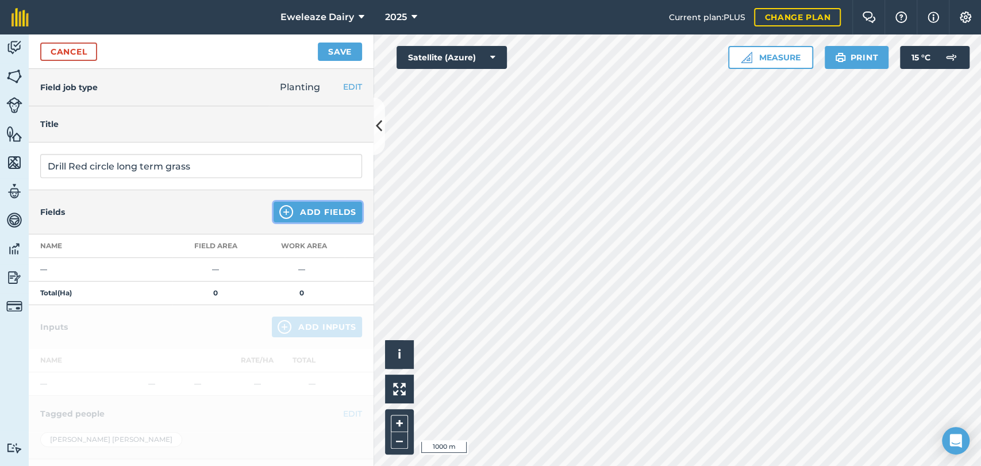
click at [288, 209] on button "Add Fields" at bounding box center [318, 212] width 88 height 21
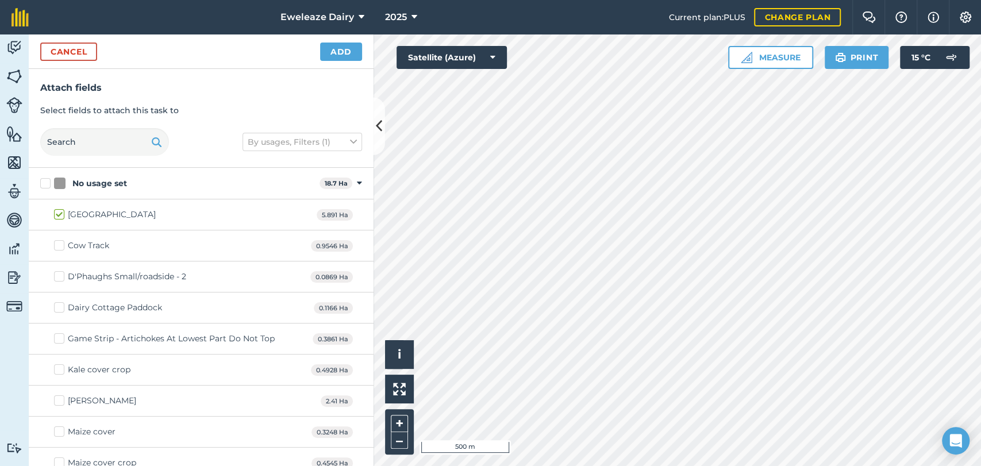
checkbox input "true"
click at [340, 52] on button "Add" at bounding box center [341, 52] width 42 height 18
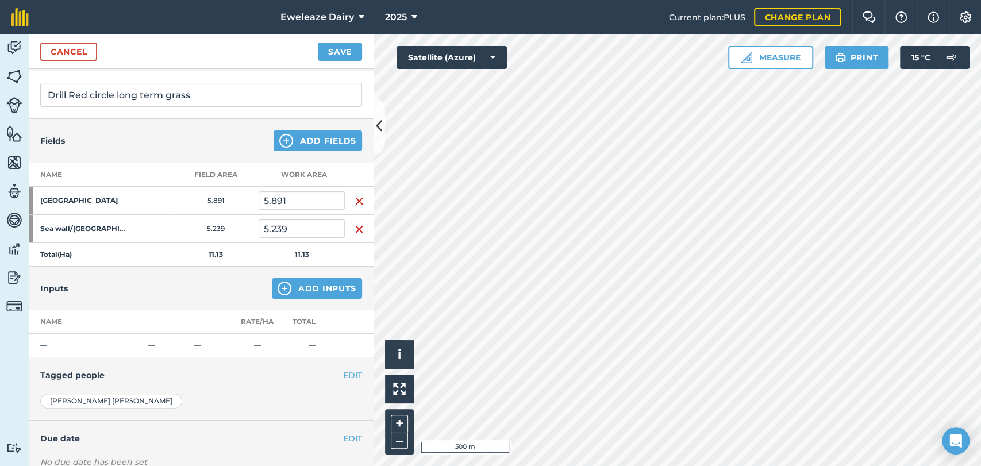
scroll to position [73, 0]
click at [287, 290] on button "Add Inputs" at bounding box center [317, 286] width 90 height 21
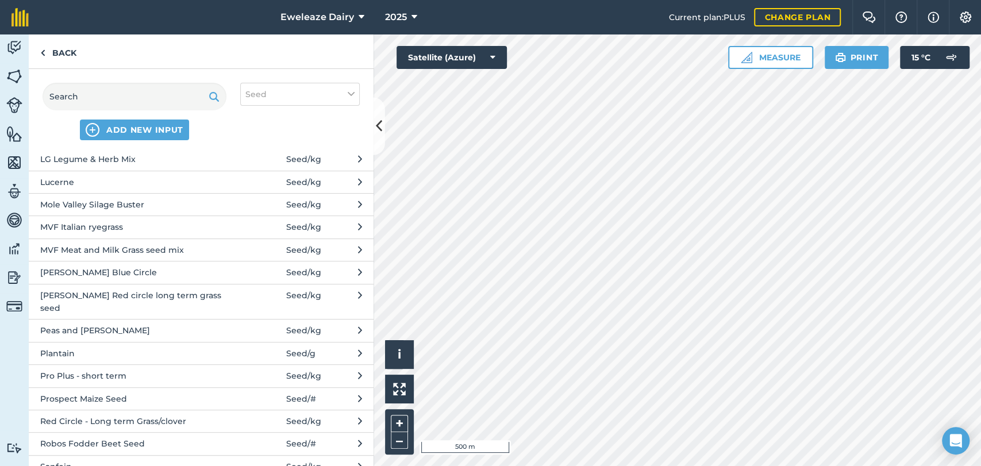
scroll to position [302, 0]
click at [149, 295] on span "Nickersons Red circle long term grass seed" at bounding box center [134, 301] width 188 height 26
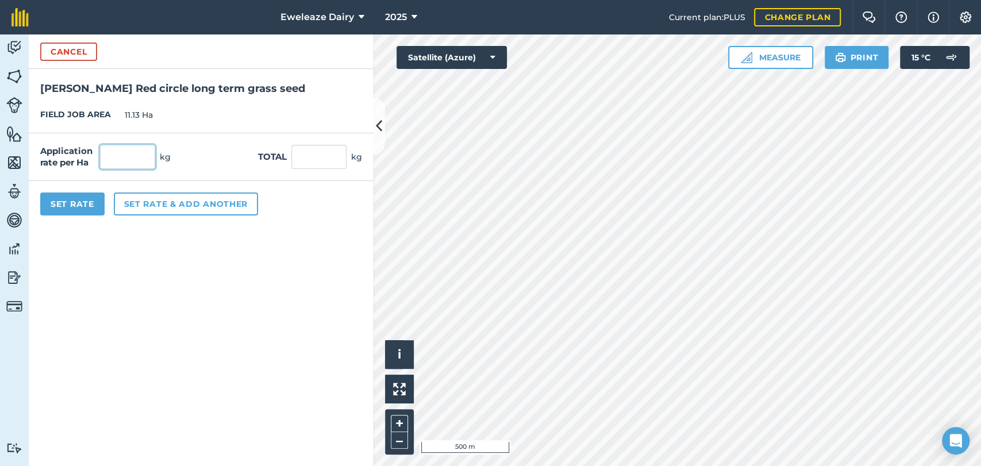
click at [127, 159] on input "text" at bounding box center [127, 157] width 55 height 24
type input "34.5"
type input "383.985"
click at [118, 265] on form "Cancel Nickersons Red circle long term grass seed FIELD JOB AREA 11.13 Ha Appli…" at bounding box center [201, 250] width 345 height 432
click at [79, 205] on button "Set Rate" at bounding box center [72, 204] width 64 height 23
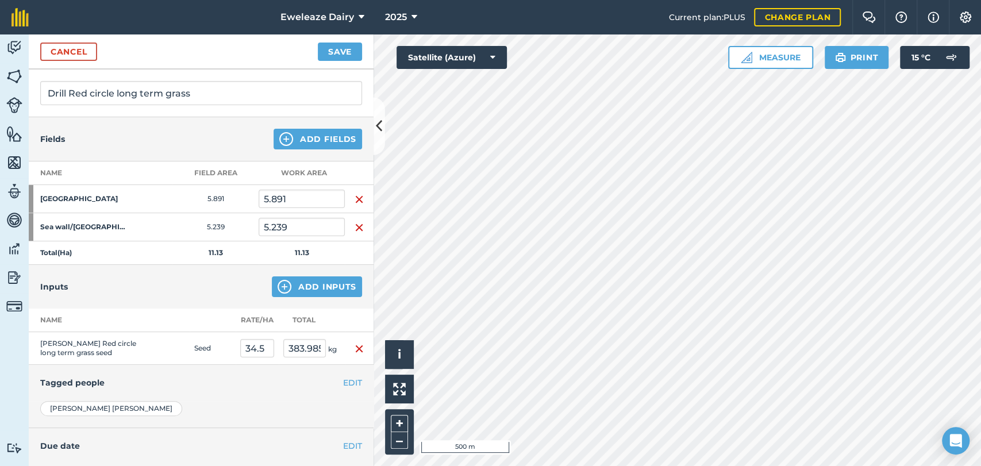
scroll to position [153, 0]
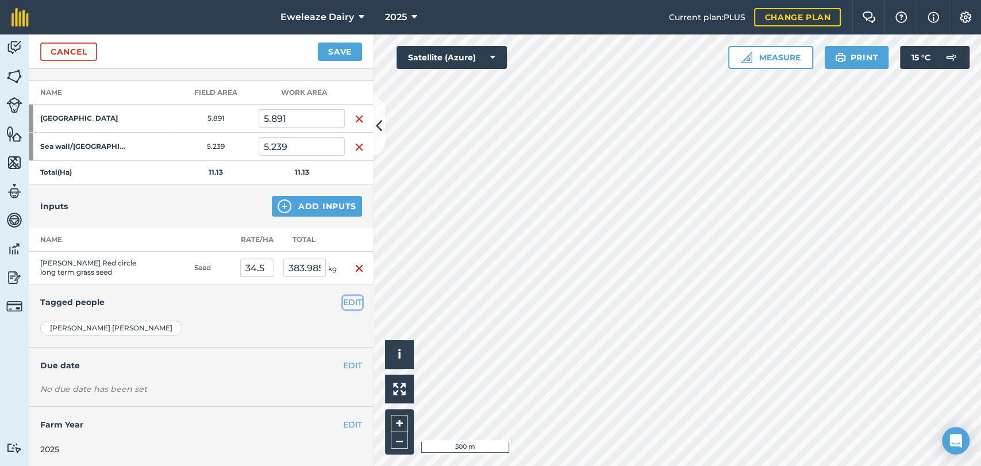
click at [343, 299] on button "EDIT" at bounding box center [352, 302] width 19 height 13
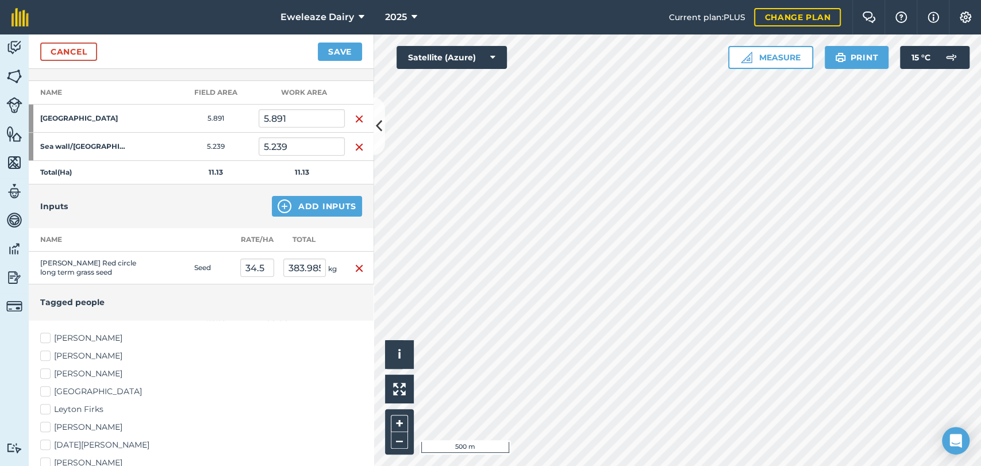
click at [54, 337] on label "Brad Ward" at bounding box center [201, 338] width 322 height 12
click at [48, 337] on input "Brad Ward" at bounding box center [43, 335] width 7 height 7
checkbox input "true"
click at [41, 411] on label "Leyton Firks" at bounding box center [201, 409] width 322 height 12
click at [41, 411] on input "Leyton Firks" at bounding box center [43, 406] width 7 height 7
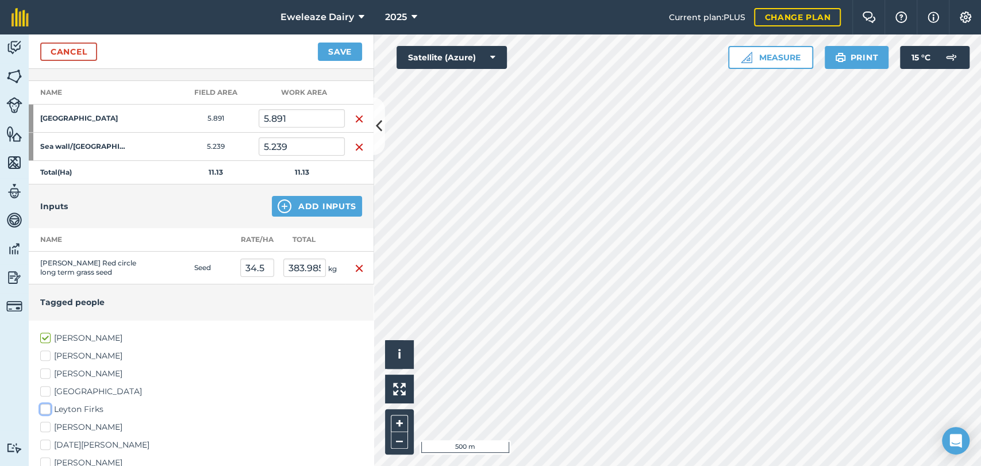
checkbox input "true"
click at [348, 51] on button "Save" at bounding box center [340, 52] width 44 height 18
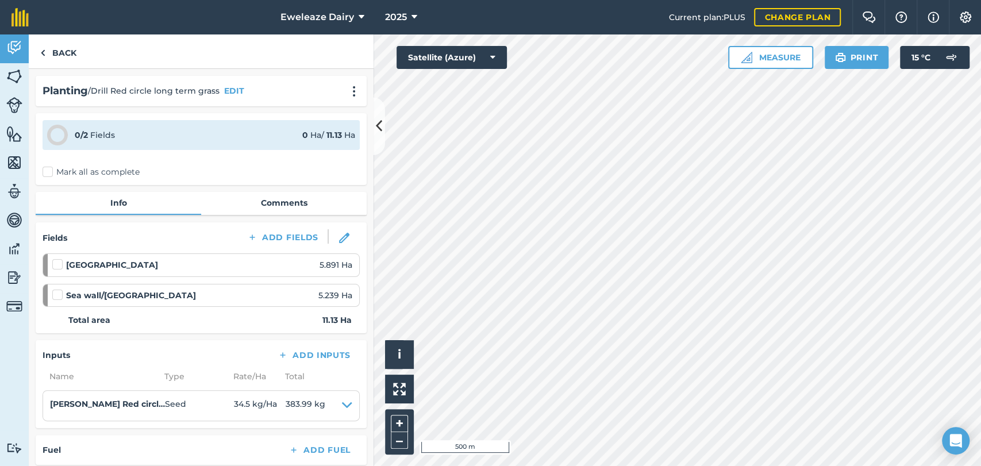
click at [49, 172] on label "Mark all as complete" at bounding box center [91, 172] width 97 height 12
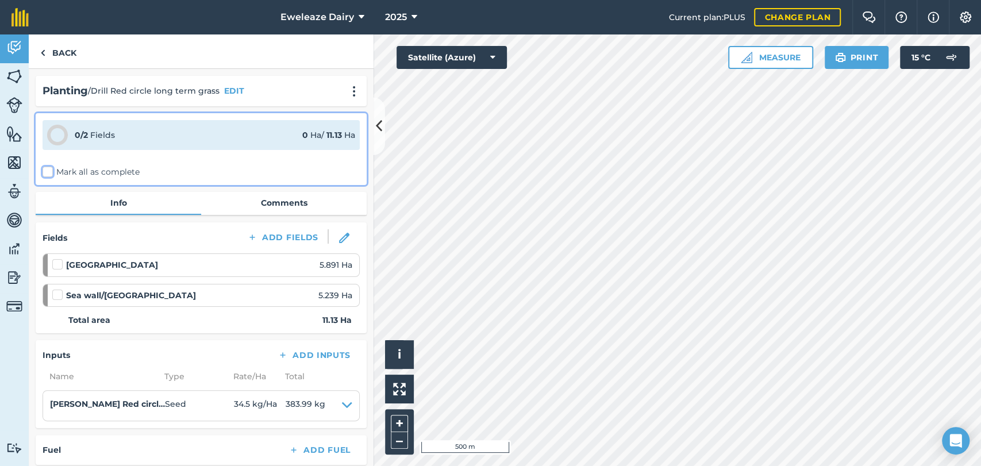
click at [49, 172] on input "Mark all as complete" at bounding box center [46, 169] width 7 height 7
checkbox input "false"
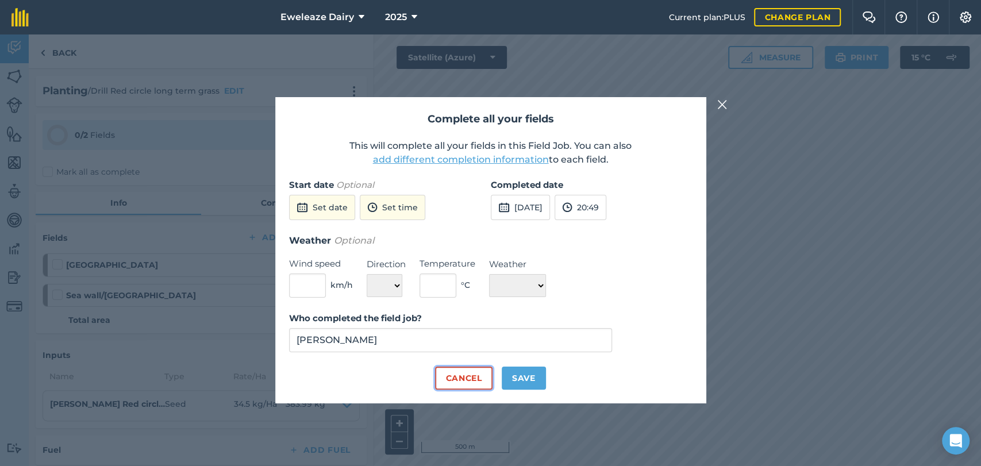
click at [456, 374] on button "Cancel" at bounding box center [463, 378] width 57 height 23
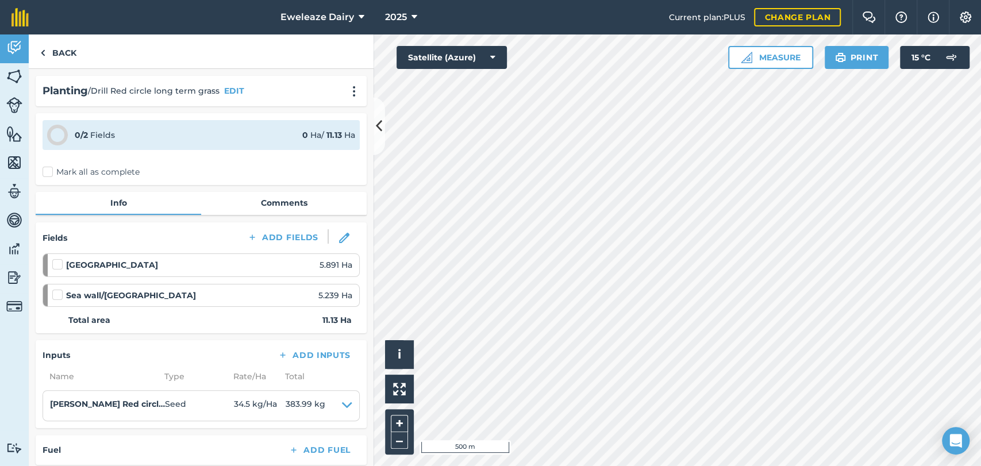
click at [53, 259] on label at bounding box center [59, 259] width 14 height 0
click at [53, 263] on input "checkbox" at bounding box center [55, 262] width 7 height 7
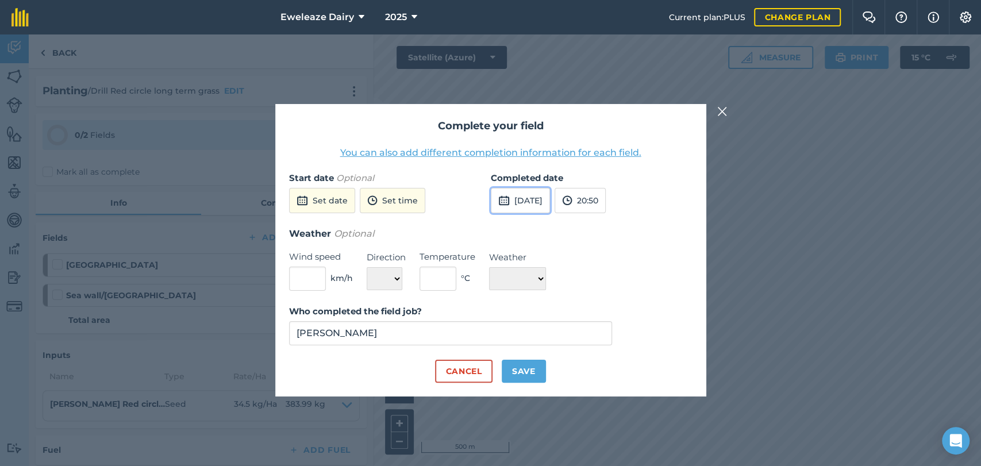
click at [526, 207] on button "10th Sep 2025" at bounding box center [520, 200] width 59 height 25
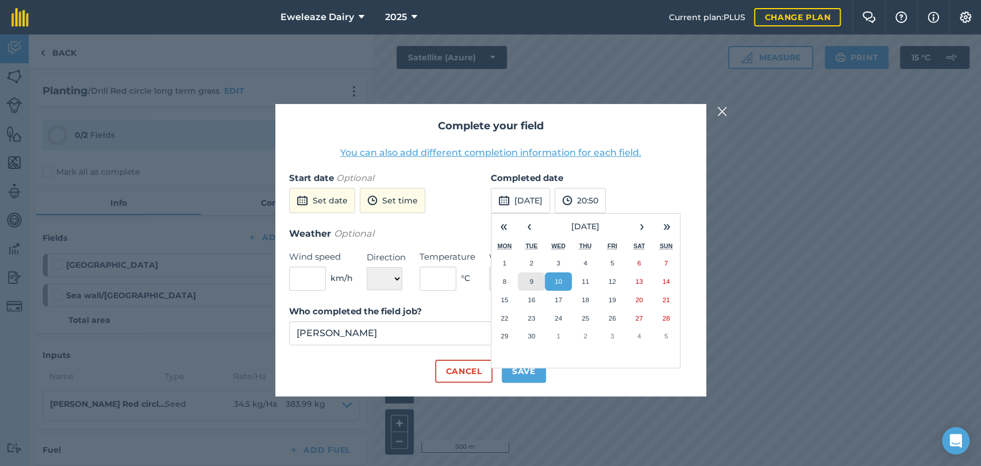
click at [531, 279] on abbr "9" at bounding box center [531, 281] width 3 height 7
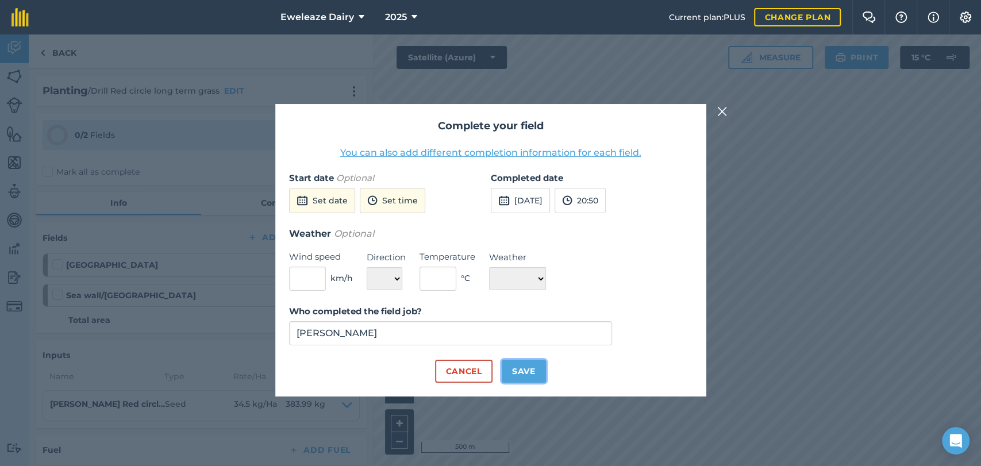
click at [518, 370] on button "Save" at bounding box center [524, 371] width 44 height 23
checkbox input "true"
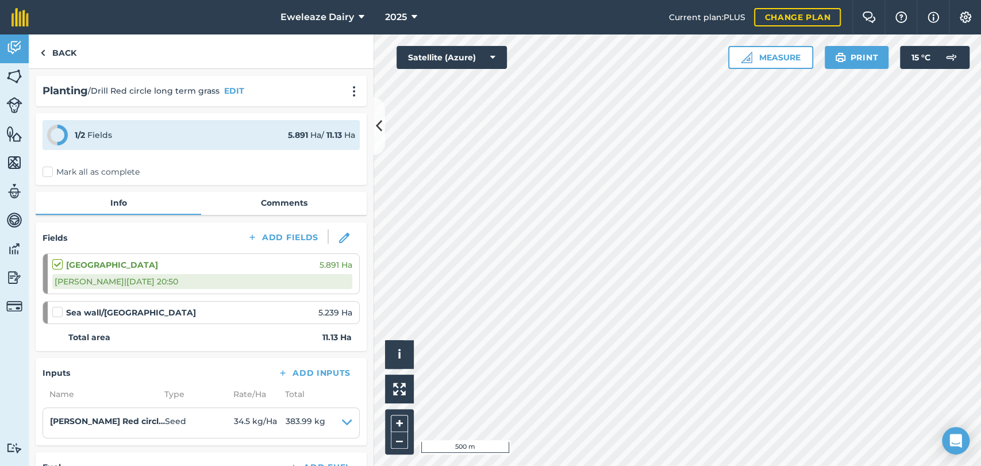
click at [55, 306] on label at bounding box center [59, 306] width 14 height 0
click at [55, 314] on input "checkbox" at bounding box center [55, 309] width 7 height 7
checkbox input "false"
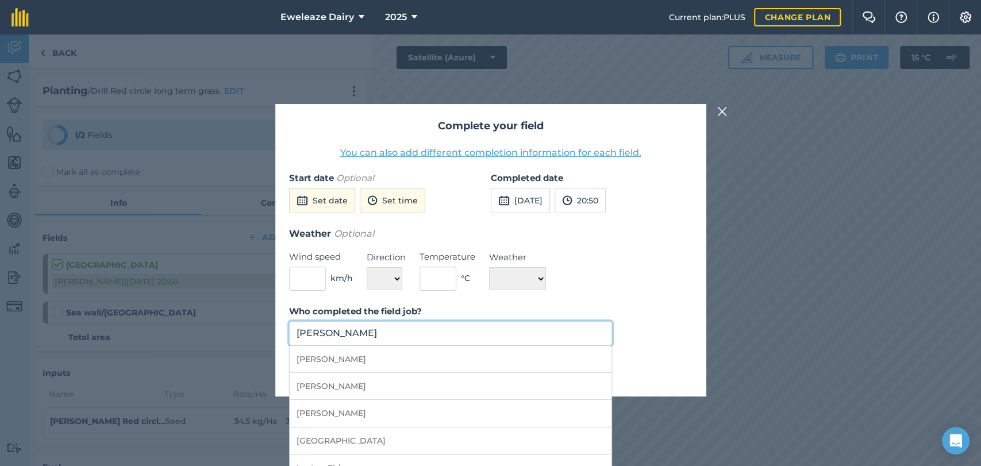
click at [362, 330] on input "Thomas Marsh" at bounding box center [451, 333] width 324 height 24
click at [344, 358] on li "Brad Ward" at bounding box center [451, 359] width 322 height 27
type input "Brad Ward"
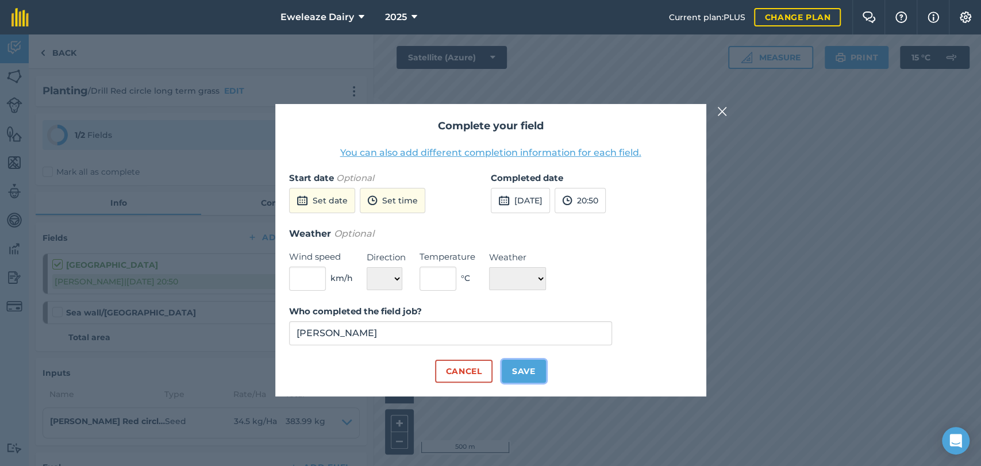
click at [541, 370] on button "Save" at bounding box center [524, 371] width 44 height 23
checkbox input "true"
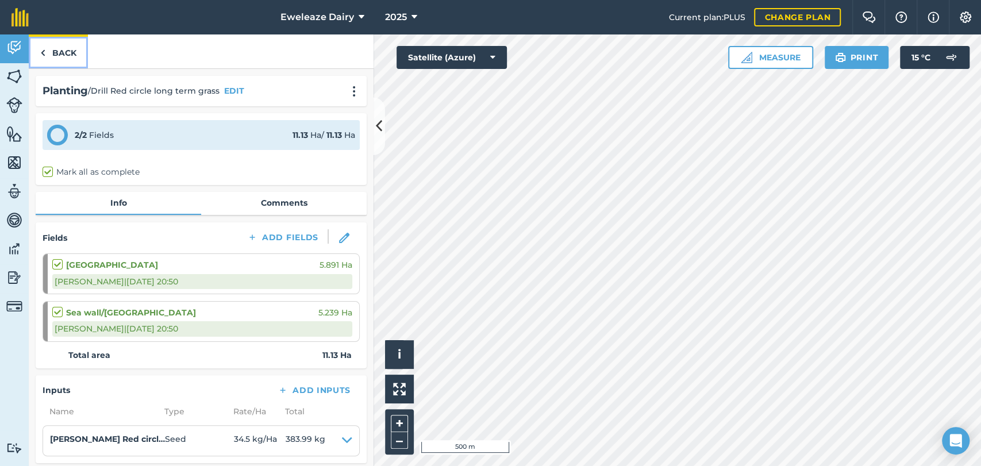
click at [58, 47] on link "Back" at bounding box center [58, 51] width 59 height 34
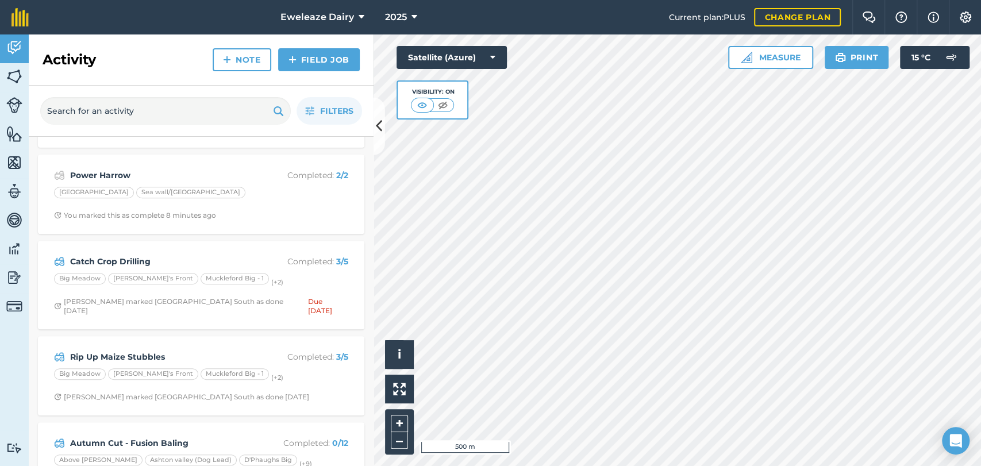
scroll to position [335, 0]
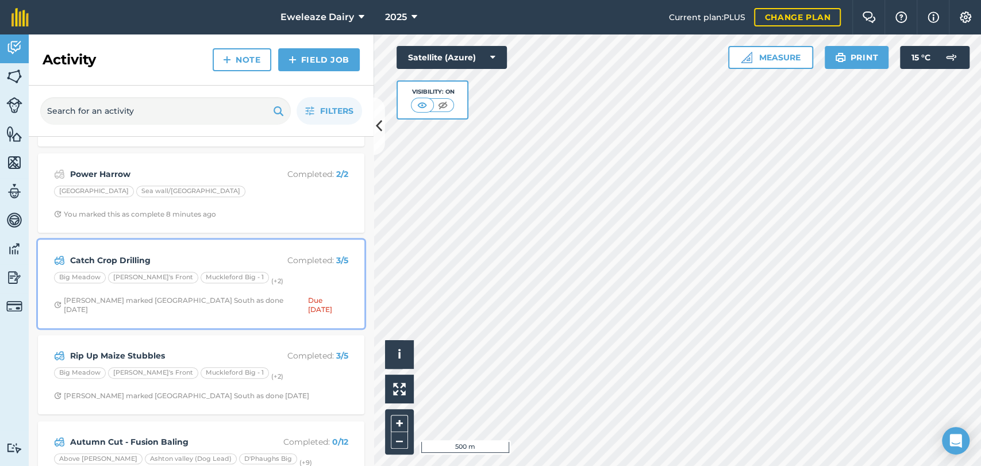
click at [209, 256] on strong "Catch Crop Drilling" at bounding box center [161, 260] width 182 height 13
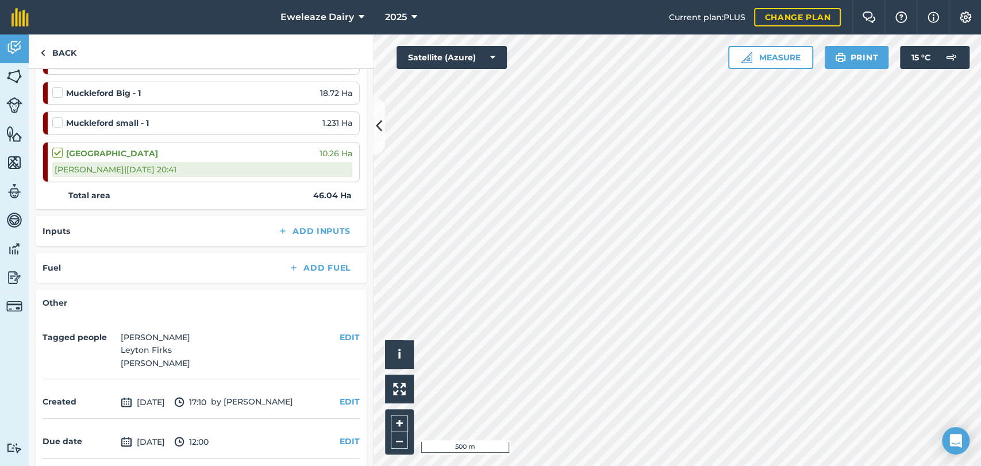
scroll to position [268, 0]
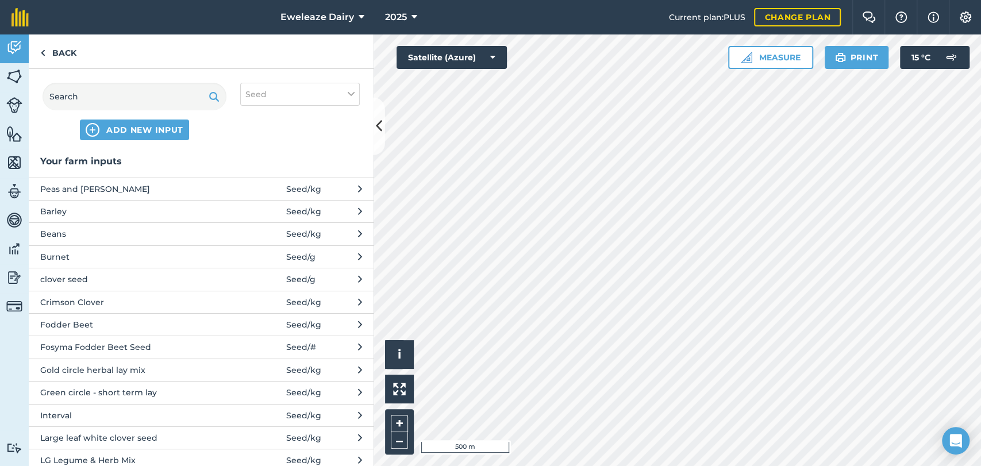
drag, startPoint x: 124, startPoint y: 209, endPoint x: 86, endPoint y: 340, distance: 136.4
click at [132, 125] on span "ADD NEW INPUT" at bounding box center [144, 129] width 77 height 11
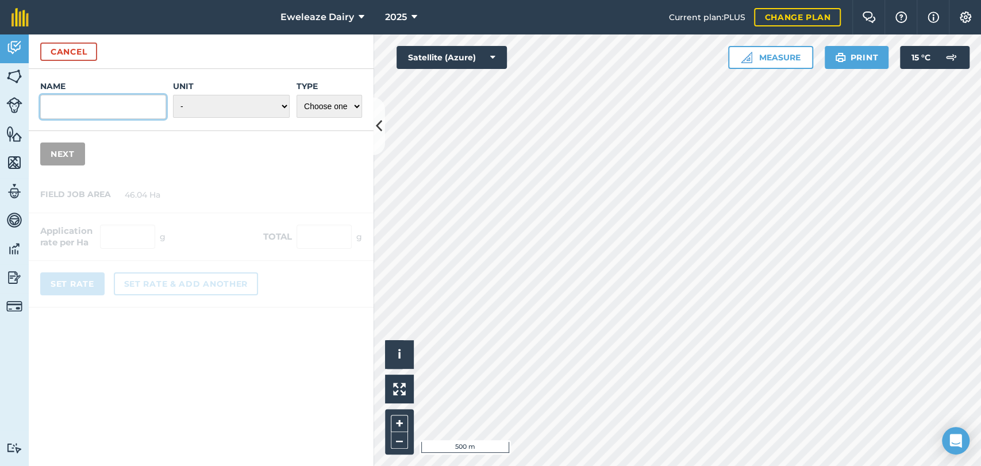
click at [130, 111] on input "Name" at bounding box center [103, 107] width 126 height 24
type input "Nickersons Catch Crop"
click at [264, 102] on select "- Grams/g Kilograms/kg Metric tonnes/t Millilitres/ml Litres/L Ounces/oz Pounds…" at bounding box center [231, 106] width 117 height 23
select select "KILOGRAMS"
click at [173, 95] on select "- Grams/g Kilograms/kg Metric tonnes/t Millilitres/ml Litres/L Ounces/oz Pounds…" at bounding box center [231, 106] width 117 height 23
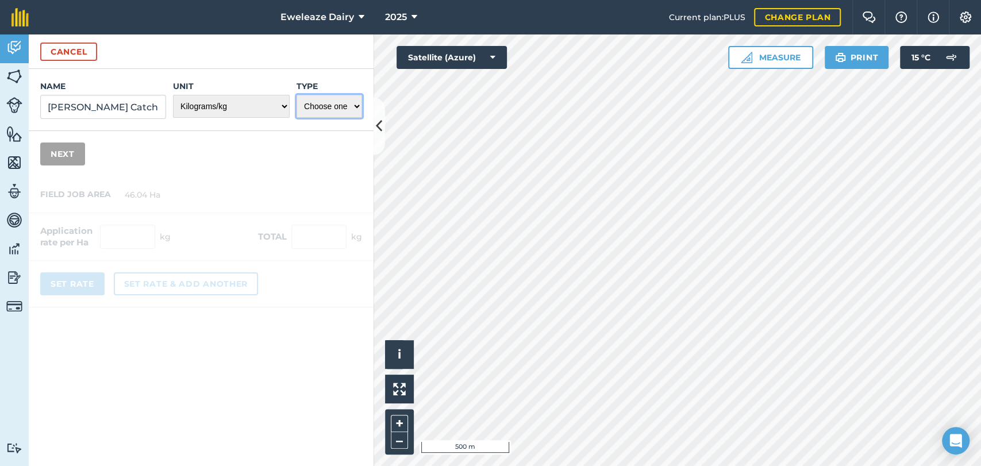
click at [338, 101] on select "Choose one Fertilizer Seed Spray Fuel Other" at bounding box center [330, 106] width 66 height 23
select select "SEED"
click at [297, 95] on select "Choose one Fertilizer Seed Spray Fuel Other" at bounding box center [330, 106] width 66 height 23
click at [69, 159] on button "Next" at bounding box center [62, 154] width 45 height 23
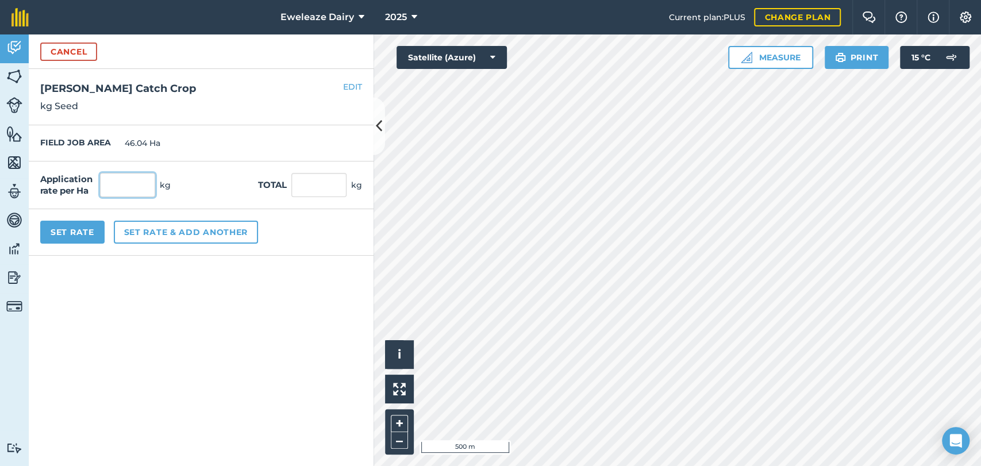
click at [133, 188] on input "text" at bounding box center [127, 185] width 55 height 24
type input "32.5"
type input "1,496.3"
click at [86, 226] on button "Set Rate" at bounding box center [72, 232] width 64 height 23
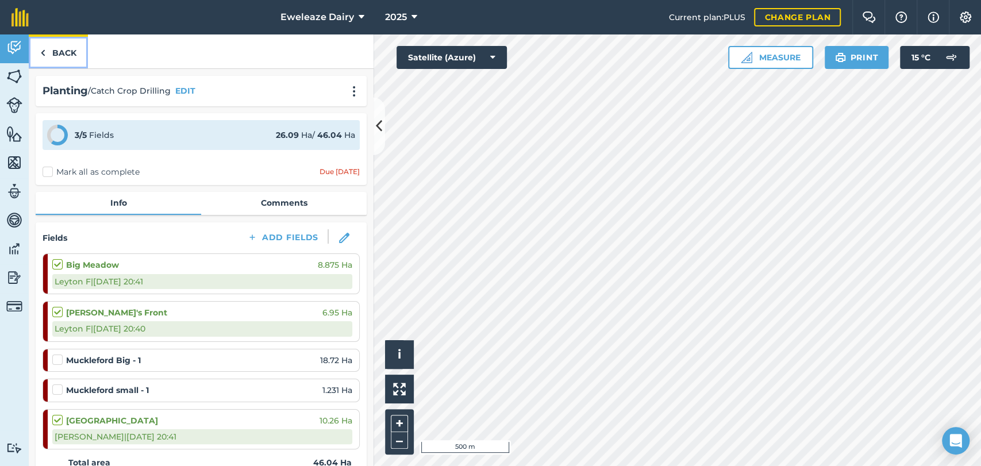
click at [65, 52] on link "Back" at bounding box center [58, 51] width 59 height 34
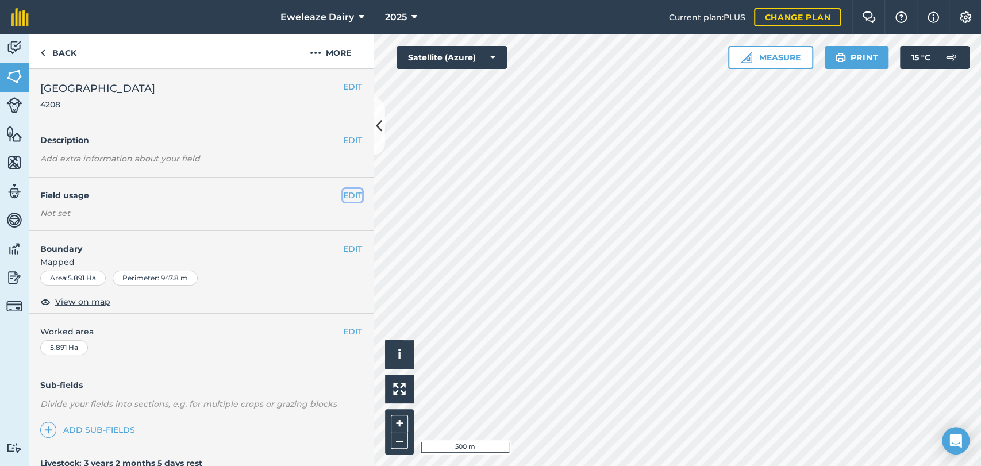
click at [343, 194] on button "EDIT" at bounding box center [352, 195] width 19 height 13
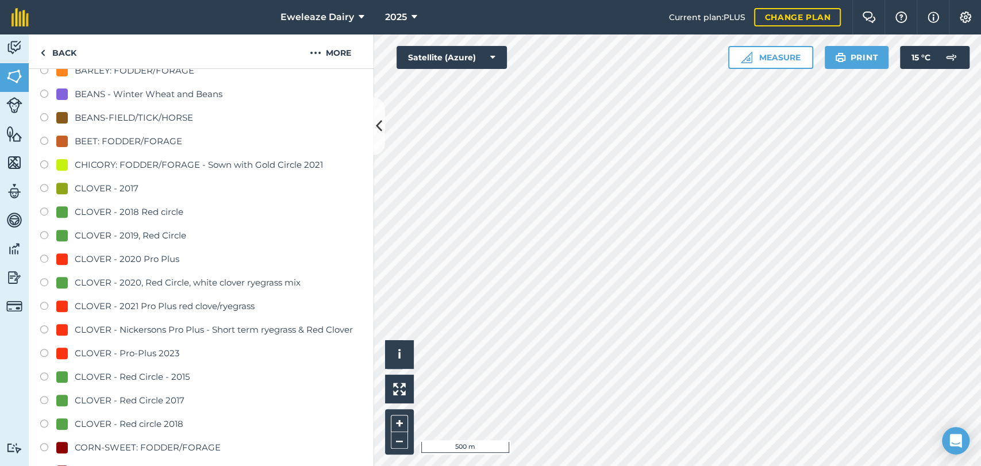
scroll to position [264, 0]
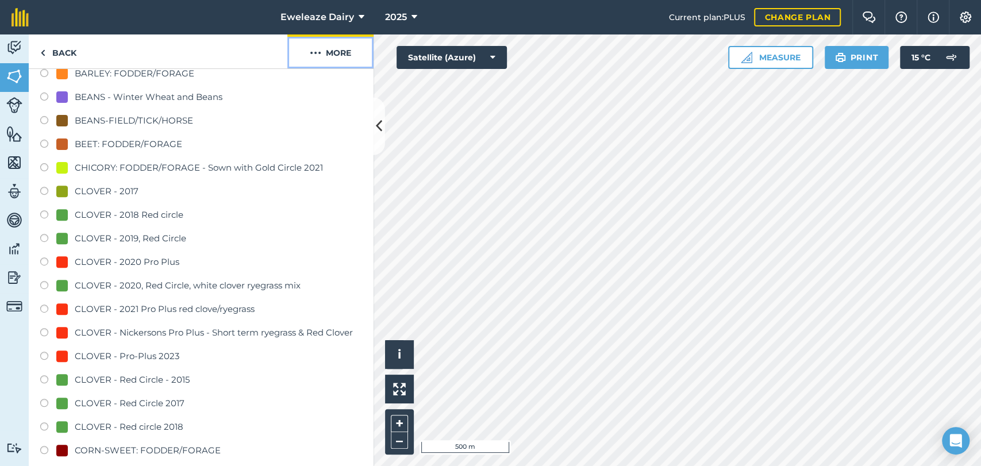
click at [333, 49] on button "More" at bounding box center [330, 51] width 86 height 34
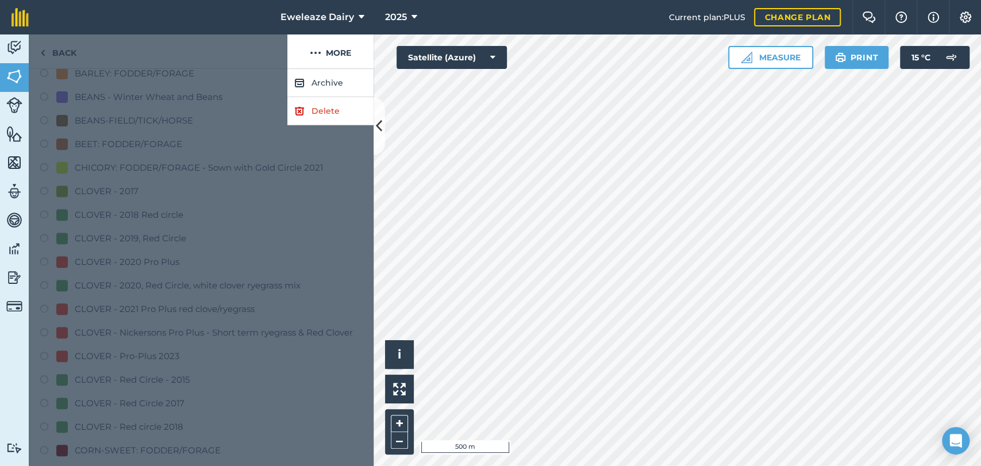
click at [214, 79] on div at bounding box center [201, 267] width 345 height 397
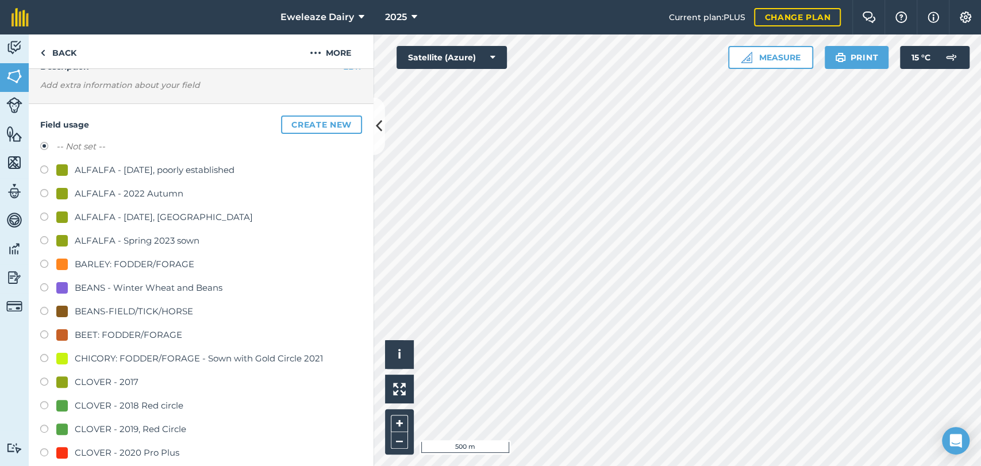
scroll to position [72, 0]
click at [320, 118] on button "Create new" at bounding box center [321, 126] width 81 height 18
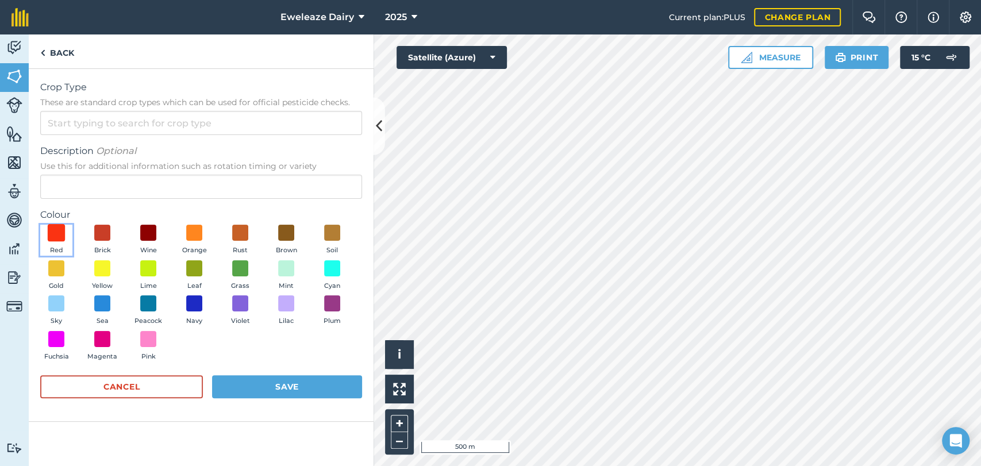
click at [57, 238] on span at bounding box center [57, 233] width 18 height 18
click at [87, 121] on input "Crop Type These are standard crop types which can be used for official pesticid…" at bounding box center [201, 123] width 322 height 24
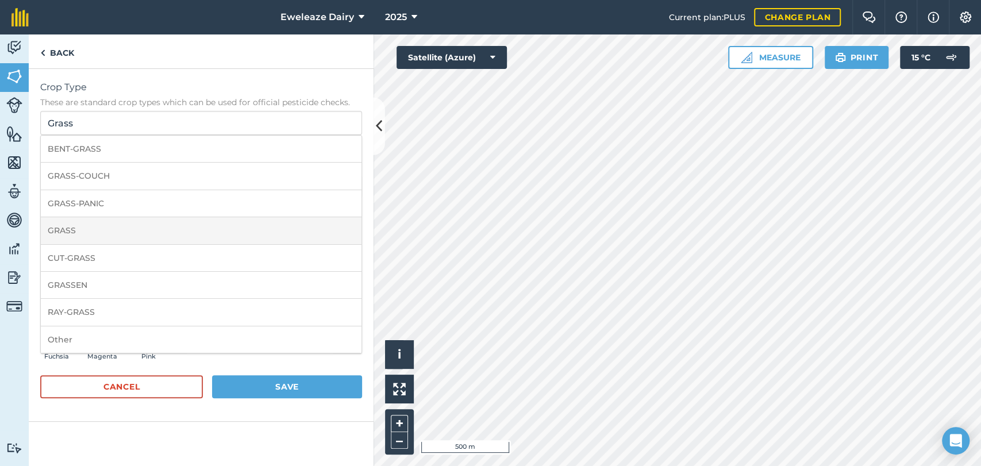
click at [83, 234] on li "GRASS" at bounding box center [201, 230] width 321 height 27
type input "GRASS"
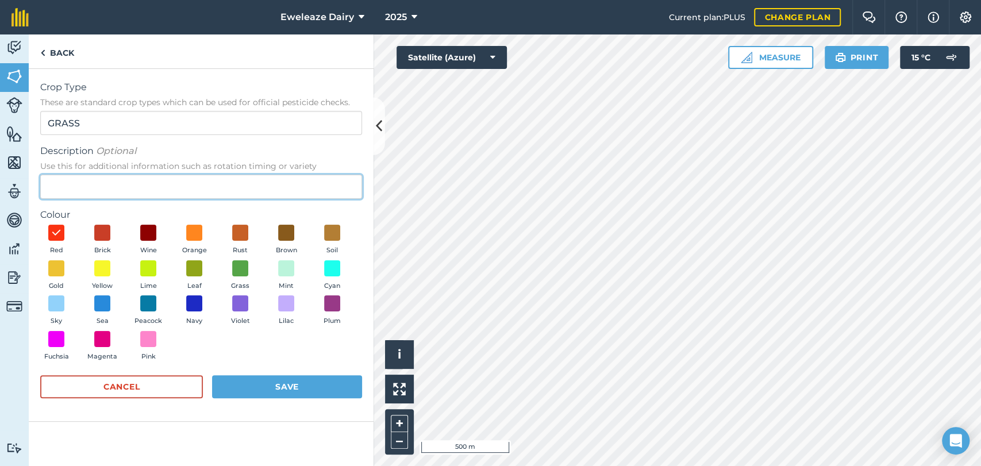
click at [86, 190] on input "Description Optional Use this for additional information such as rotation timin…" at bounding box center [201, 187] width 322 height 24
type input "Nickersons Red Circle"
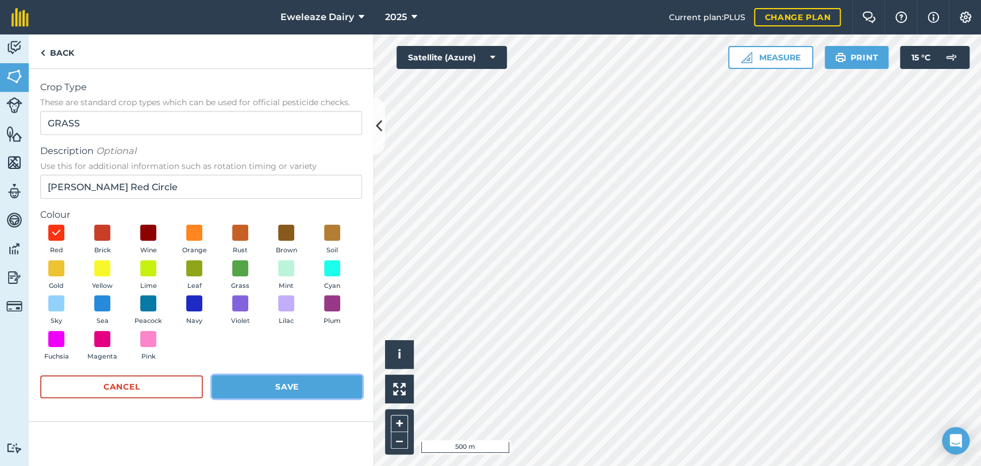
click at [283, 386] on button "Save" at bounding box center [287, 386] width 150 height 23
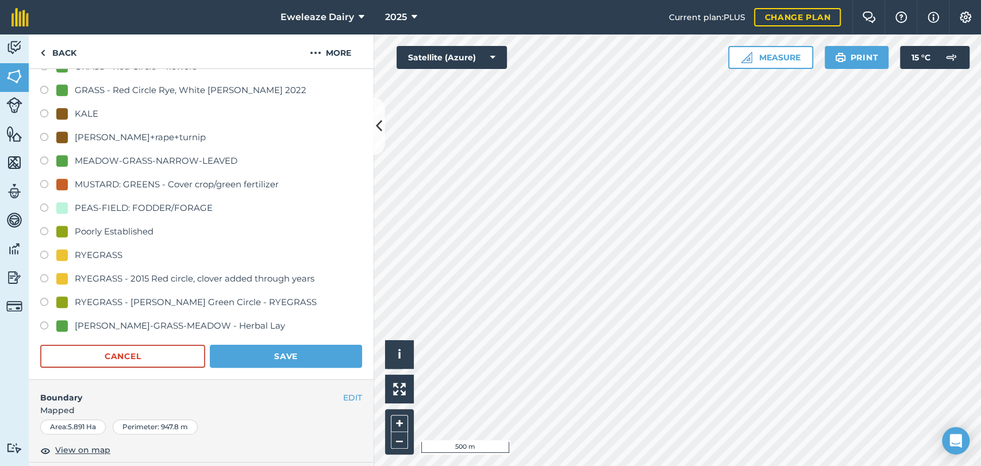
scroll to position [867, 0]
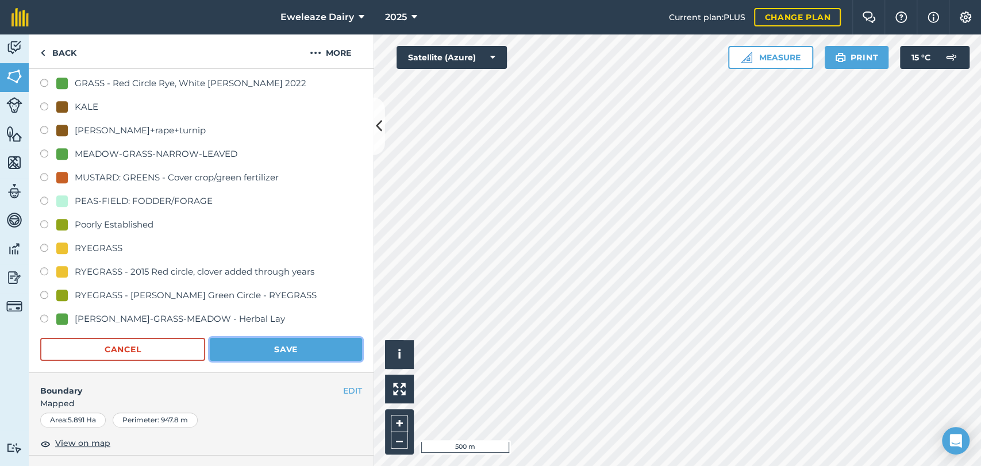
click at [270, 344] on button "Save" at bounding box center [286, 349] width 152 height 23
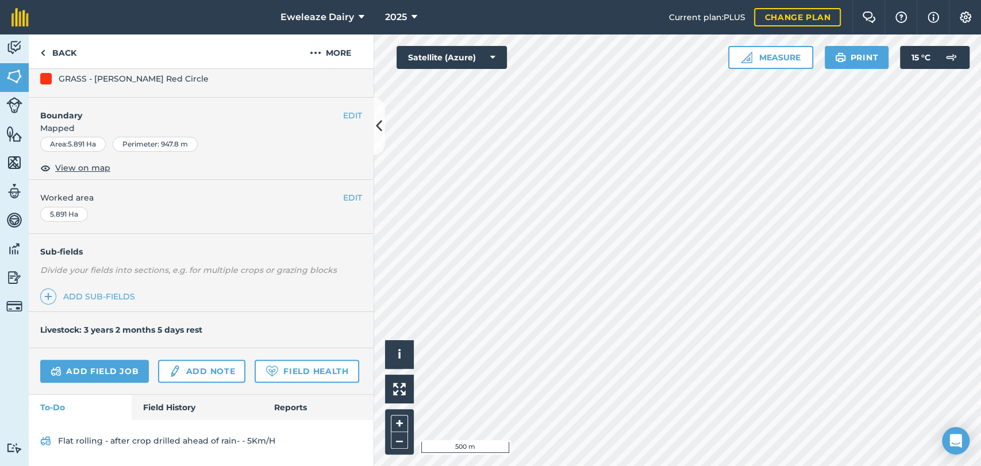
scroll to position [166, 0]
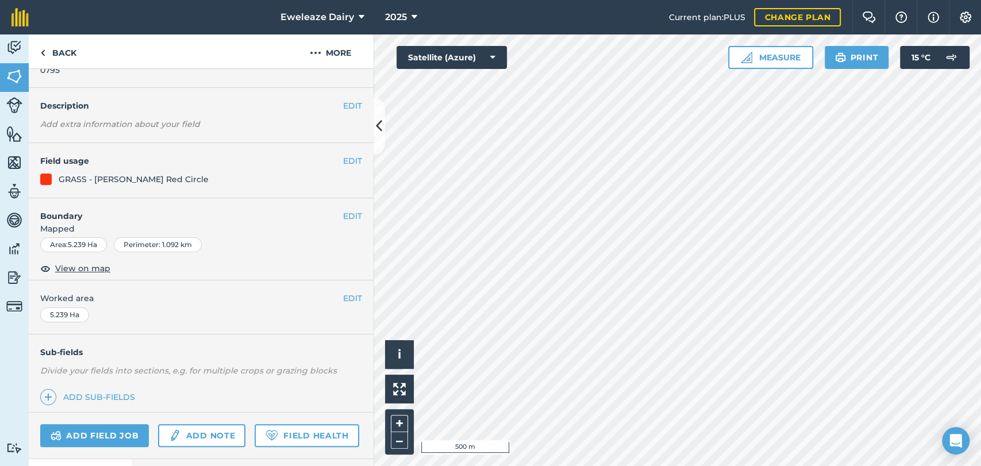
scroll to position [1, 0]
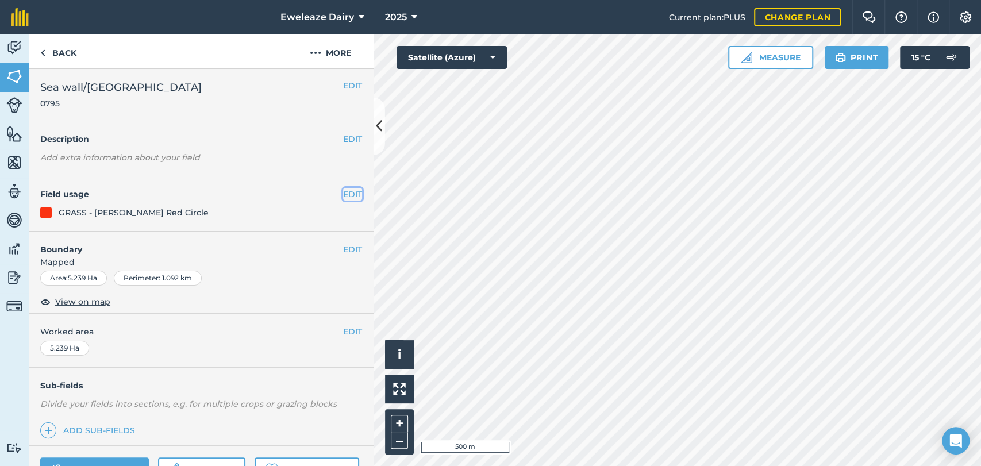
click at [343, 193] on button "EDIT" at bounding box center [352, 194] width 19 height 13
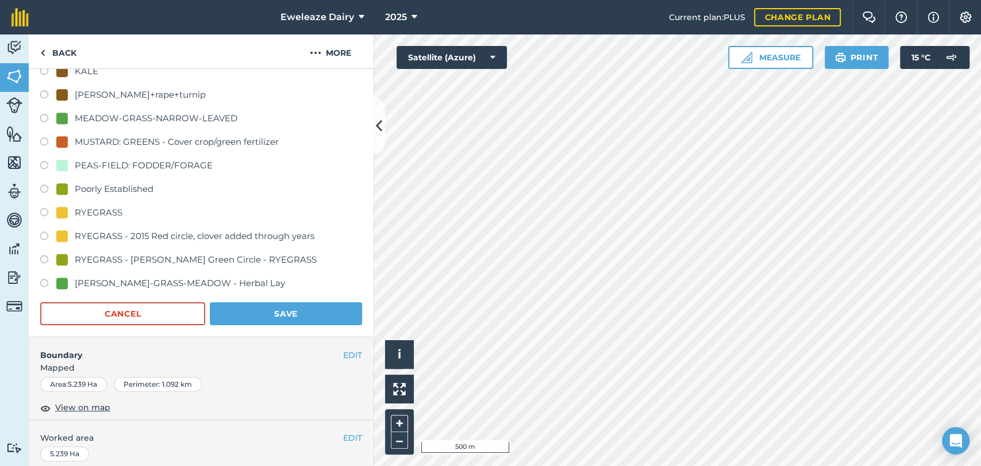
scroll to position [906, 0]
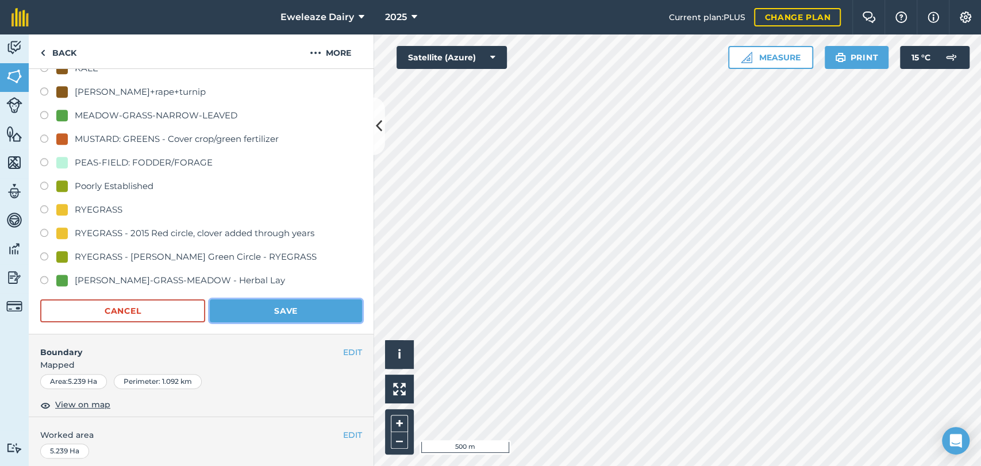
click at [249, 305] on button "Save" at bounding box center [286, 310] width 152 height 23
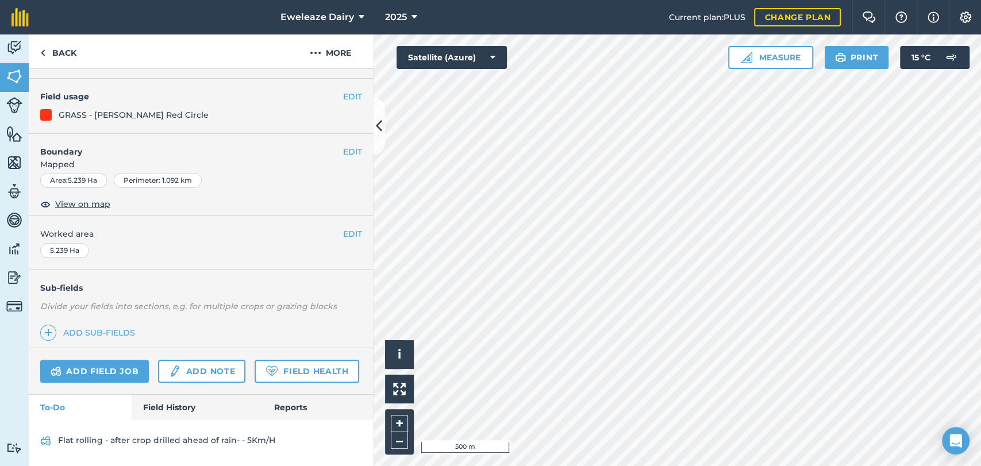
scroll to position [130, 0]
click at [71, 52] on link "Back" at bounding box center [58, 51] width 59 height 34
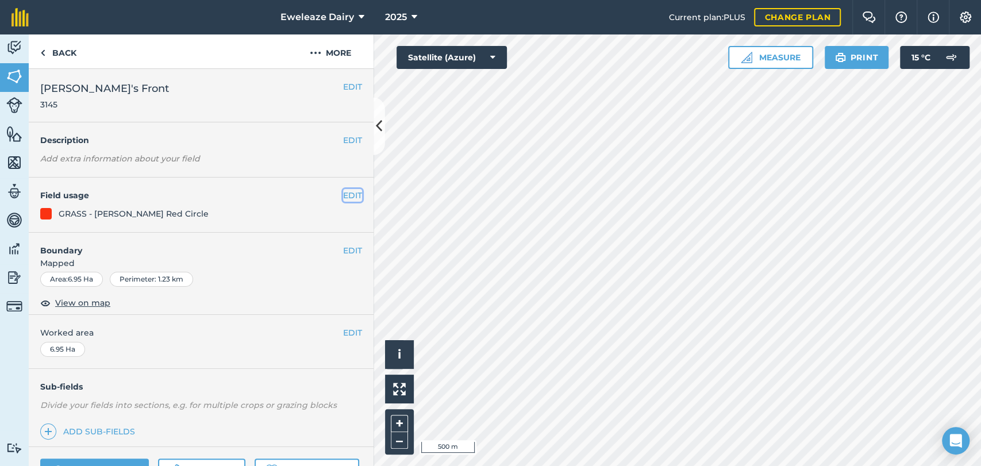
click at [344, 194] on button "EDIT" at bounding box center [352, 195] width 19 height 13
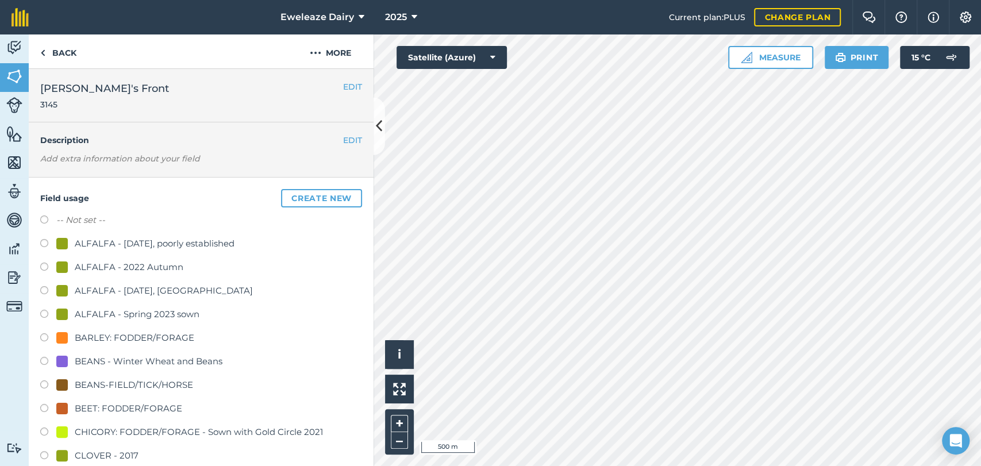
click at [312, 202] on button "Create new" at bounding box center [321, 198] width 81 height 18
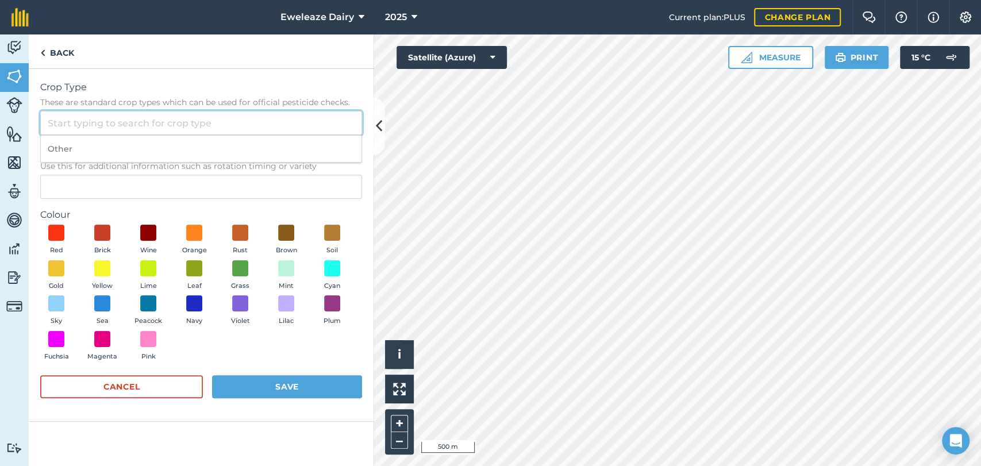
click at [137, 117] on input "Crop Type These are standard crop types which can be used for official pesticid…" at bounding box center [201, 123] width 322 height 24
type input "W"
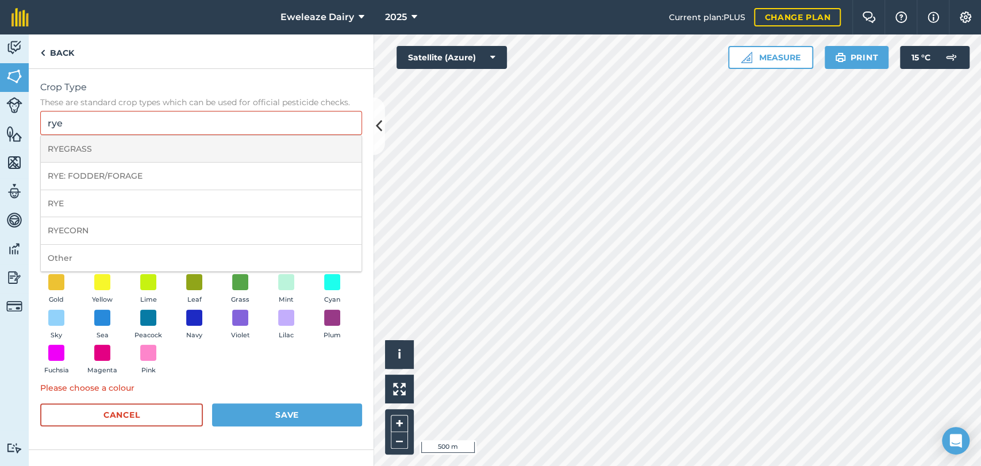
click at [115, 160] on li "RYEGRASS" at bounding box center [201, 149] width 321 height 27
type input "RYEGRASS"
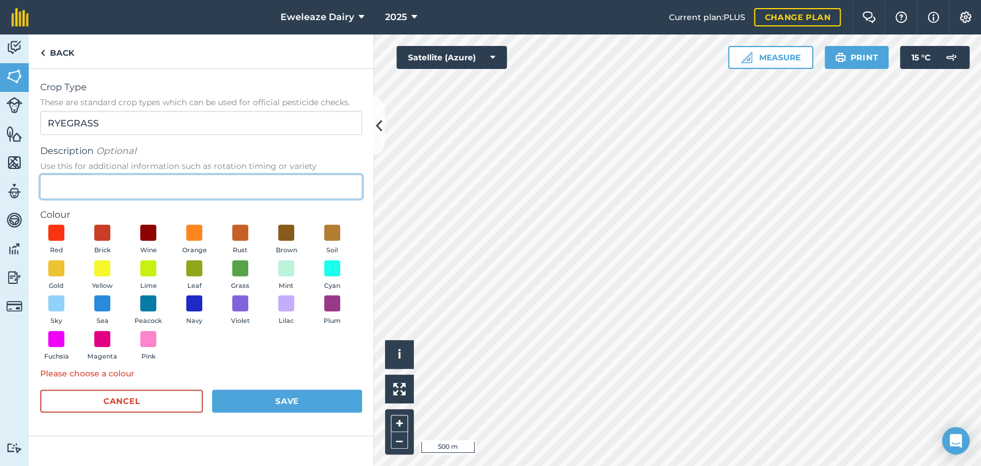
click at [99, 197] on input "Description Optional Use this for additional information such as rotation timin…" at bounding box center [201, 187] width 322 height 24
type input "Nickersons Catch Crop"
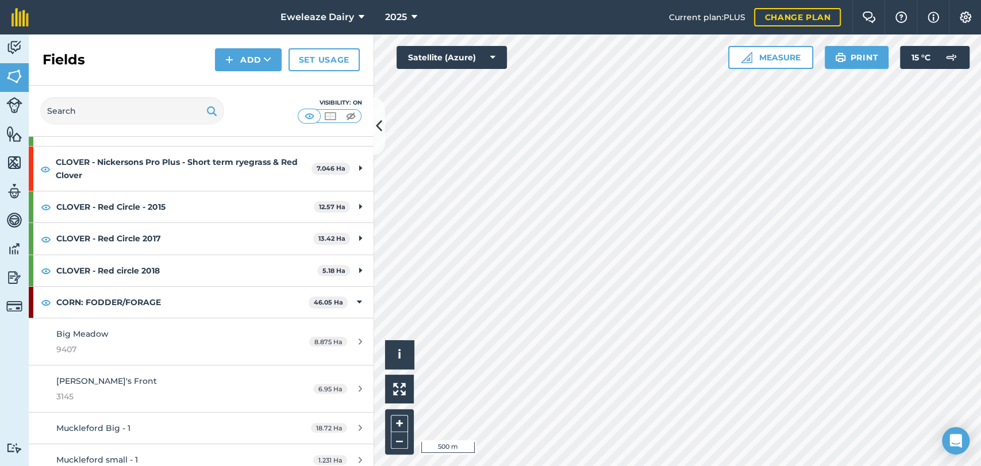
scroll to position [249, 0]
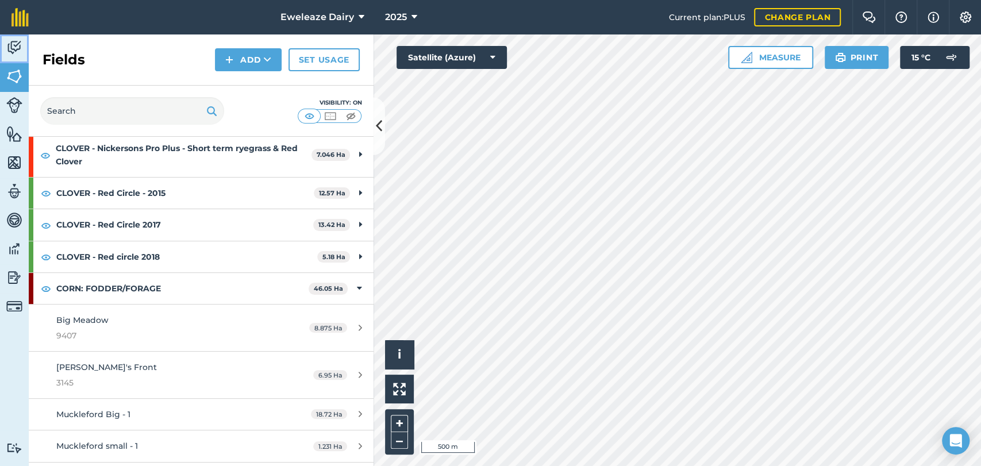
click at [9, 45] on img at bounding box center [14, 47] width 16 height 17
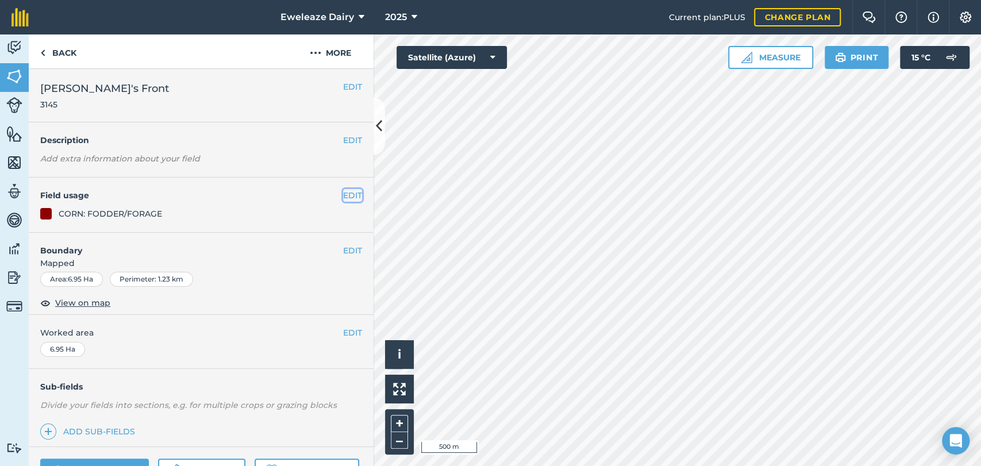
click at [343, 197] on button "EDIT" at bounding box center [352, 195] width 19 height 13
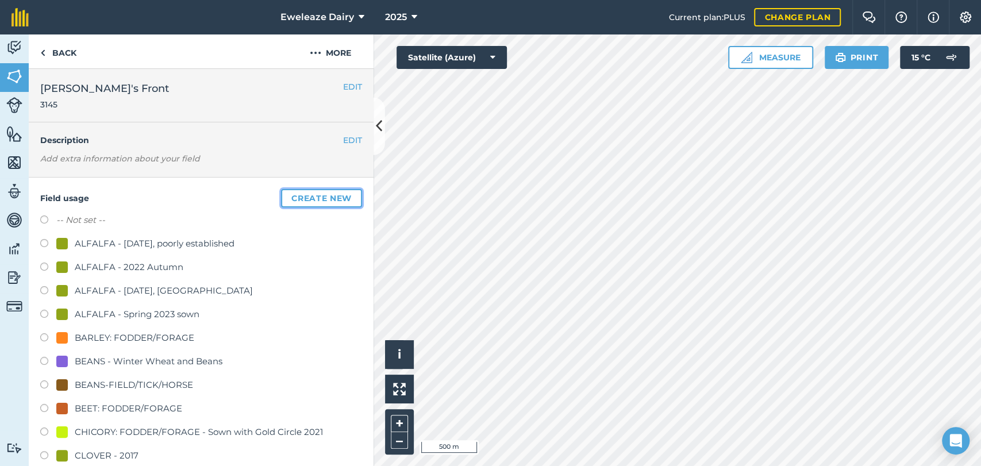
click at [322, 195] on button "Create new" at bounding box center [321, 198] width 81 height 18
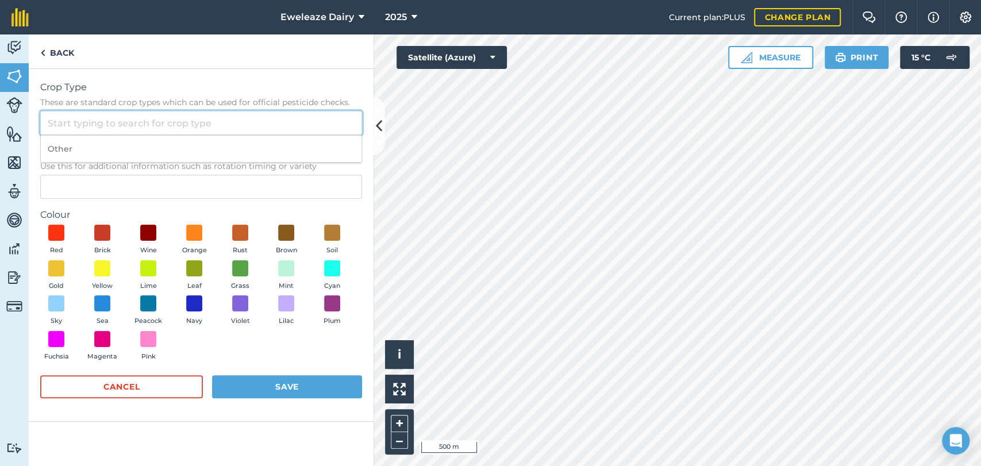
click at [128, 124] on input "Crop Type These are standard crop types which can be used for official pesticid…" at bounding box center [201, 123] width 322 height 24
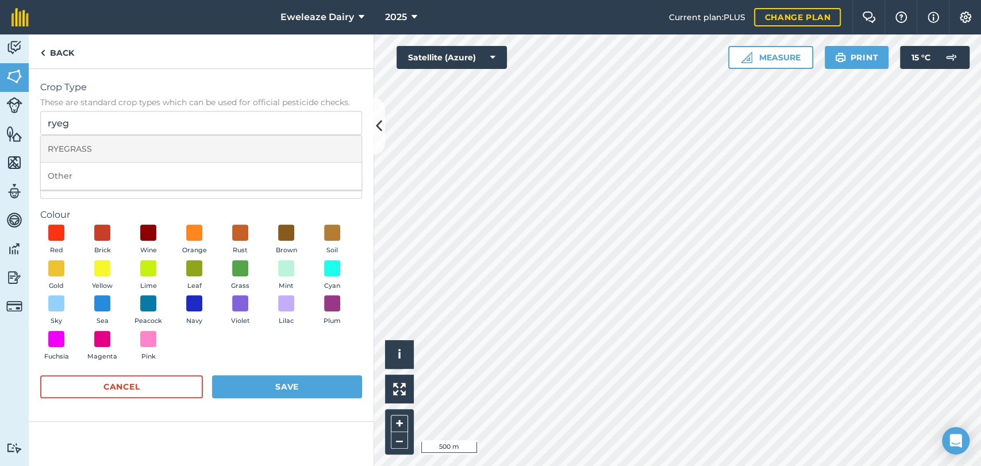
click at [116, 150] on li "RYEGRASS" at bounding box center [201, 149] width 321 height 27
type input "RYEGRASS"
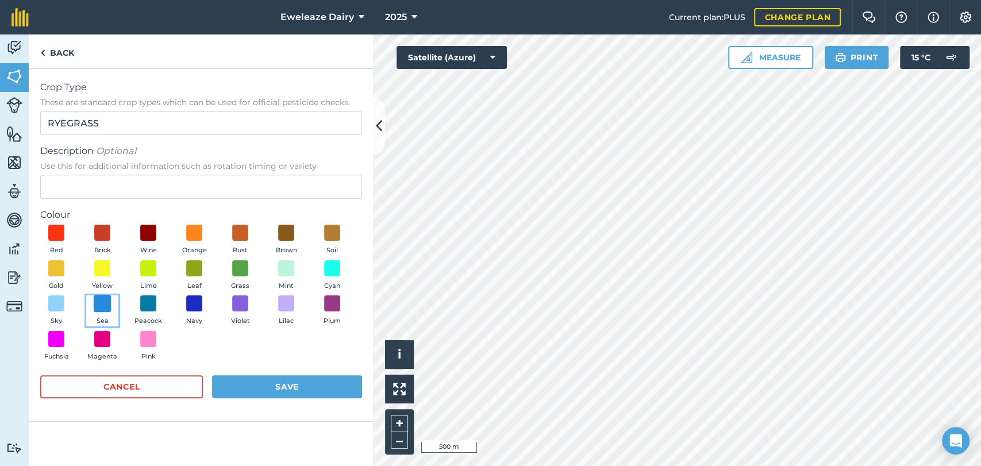
click at [105, 302] on span at bounding box center [103, 304] width 18 height 18
click at [116, 187] on input "Description Optional Use this for additional information such as rotation timin…" at bounding box center [201, 187] width 322 height 24
type input "B"
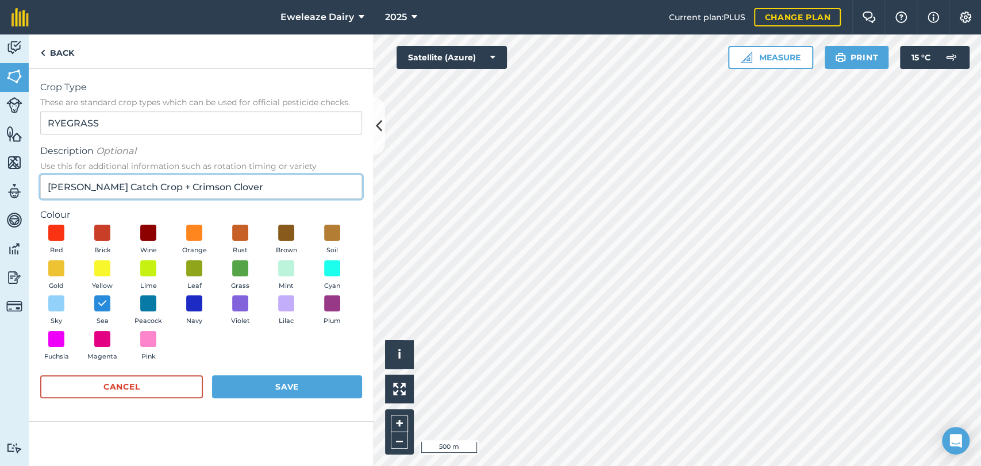
type input "Nickersons Catch Crop + Crimson Clover"
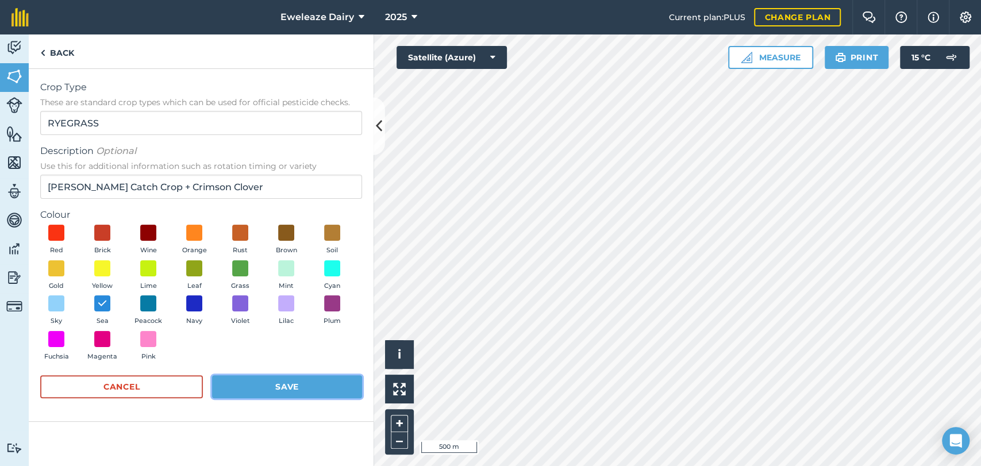
click at [280, 384] on button "Save" at bounding box center [287, 386] width 150 height 23
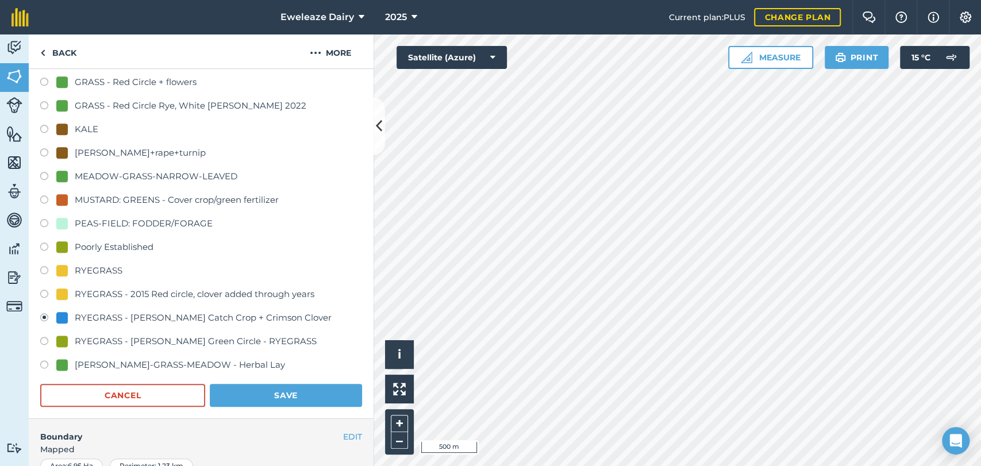
scroll to position [846, 0]
click at [299, 391] on button "Save" at bounding box center [286, 394] width 152 height 23
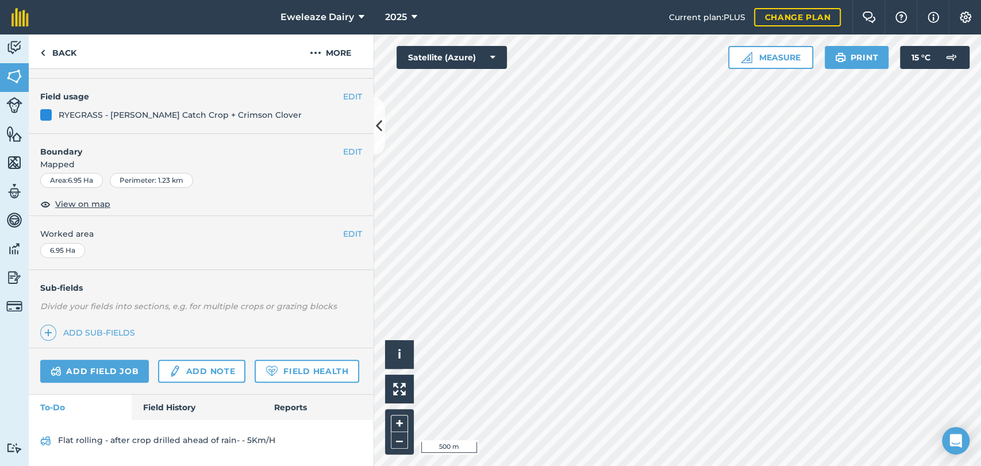
scroll to position [130, 0]
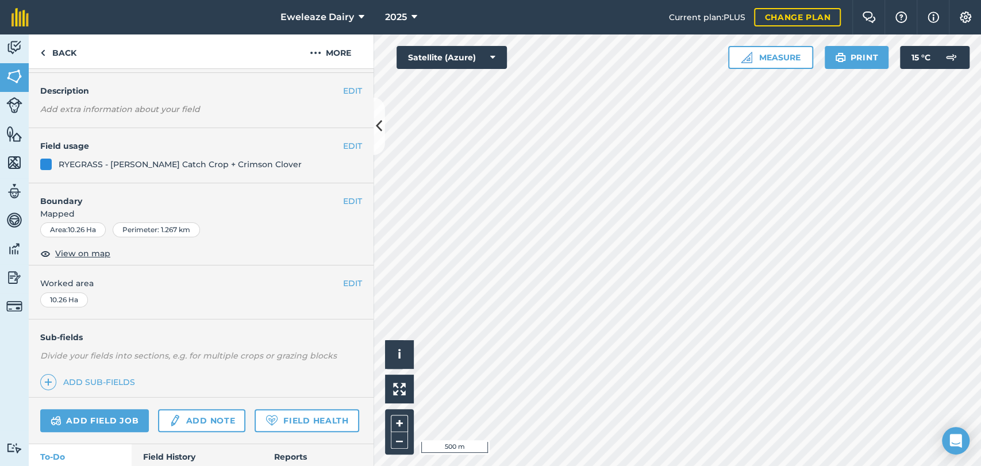
scroll to position [41, 0]
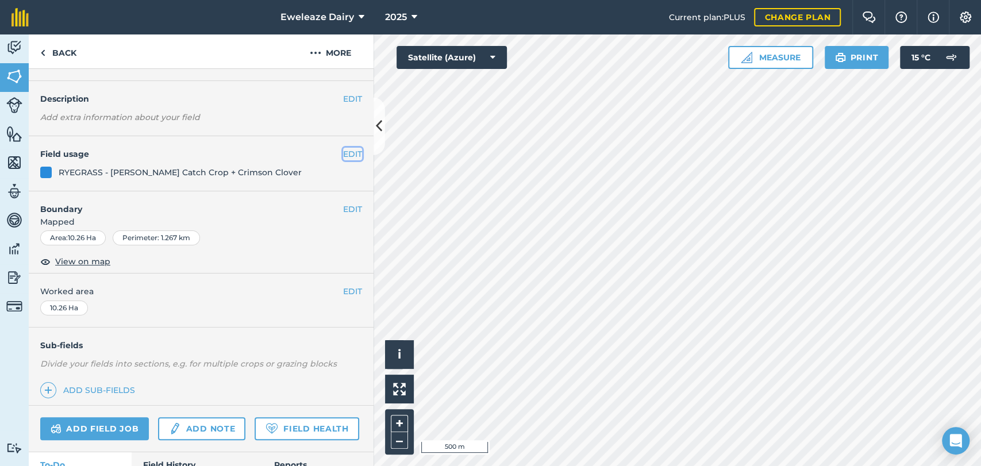
click at [347, 156] on button "EDIT" at bounding box center [352, 154] width 19 height 13
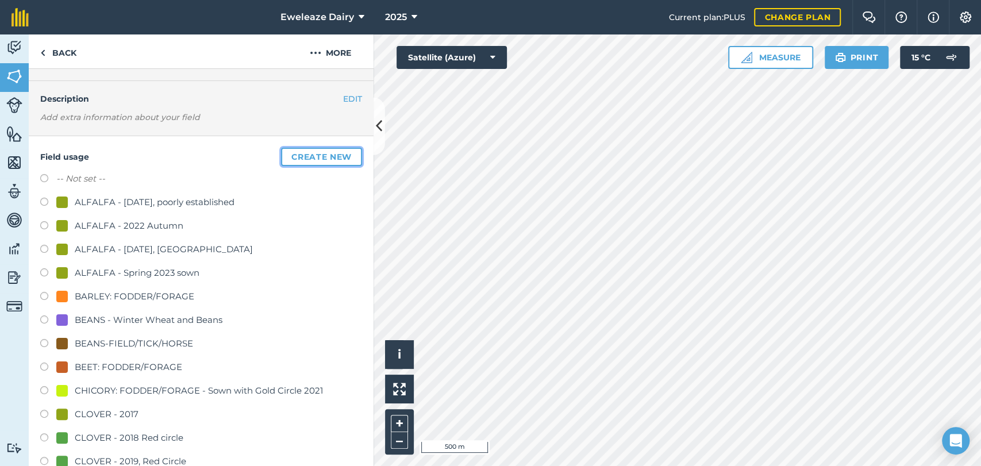
click at [340, 159] on button "Create new" at bounding box center [321, 157] width 81 height 18
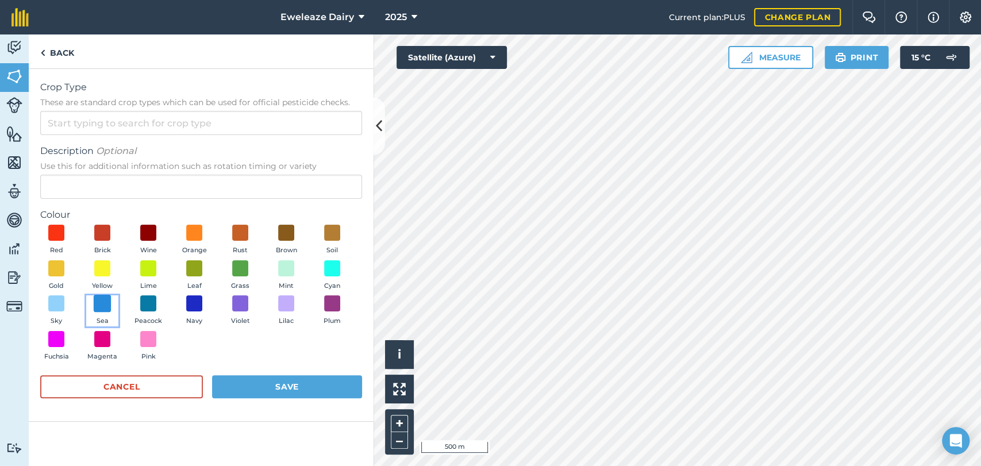
click at [98, 310] on span at bounding box center [103, 304] width 18 height 18
click at [137, 133] on input "Crop Type These are standard crop types which can be used for official pesticid…" at bounding box center [201, 123] width 322 height 24
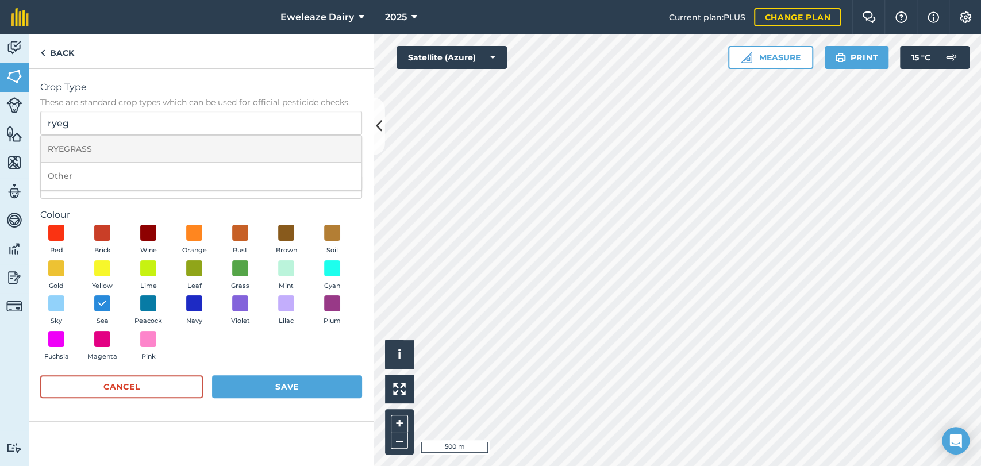
click at [117, 145] on li "RYEGRASS" at bounding box center [201, 149] width 321 height 27
type input "RYEGRASS"
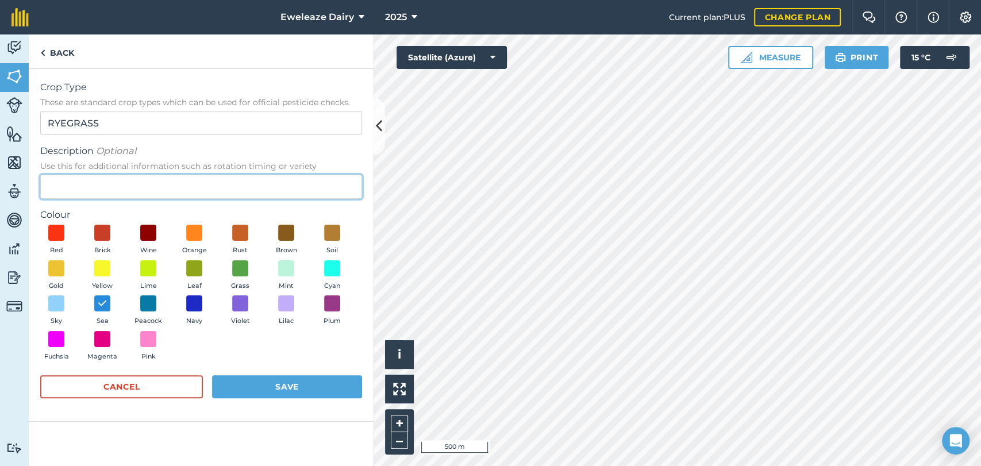
click at [96, 179] on input "Description Optional Use this for additional information such as rotation timin…" at bounding box center [201, 187] width 322 height 24
type input "Nickersons Catch Crop"
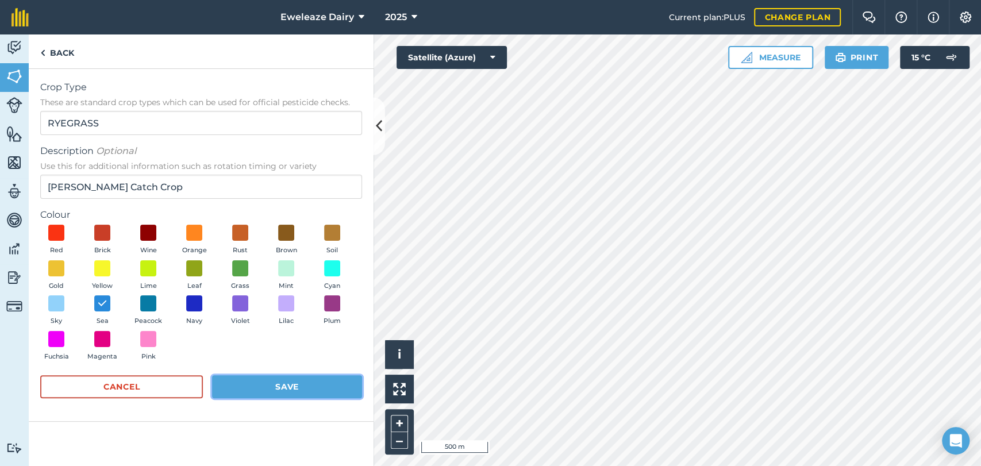
click at [285, 387] on button "Save" at bounding box center [287, 386] width 150 height 23
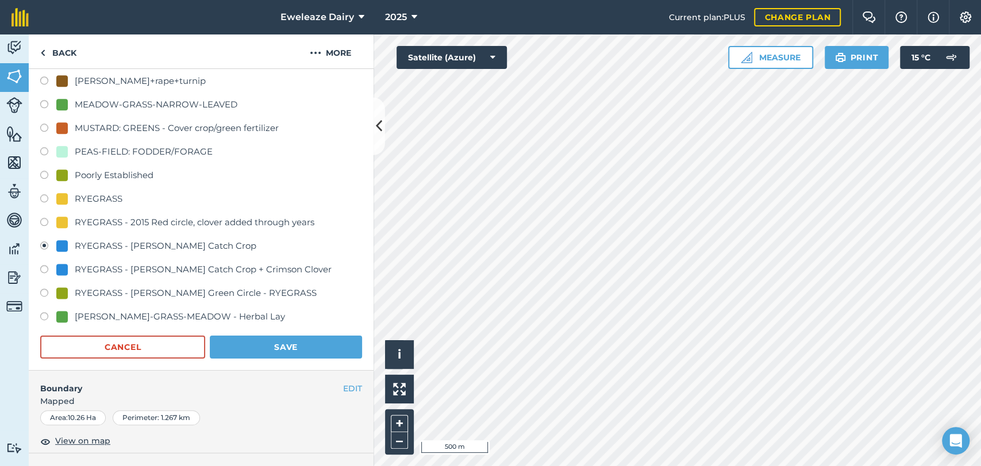
scroll to position [923, 0]
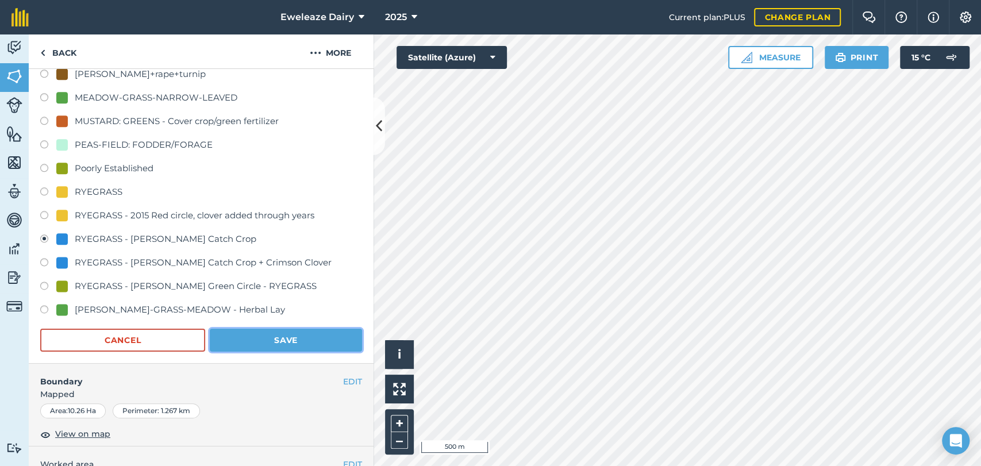
click at [274, 340] on button "Save" at bounding box center [286, 340] width 152 height 23
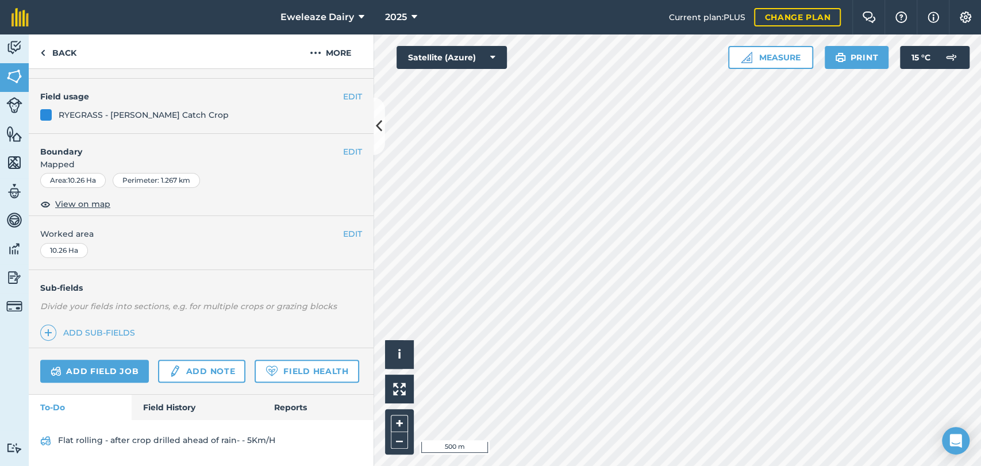
scroll to position [130, 0]
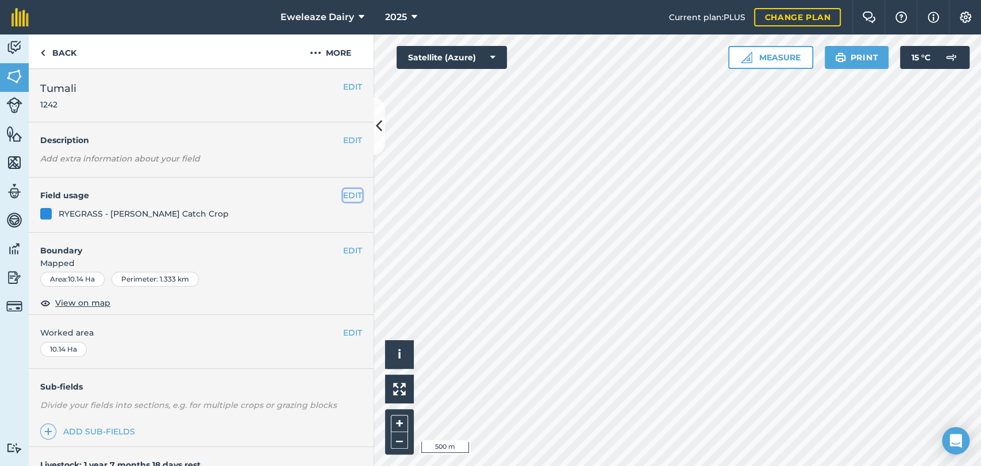
click at [348, 194] on button "EDIT" at bounding box center [352, 195] width 19 height 13
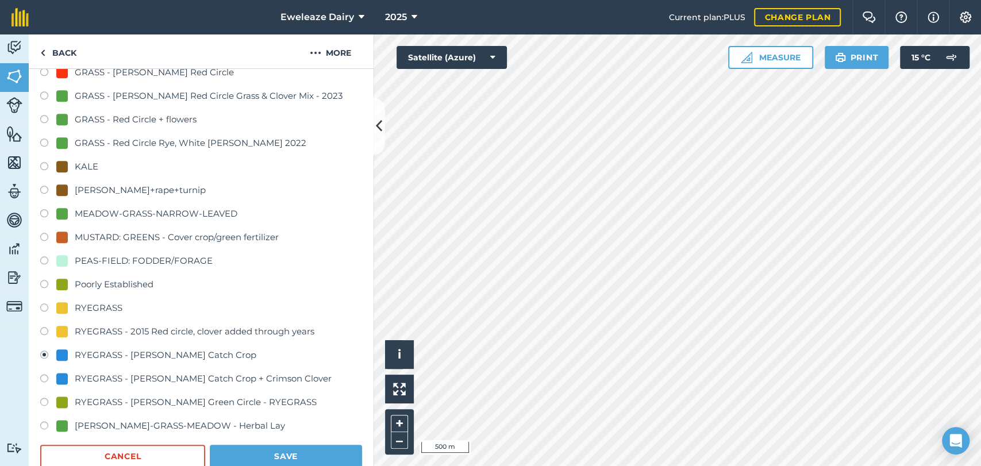
scroll to position [809, 0]
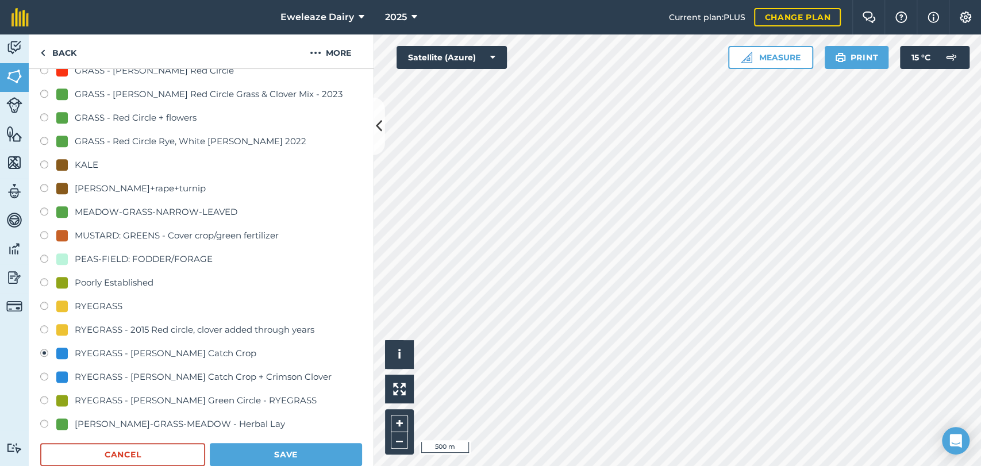
click at [55, 165] on label at bounding box center [48, 165] width 16 height 11
radio input "true"
radio input "false"
click at [280, 447] on button "Save" at bounding box center [286, 454] width 152 height 23
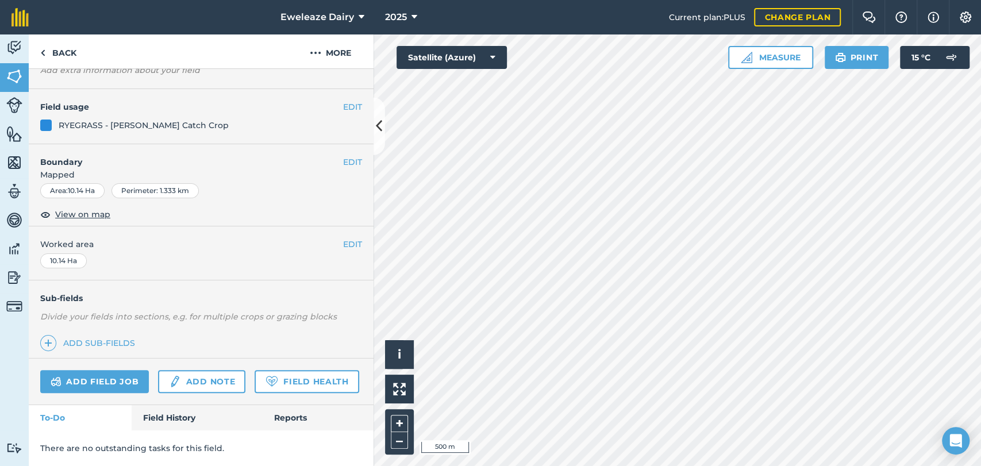
scroll to position [156, 0]
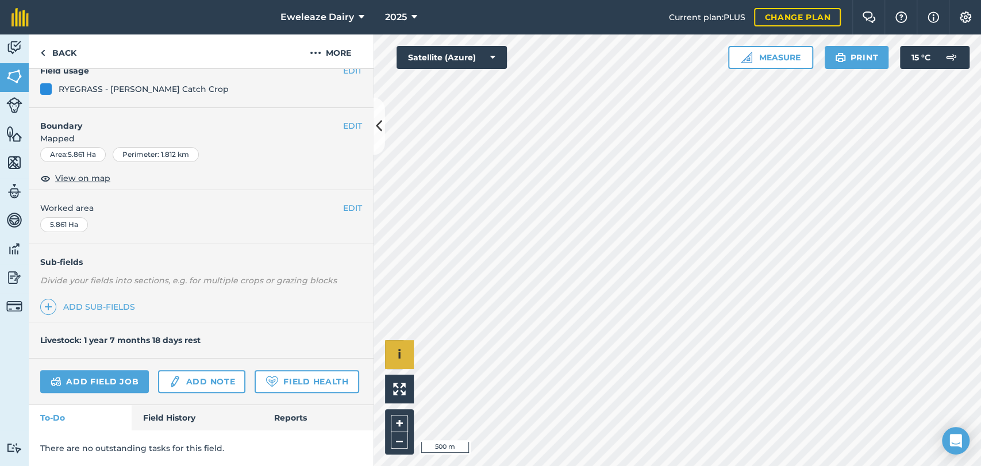
scroll to position [120, 0]
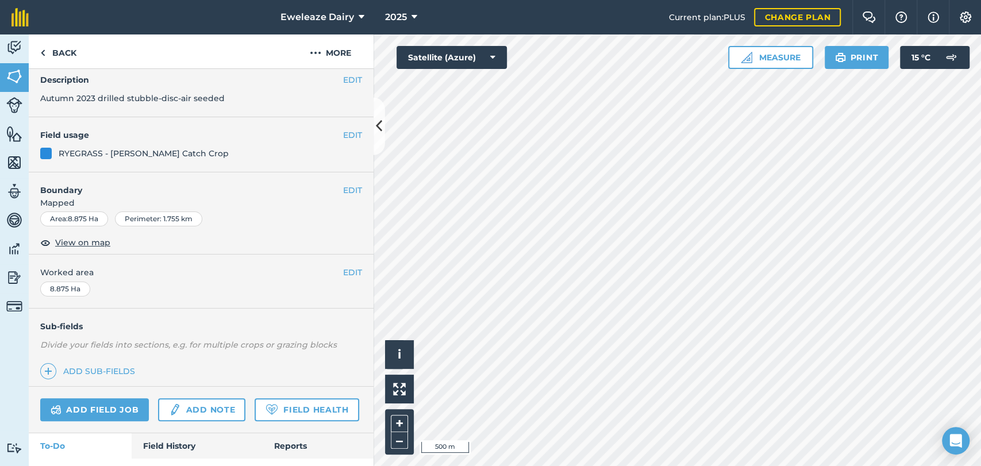
scroll to position [64, 0]
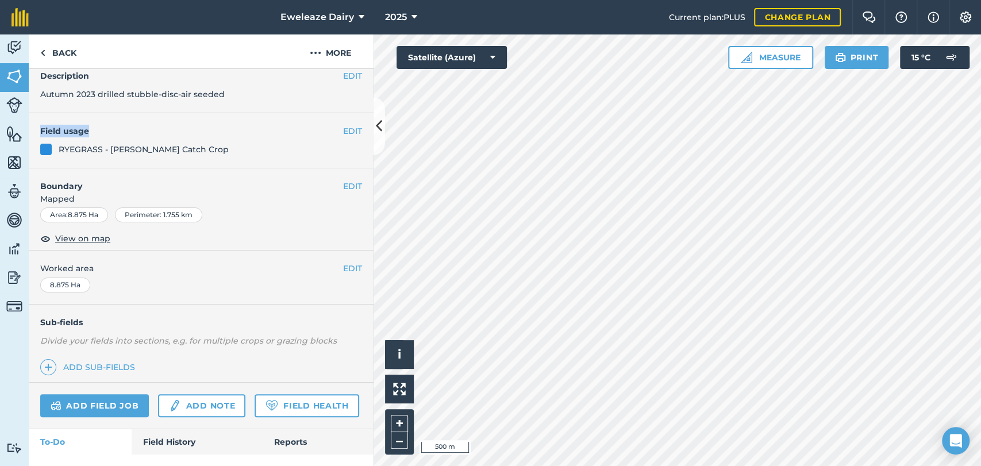
drag, startPoint x: 331, startPoint y: 126, endPoint x: 345, endPoint y: 131, distance: 14.7
click at [345, 131] on div "EDIT Field usage RYEGRASS - Nickersons Catch Crop" at bounding box center [201, 140] width 345 height 55
click at [345, 131] on button "EDIT" at bounding box center [352, 131] width 19 height 13
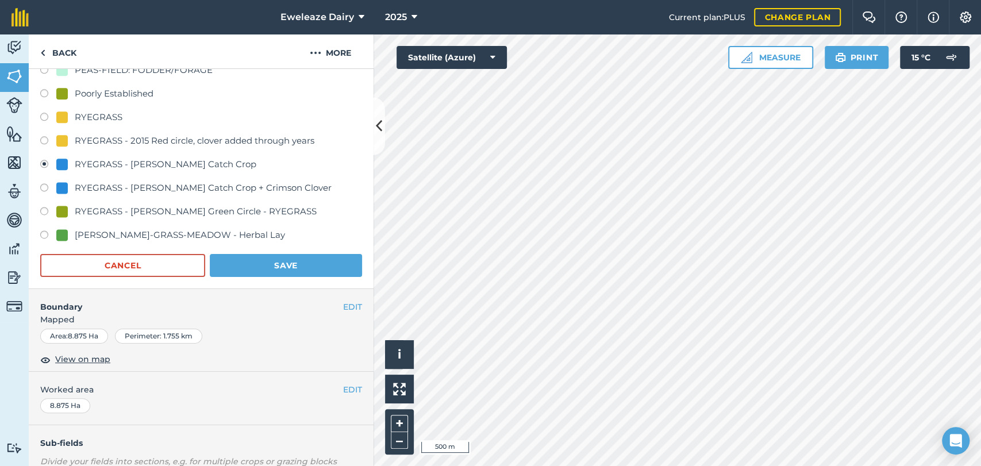
scroll to position [1026, 0]
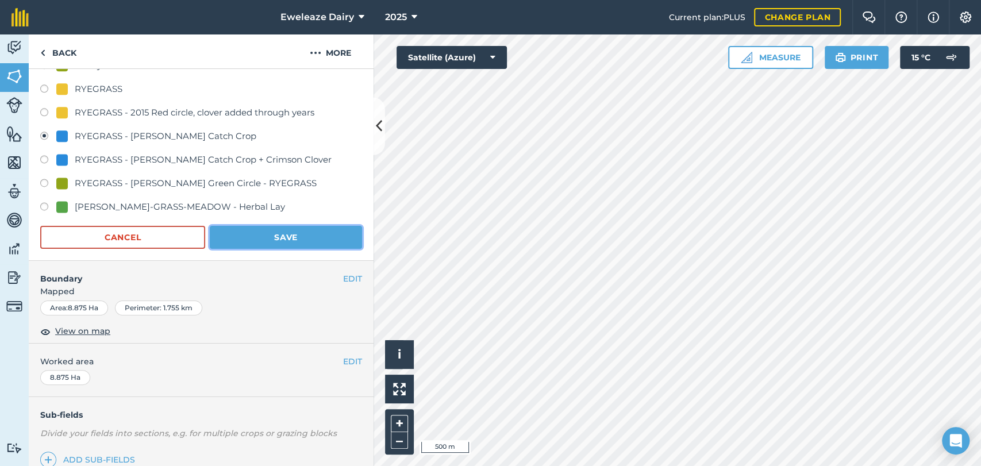
click at [299, 241] on button "Save" at bounding box center [286, 237] width 152 height 23
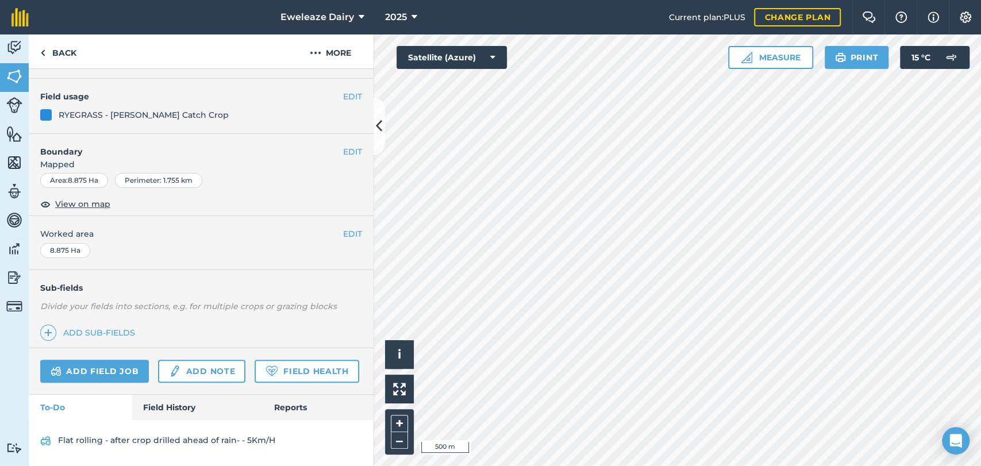
scroll to position [130, 0]
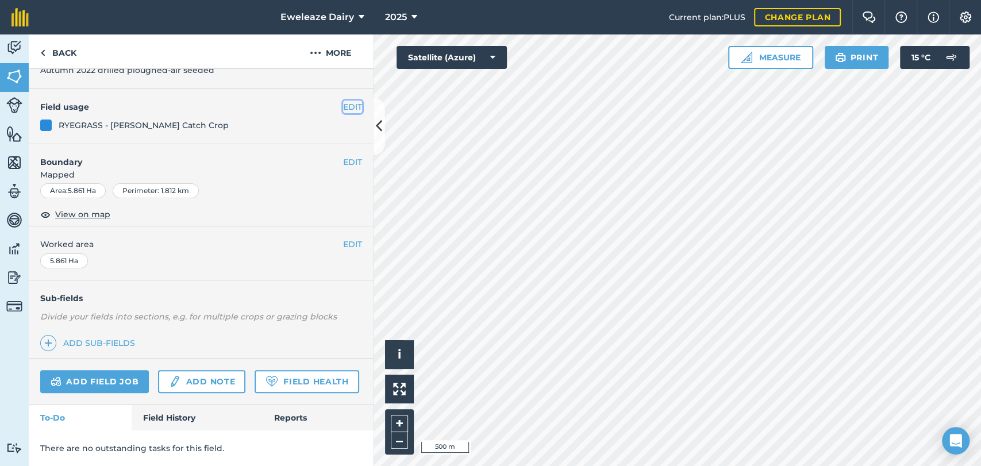
click at [345, 101] on button "EDIT" at bounding box center [352, 107] width 19 height 13
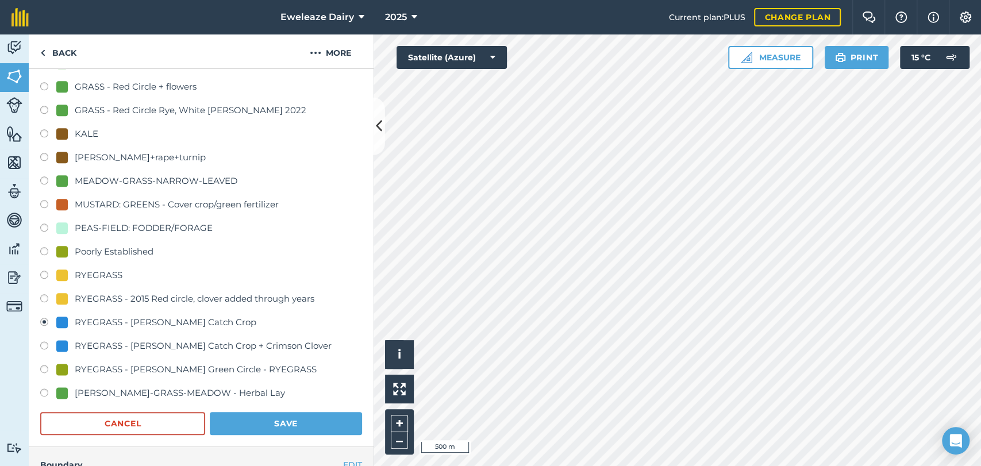
scroll to position [843, 0]
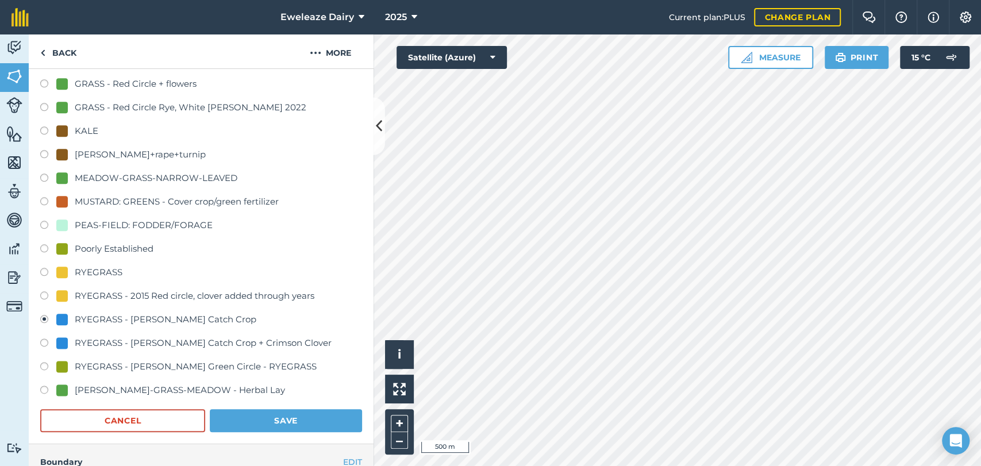
click at [49, 270] on label at bounding box center [48, 273] width 16 height 11
radio input "true"
radio input "false"
click at [258, 409] on button "Save" at bounding box center [286, 420] width 152 height 23
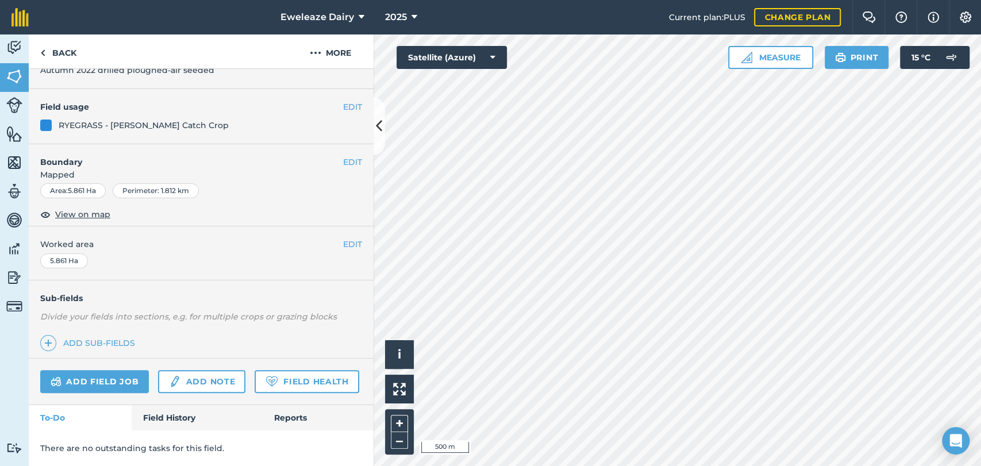
scroll to position [120, 0]
click at [345, 101] on button "EDIT" at bounding box center [352, 107] width 19 height 13
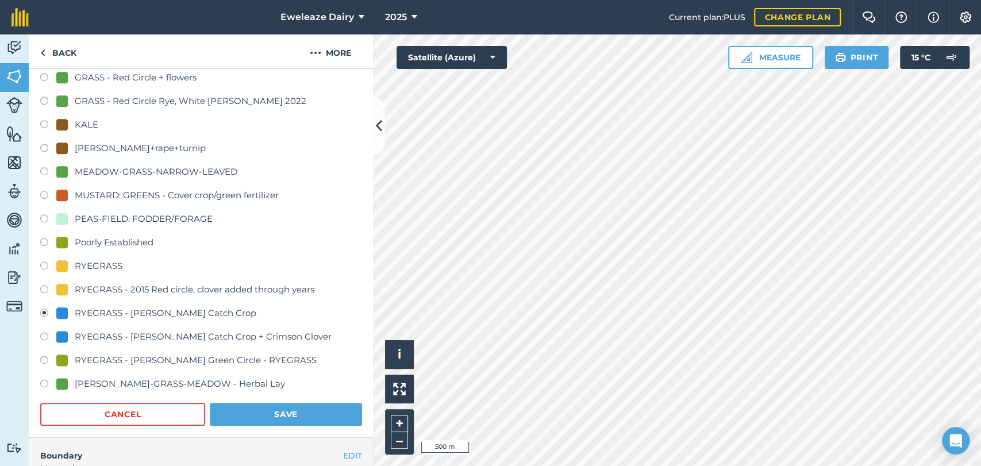
scroll to position [855, 0]
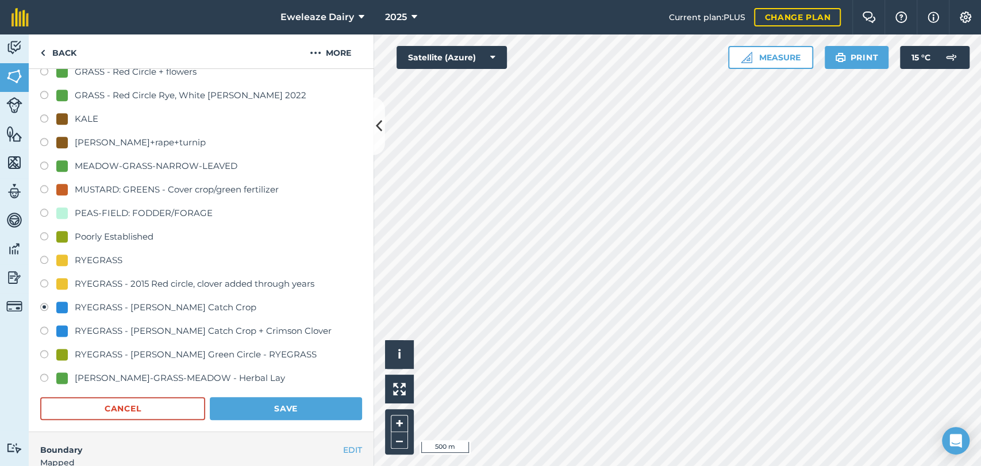
click at [49, 259] on label at bounding box center [48, 261] width 16 height 11
radio input "true"
radio input "false"
click at [293, 397] on button "Save" at bounding box center [286, 408] width 152 height 23
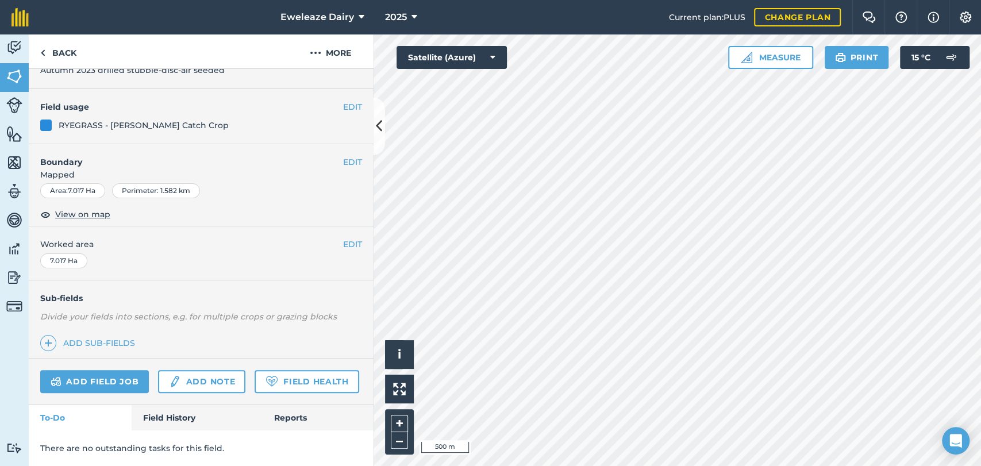
scroll to position [120, 0]
click at [65, 47] on link "Back" at bounding box center [58, 51] width 59 height 34
click at [71, 61] on link "Back" at bounding box center [58, 51] width 59 height 34
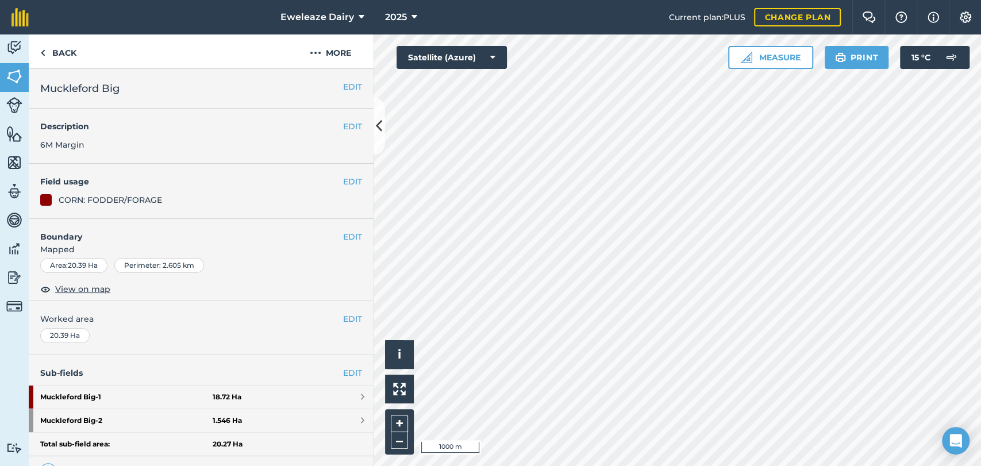
click at [342, 190] on div "EDIT Field usage CORN: FODDER/FORAGE" at bounding box center [201, 191] width 345 height 55
click at [343, 180] on button "EDIT" at bounding box center [352, 181] width 19 height 13
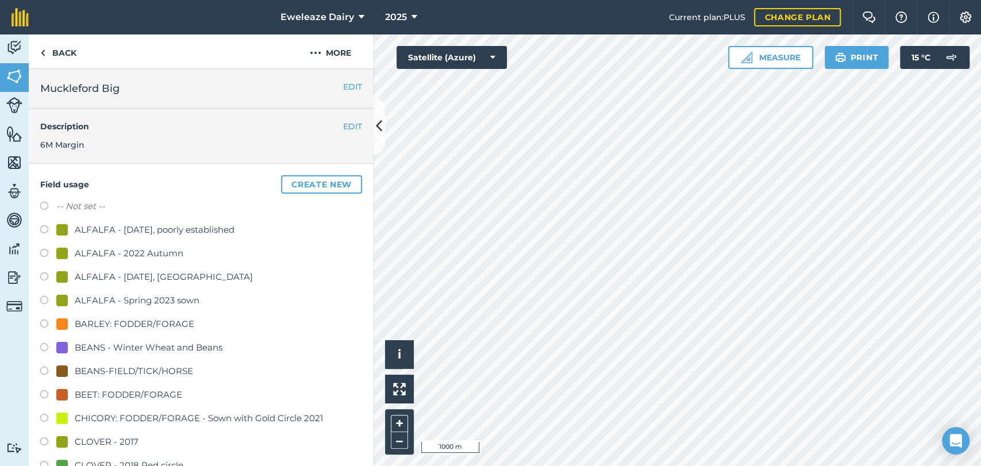
click at [83, 201] on label "-- Not set --" at bounding box center [80, 206] width 49 height 14
radio input "true"
radio input "false"
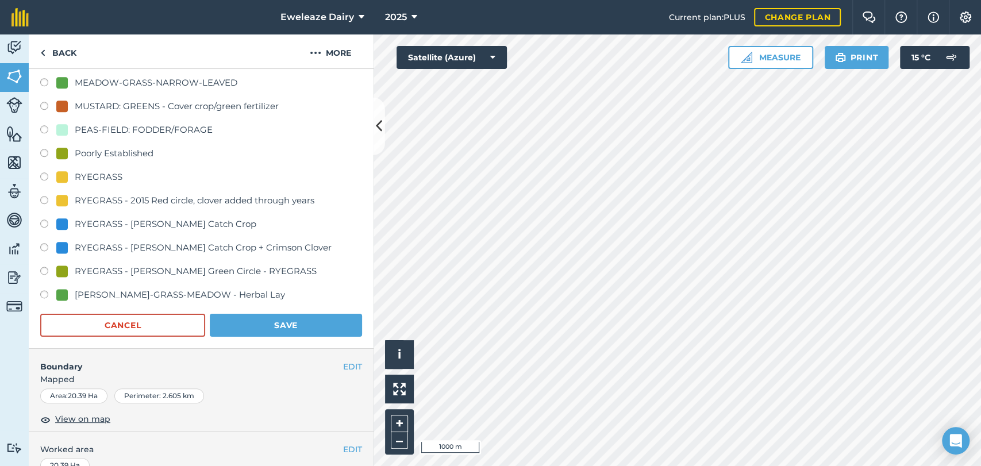
scroll to position [940, 0]
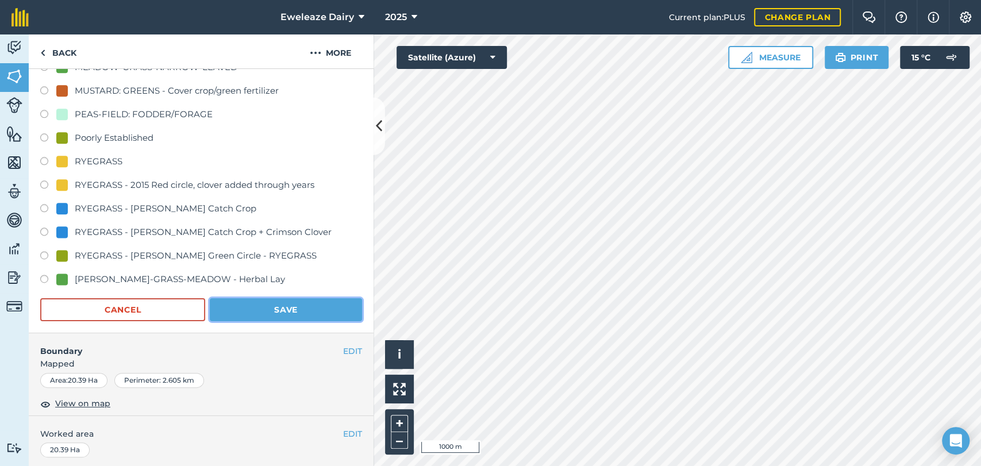
click at [240, 302] on button "Save" at bounding box center [286, 309] width 152 height 23
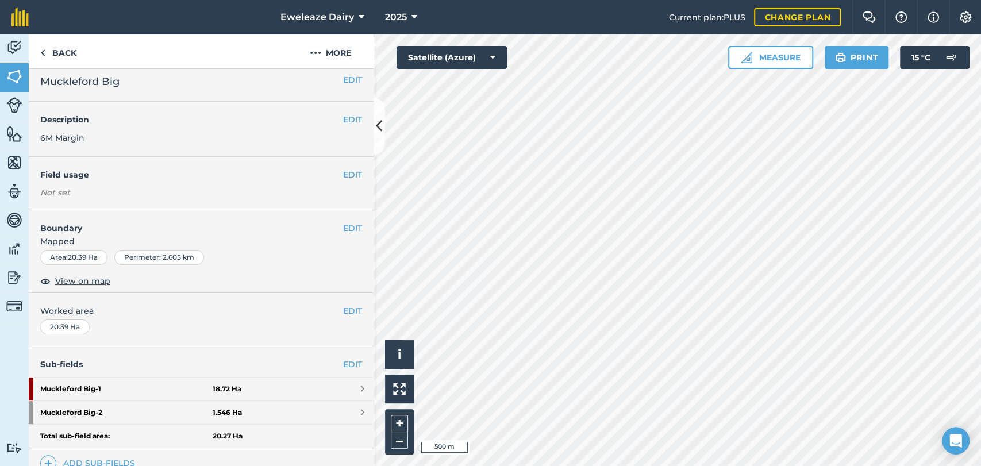
scroll to position [0, 0]
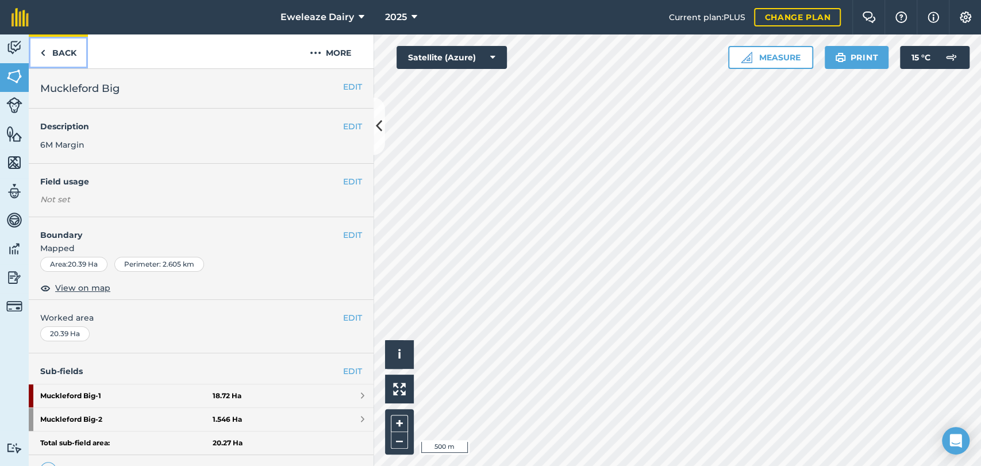
click at [65, 53] on link "Back" at bounding box center [58, 51] width 59 height 34
click at [60, 49] on link "Back" at bounding box center [58, 51] width 59 height 34
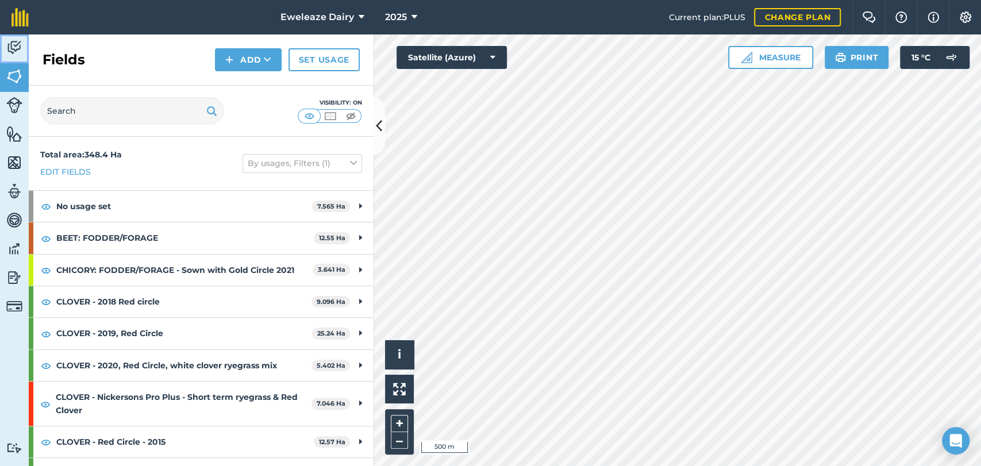
click at [16, 56] on img at bounding box center [14, 47] width 16 height 17
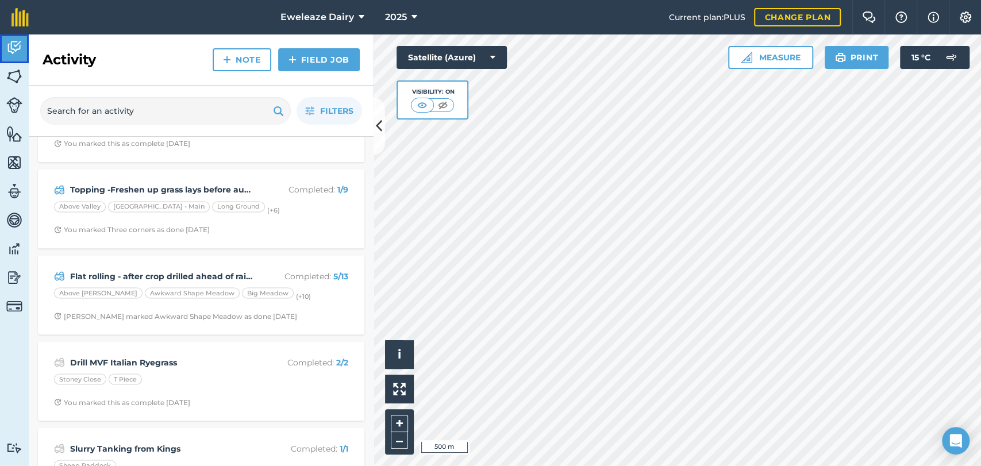
scroll to position [1370, 0]
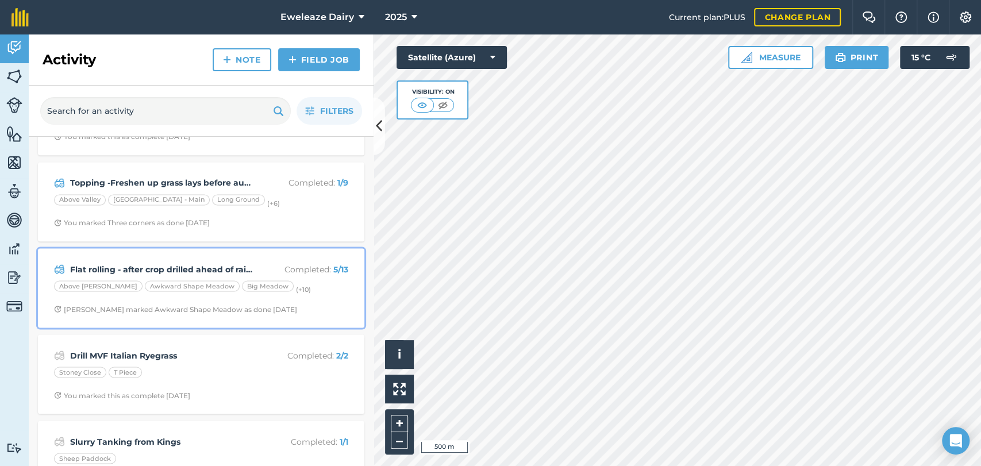
click at [279, 255] on div "Flat rolling - after crop drilled ahead of rain- - 5Km/H Completed : 5 / 13 Abo…" at bounding box center [201, 288] width 313 height 66
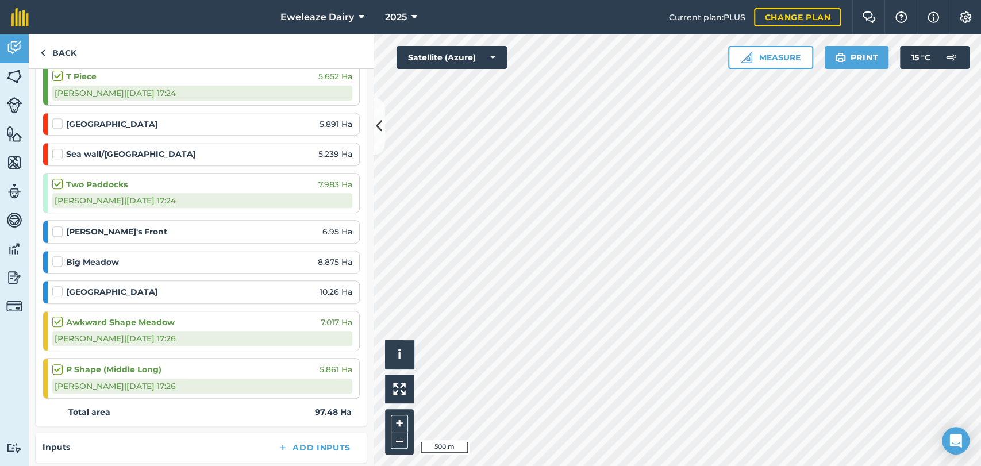
scroll to position [334, 0]
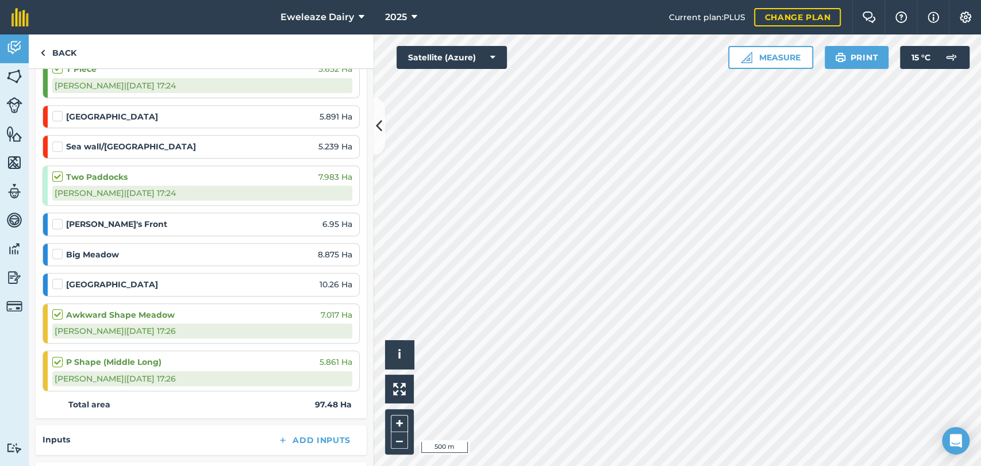
click at [58, 278] on label at bounding box center [59, 278] width 14 height 0
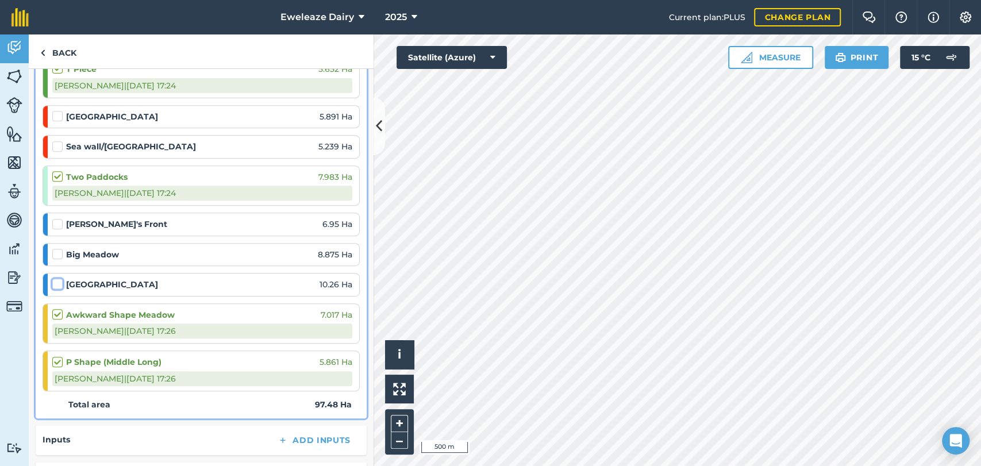
click at [58, 285] on input "checkbox" at bounding box center [55, 281] width 7 height 7
checkbox input "false"
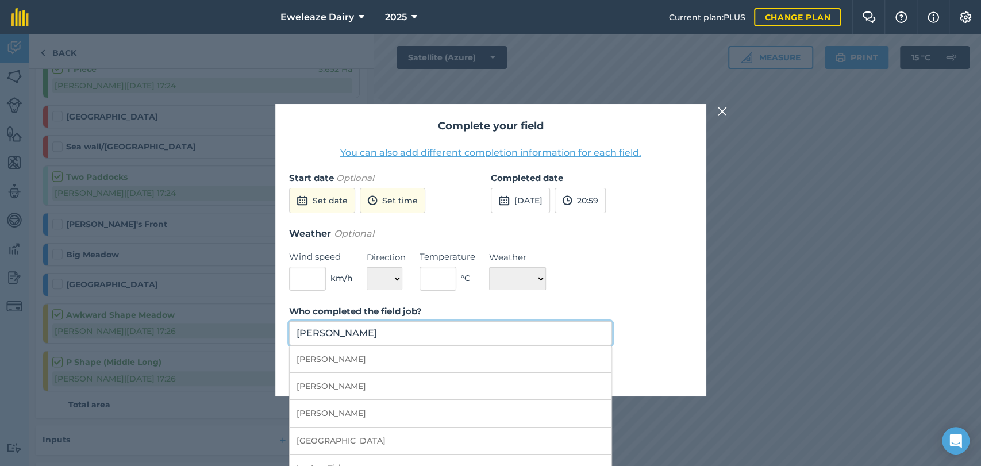
click at [375, 337] on input "Thomas Marsh" at bounding box center [451, 333] width 324 height 24
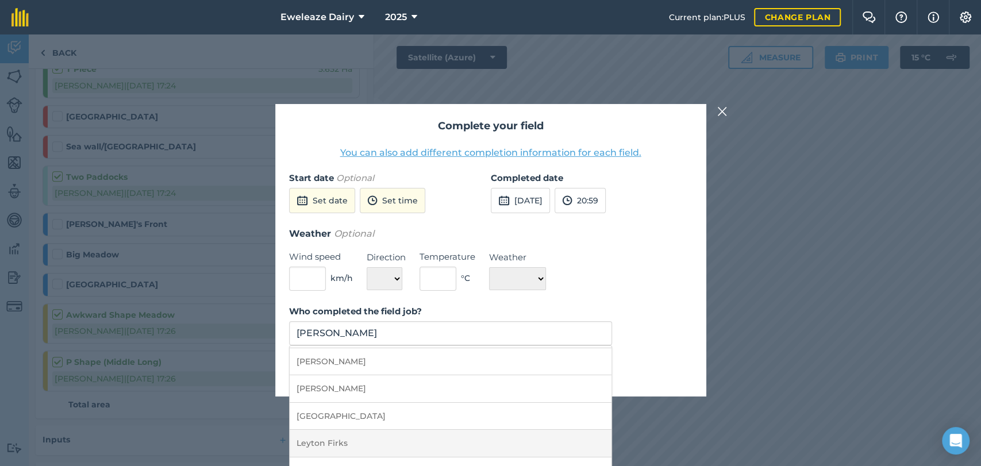
click at [340, 441] on li "Leyton Firks" at bounding box center [451, 443] width 322 height 27
type input "Leyton Firks"
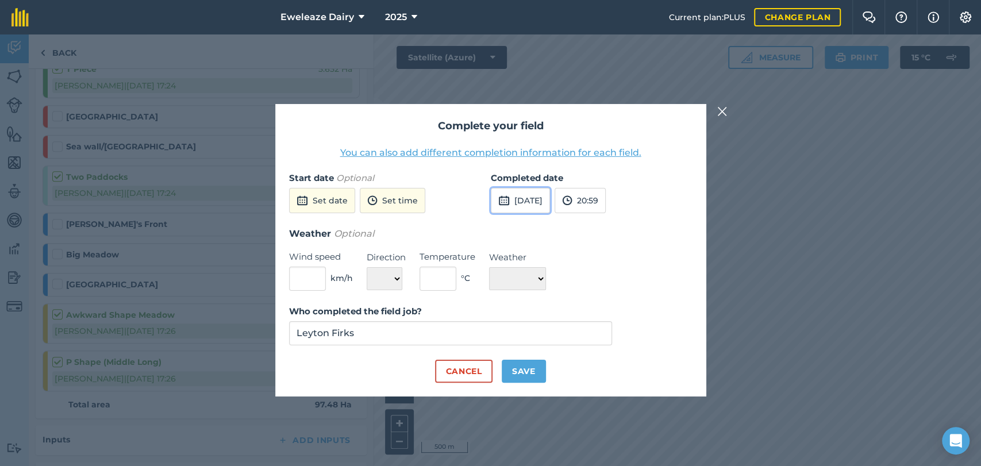
click at [541, 194] on button "10th Sep 2025" at bounding box center [520, 200] width 59 height 25
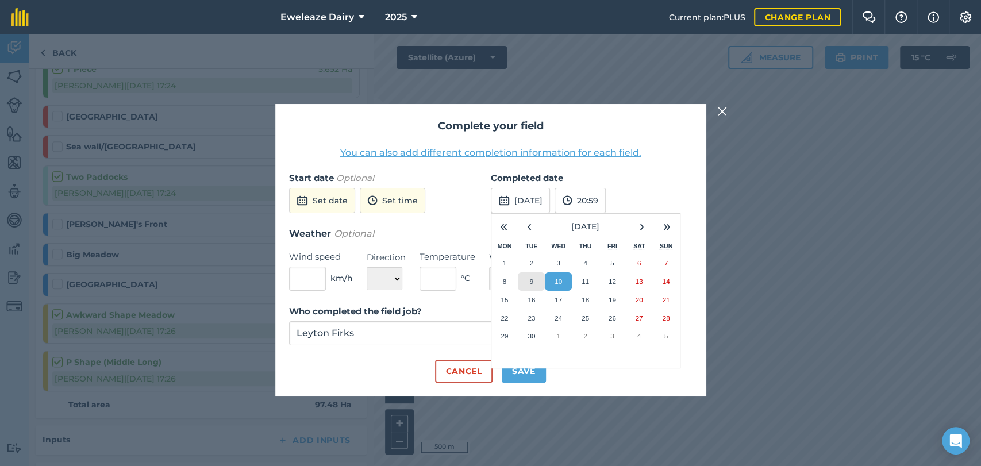
click at [535, 276] on button "9" at bounding box center [531, 281] width 27 height 18
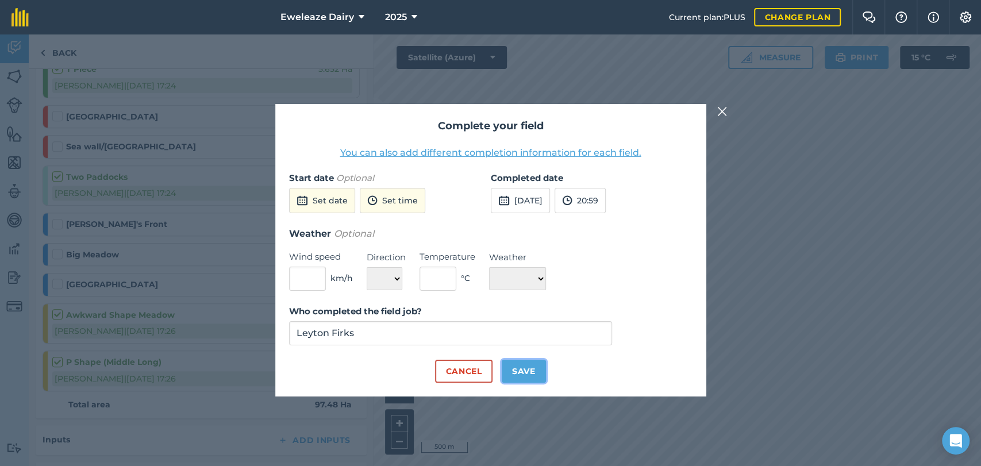
click at [521, 368] on button "Save" at bounding box center [524, 371] width 44 height 23
checkbox input "true"
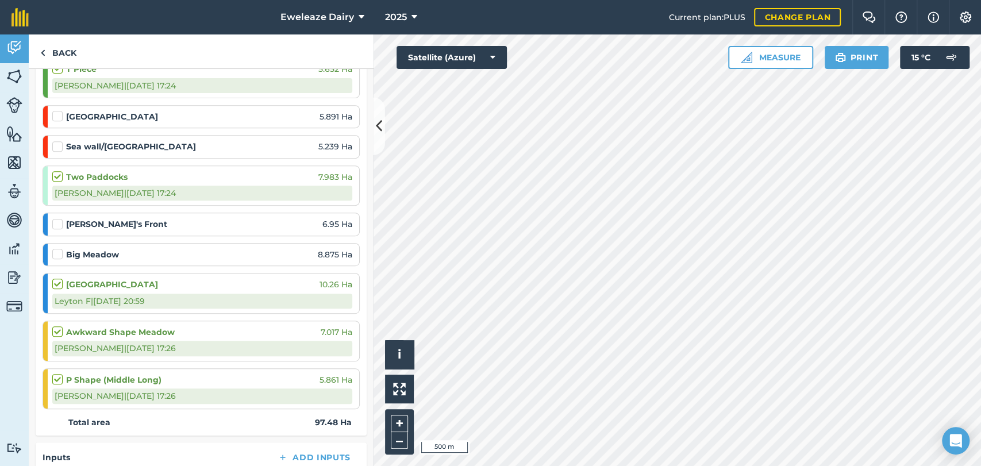
click at [55, 218] on label at bounding box center [59, 218] width 14 height 0
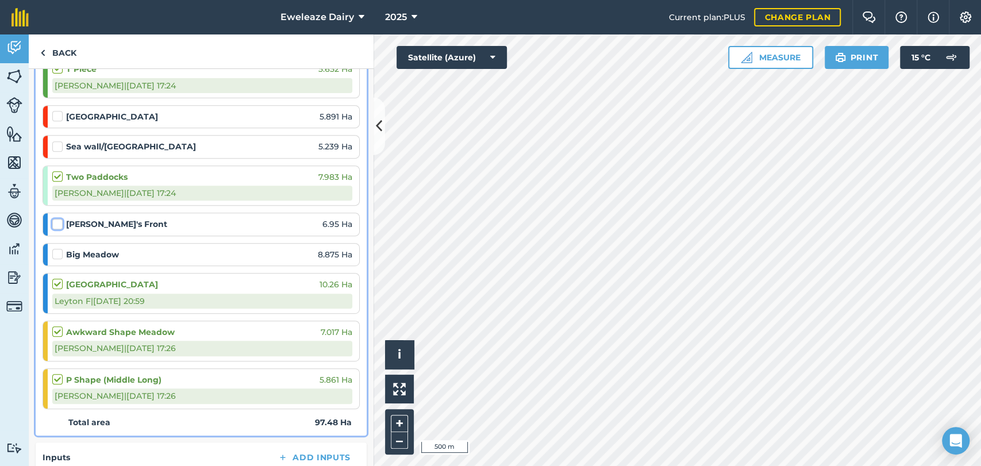
click at [55, 223] on input "checkbox" at bounding box center [55, 221] width 7 height 7
checkbox input "false"
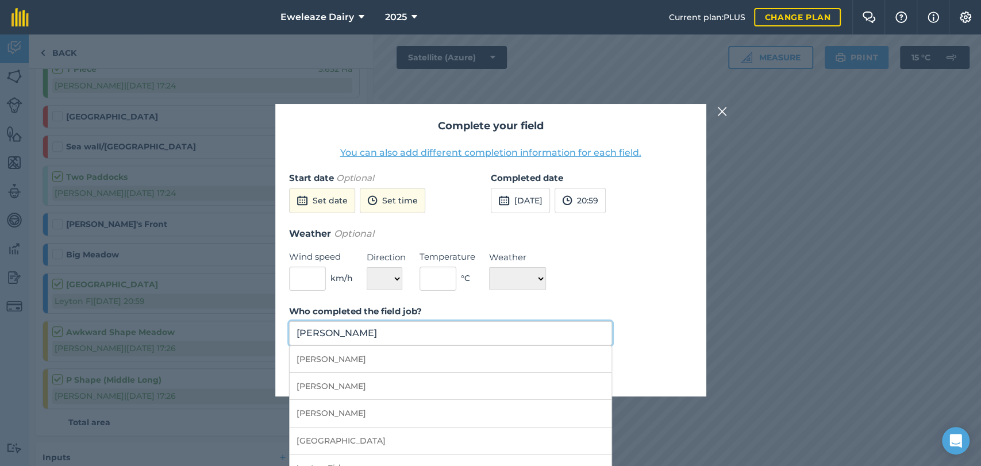
click at [382, 332] on input "Thomas Marsh" at bounding box center [451, 333] width 324 height 24
click at [350, 362] on li "Brad Ward" at bounding box center [451, 359] width 322 height 27
type input "Brad Ward"
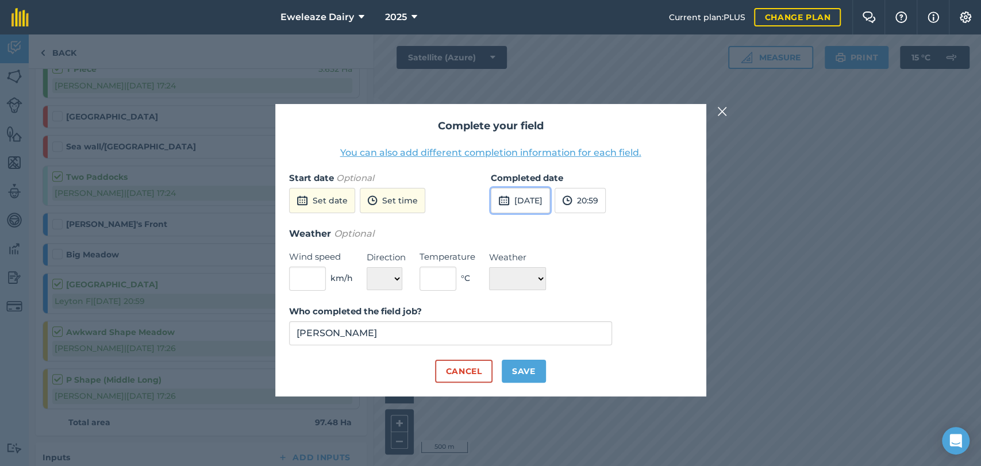
click at [541, 202] on button "10th Sep 2025" at bounding box center [520, 200] width 59 height 25
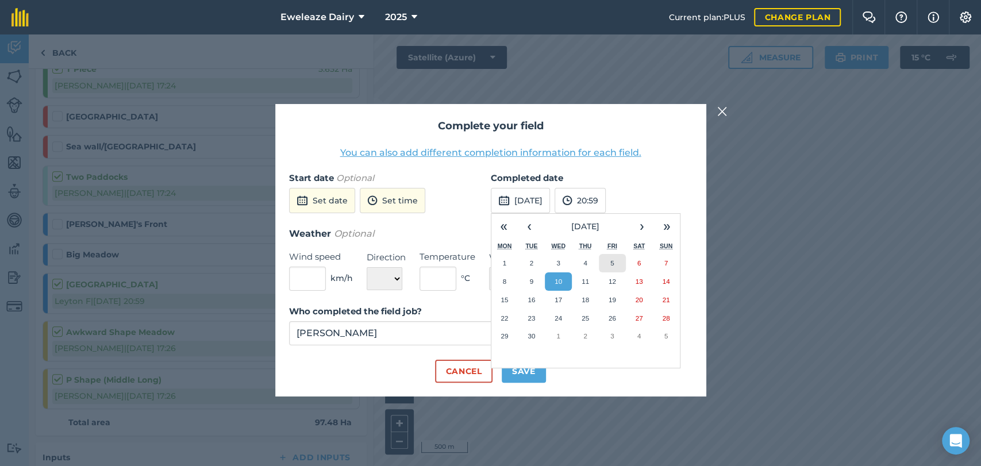
click at [611, 260] on abbr "5" at bounding box center [611, 262] width 3 height 7
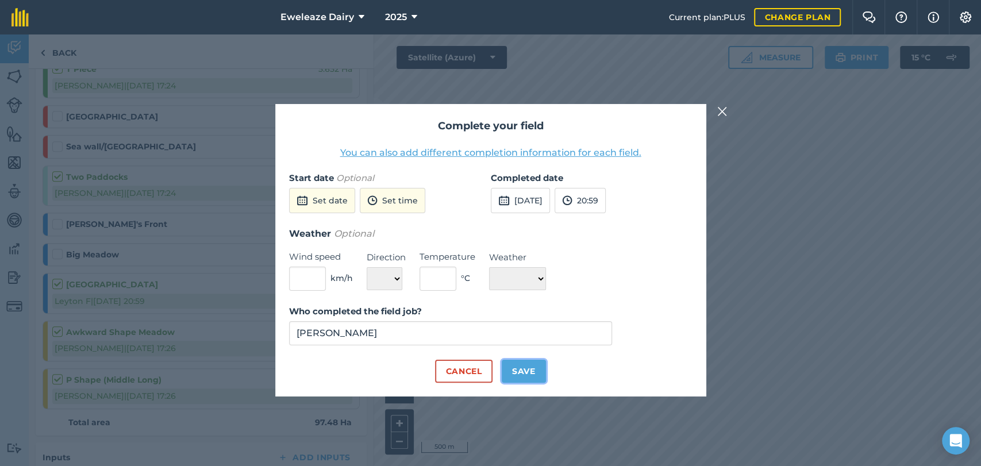
click at [524, 374] on button "Save" at bounding box center [524, 371] width 44 height 23
checkbox input "true"
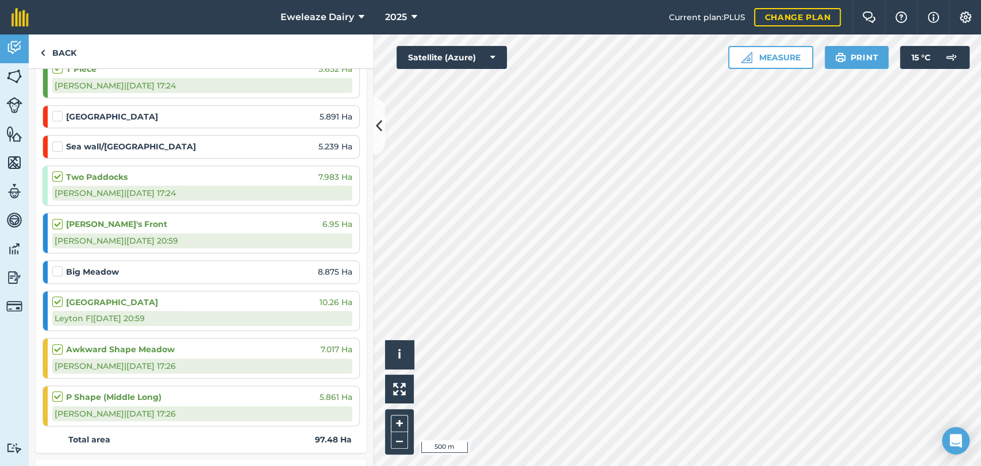
click at [55, 265] on label at bounding box center [59, 265] width 14 height 0
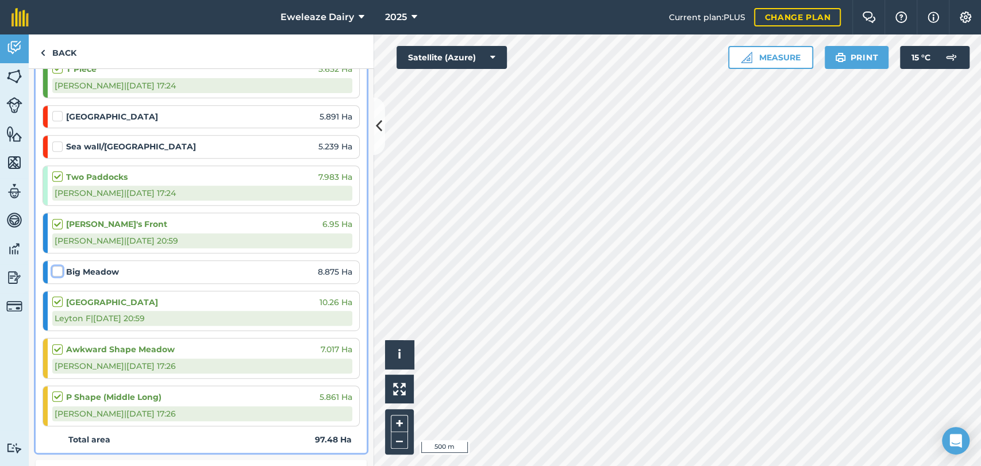
click at [55, 268] on input "checkbox" at bounding box center [55, 268] width 7 height 7
checkbox input "false"
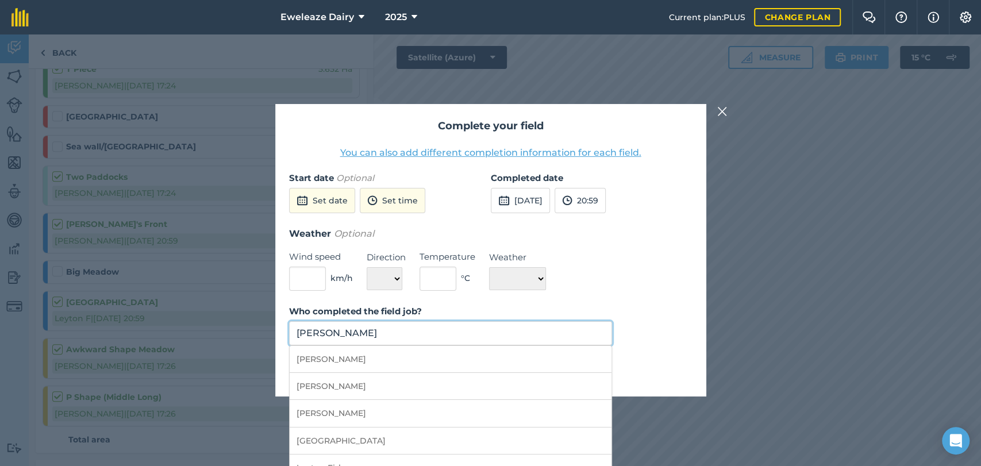
click at [468, 330] on input "Thomas Marsh" at bounding box center [451, 333] width 324 height 24
click at [349, 364] on li "Brad Ward" at bounding box center [451, 359] width 322 height 27
type input "Brad Ward"
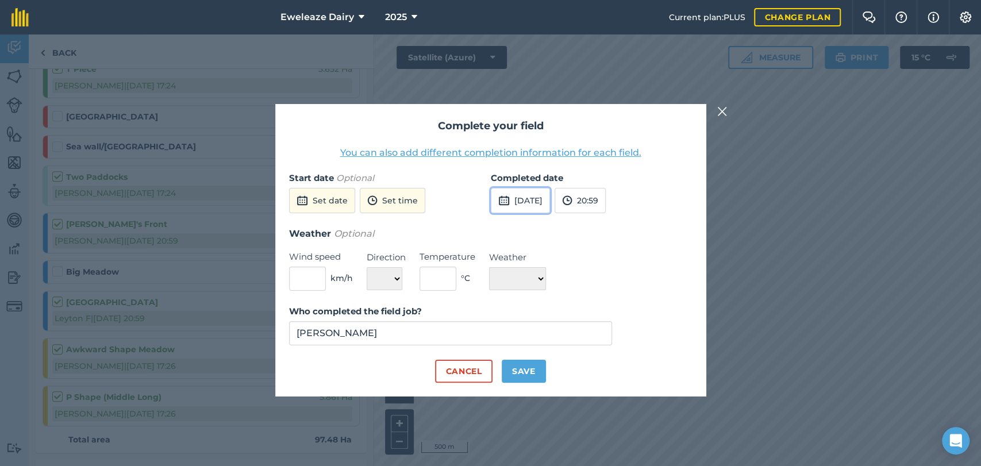
click at [528, 195] on button "10th Sep 2025" at bounding box center [520, 200] width 59 height 25
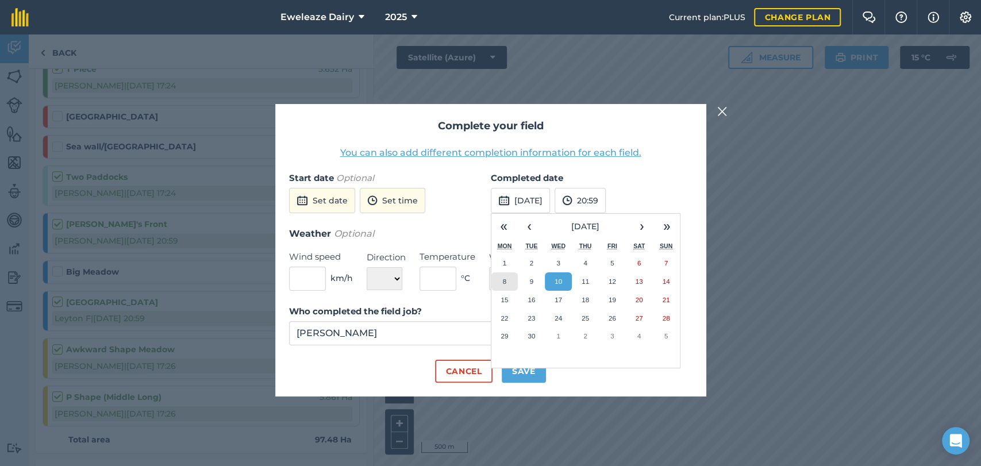
click at [506, 282] on button "8" at bounding box center [504, 281] width 27 height 18
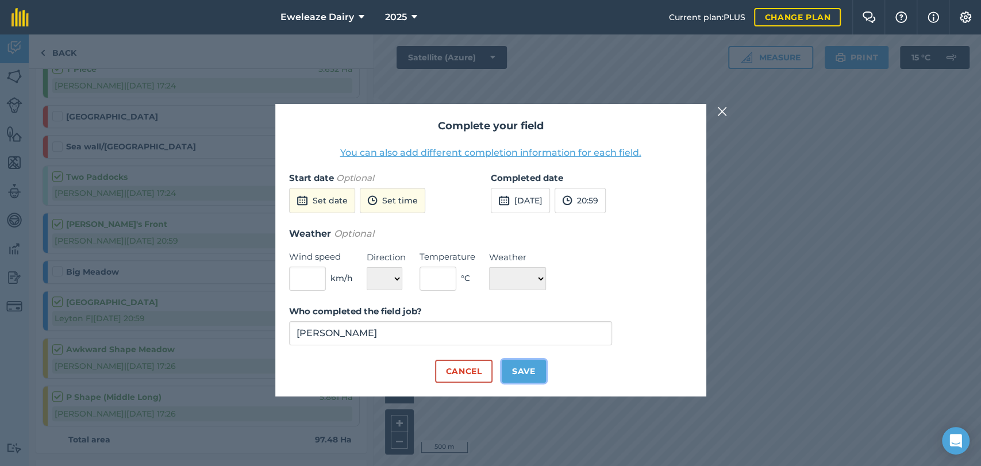
click at [519, 374] on button "Save" at bounding box center [524, 371] width 44 height 23
checkbox input "true"
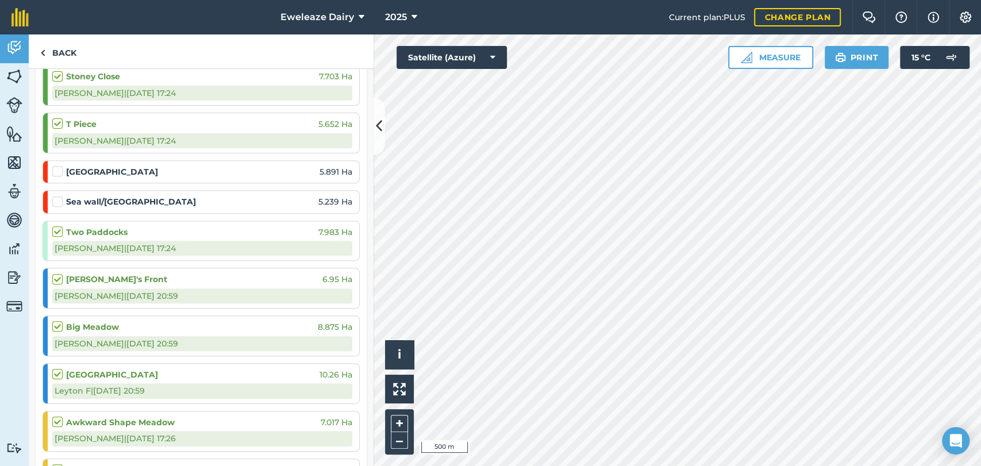
scroll to position [274, 0]
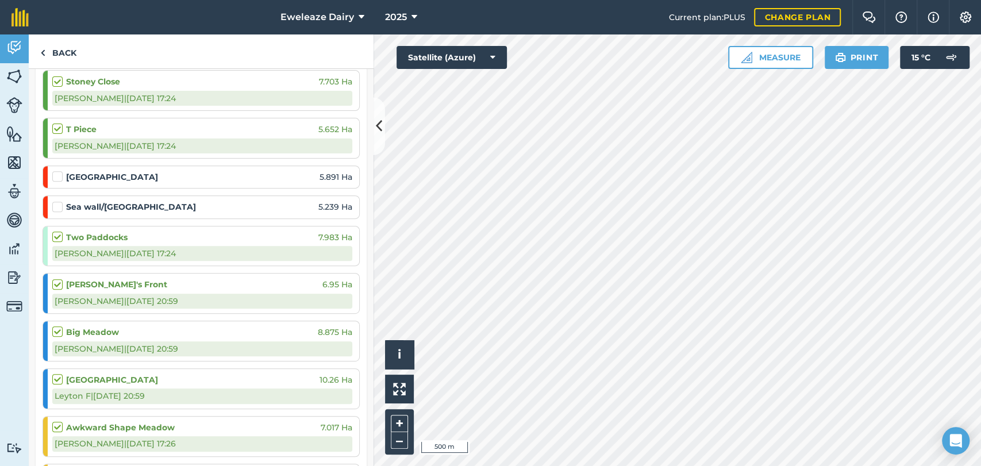
click at [53, 201] on label at bounding box center [59, 201] width 14 height 0
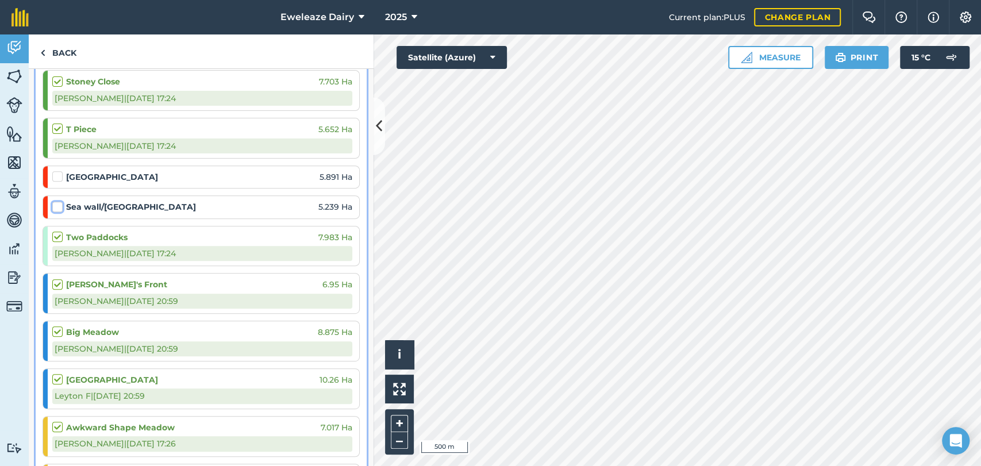
click at [53, 203] on input "checkbox" at bounding box center [55, 204] width 7 height 7
checkbox input "false"
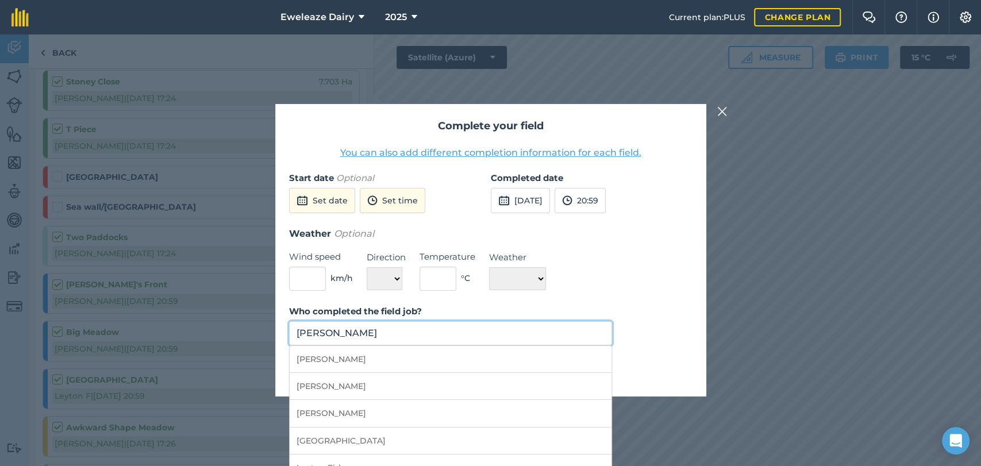
click at [444, 335] on input "Thomas Marsh" at bounding box center [451, 333] width 324 height 24
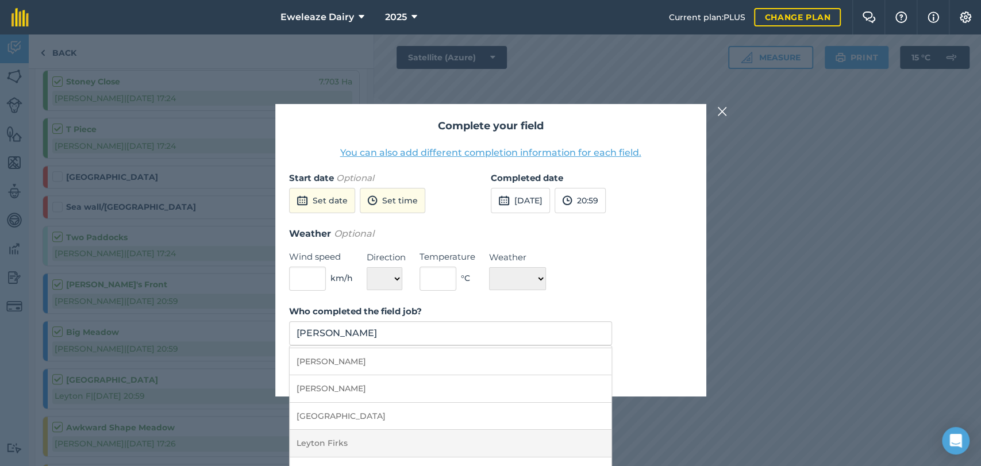
click at [359, 435] on li "Leyton Firks" at bounding box center [451, 443] width 322 height 27
type input "Leyton Firks"
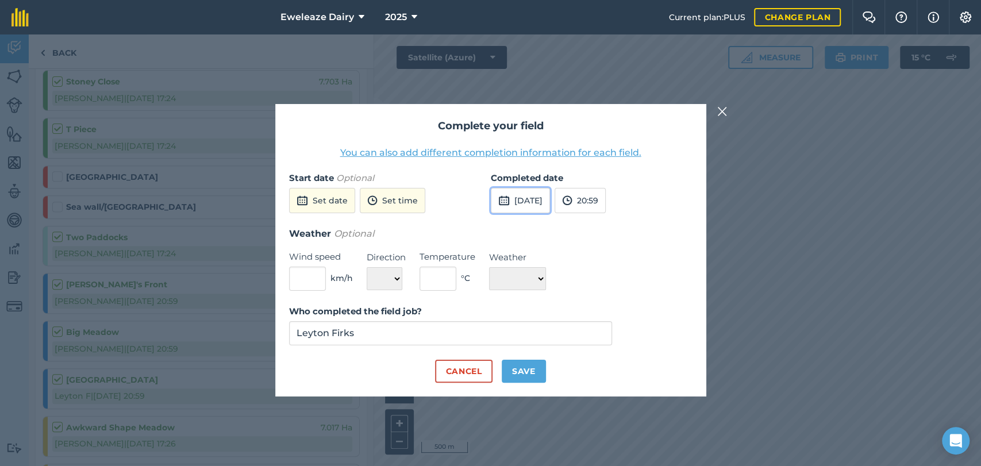
click at [533, 205] on button "10th Sep 2025" at bounding box center [520, 200] width 59 height 25
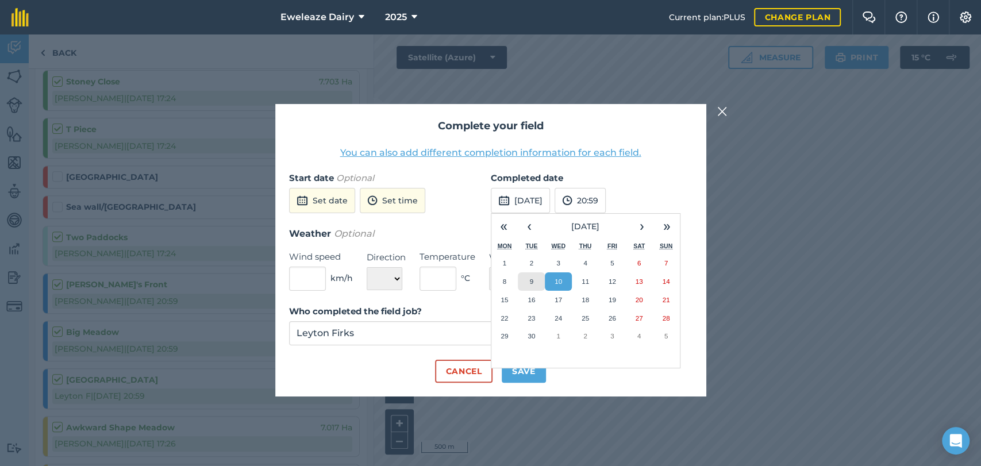
click at [530, 284] on abbr "9" at bounding box center [531, 281] width 3 height 7
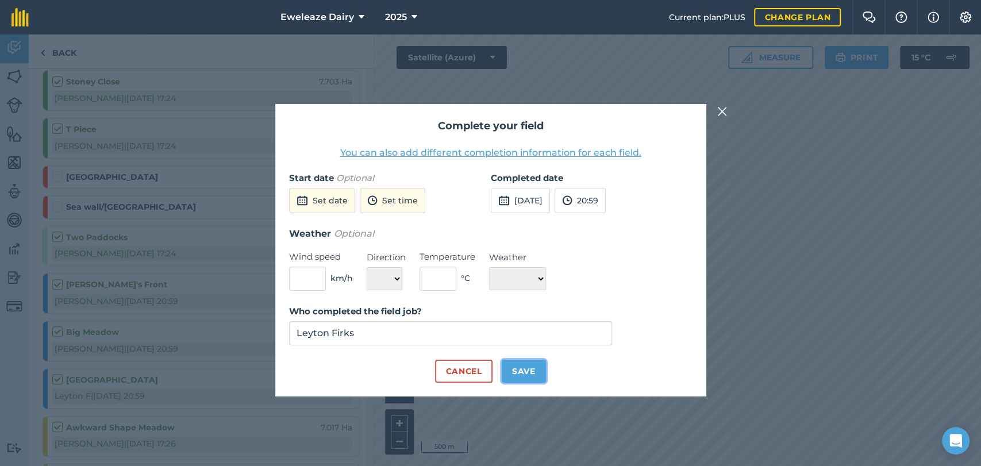
click at [524, 374] on button "Save" at bounding box center [524, 371] width 44 height 23
checkbox input "true"
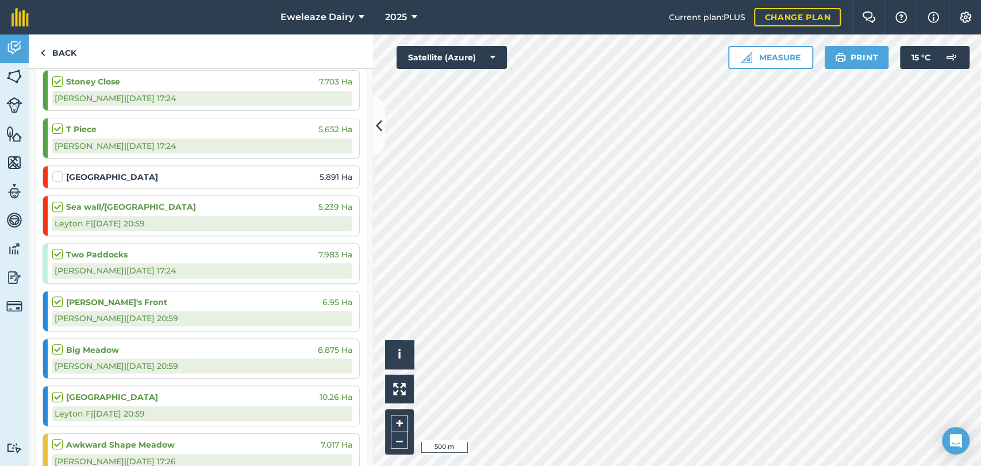
click at [58, 171] on label at bounding box center [59, 171] width 14 height 0
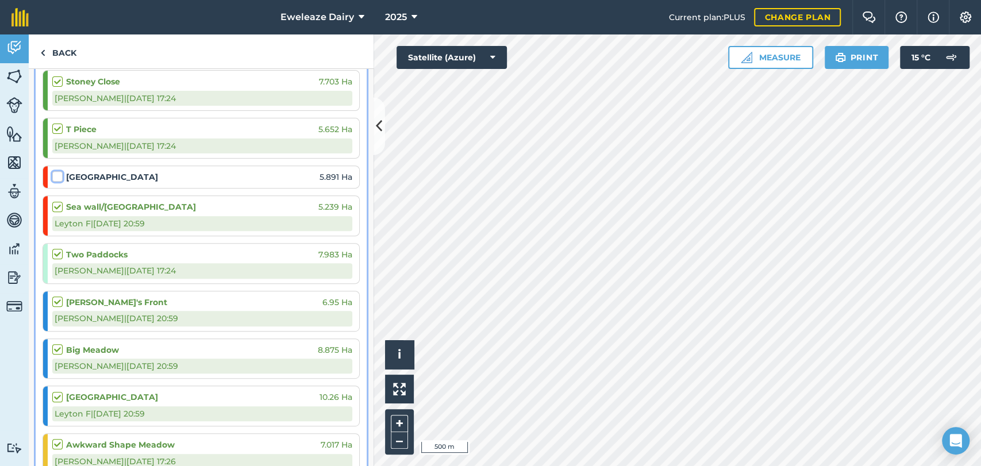
click at [58, 175] on input "checkbox" at bounding box center [55, 174] width 7 height 7
checkbox input "false"
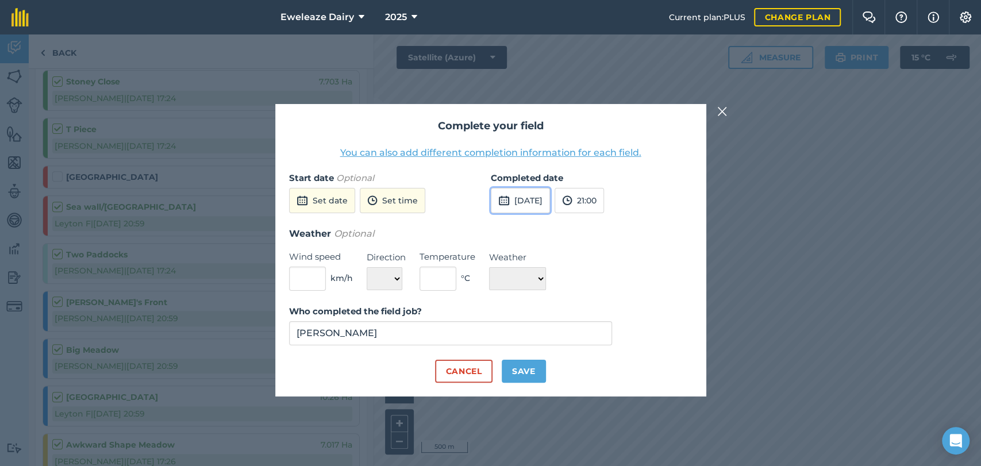
click at [535, 190] on button "10th Sep 2025" at bounding box center [520, 200] width 59 height 25
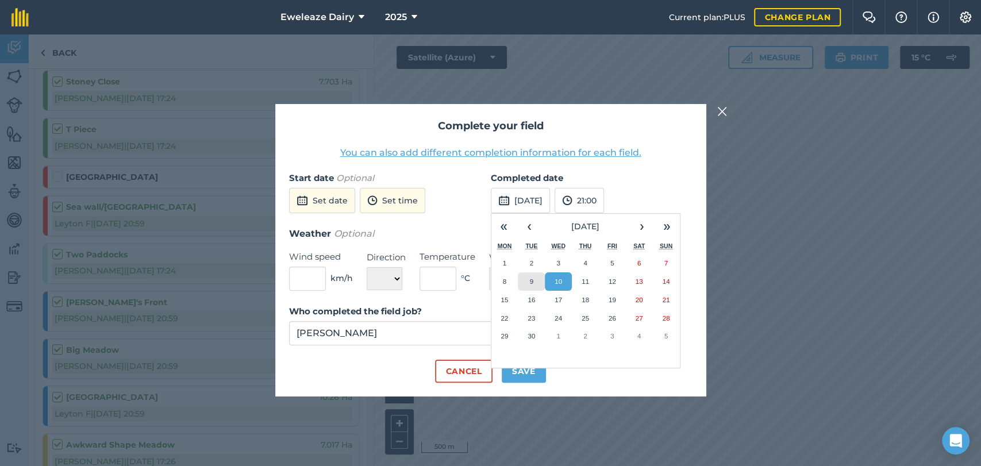
click at [532, 280] on abbr "9" at bounding box center [531, 281] width 3 height 7
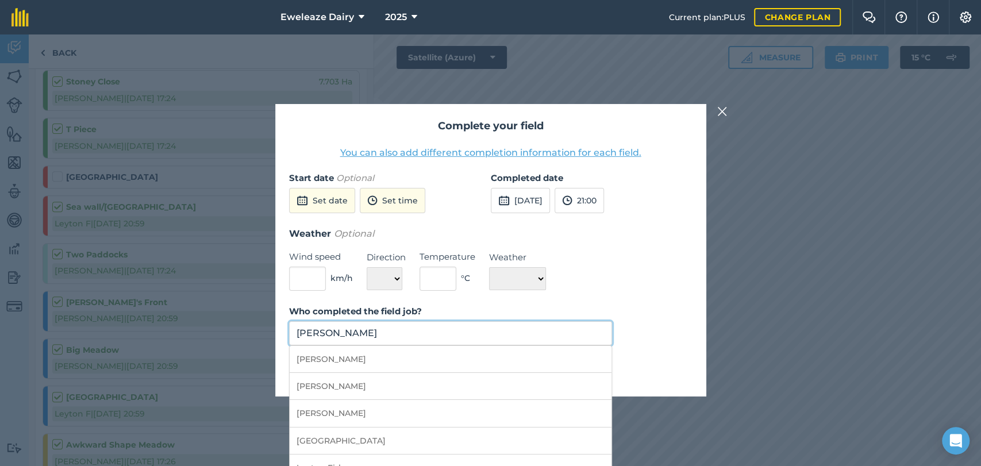
click at [399, 328] on input "Thomas Marsh" at bounding box center [451, 333] width 324 height 24
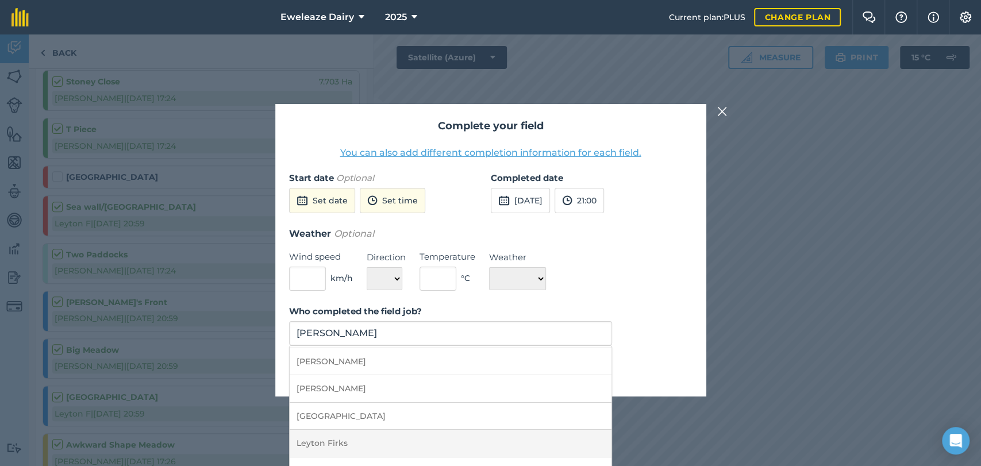
click at [342, 438] on li "Leyton Firks" at bounding box center [451, 443] width 322 height 27
type input "Leyton Firks"
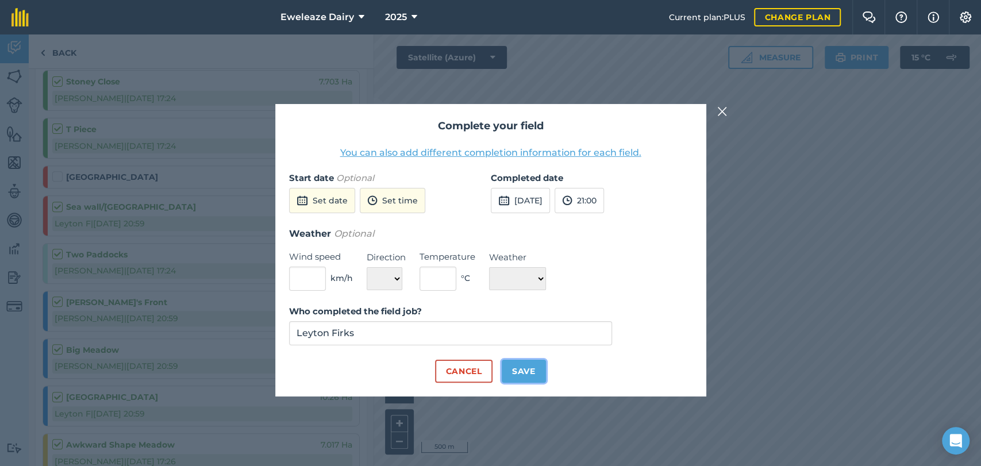
click at [521, 375] on button "Save" at bounding box center [524, 371] width 44 height 23
checkbox input "true"
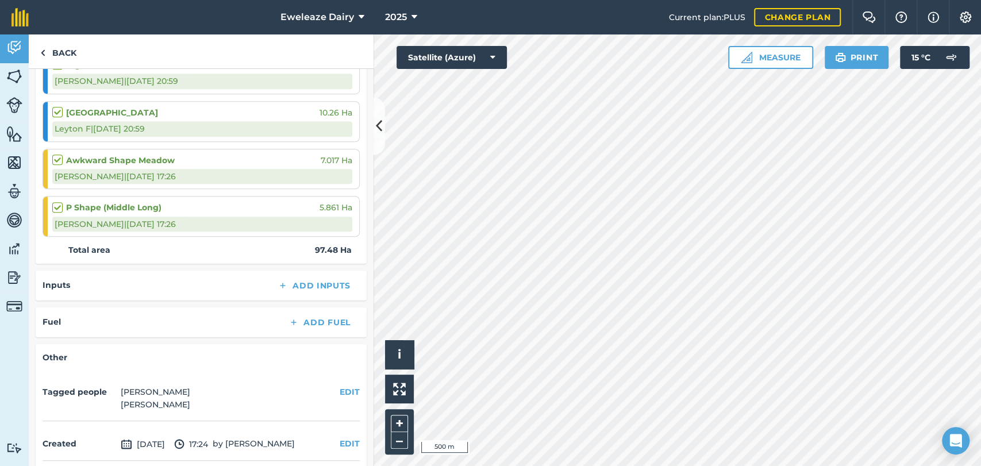
scroll to position [579, 0]
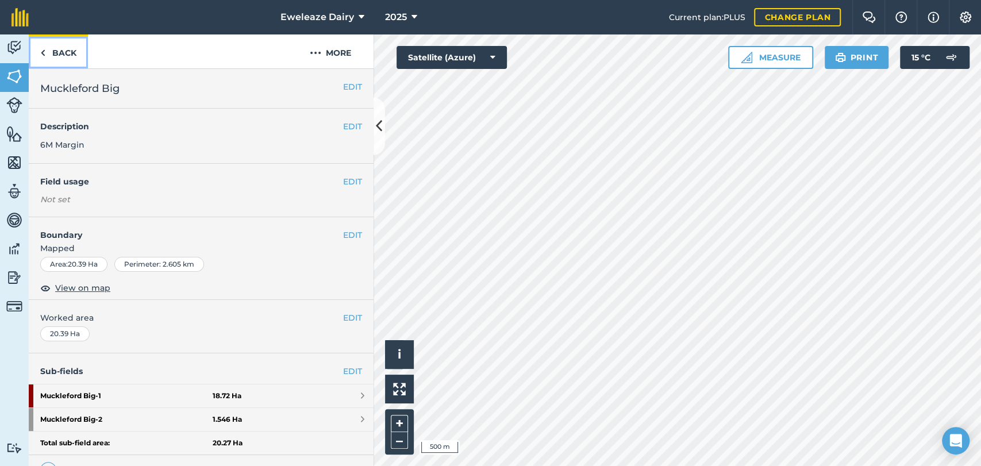
click at [60, 51] on link "Back" at bounding box center [58, 51] width 59 height 34
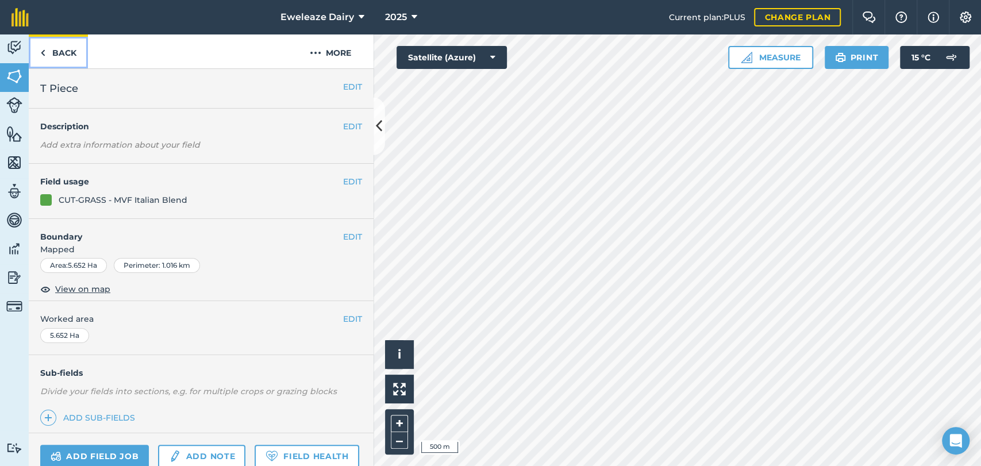
click at [66, 50] on link "Back" at bounding box center [58, 51] width 59 height 34
